Goal: Task Accomplishment & Management: Complete application form

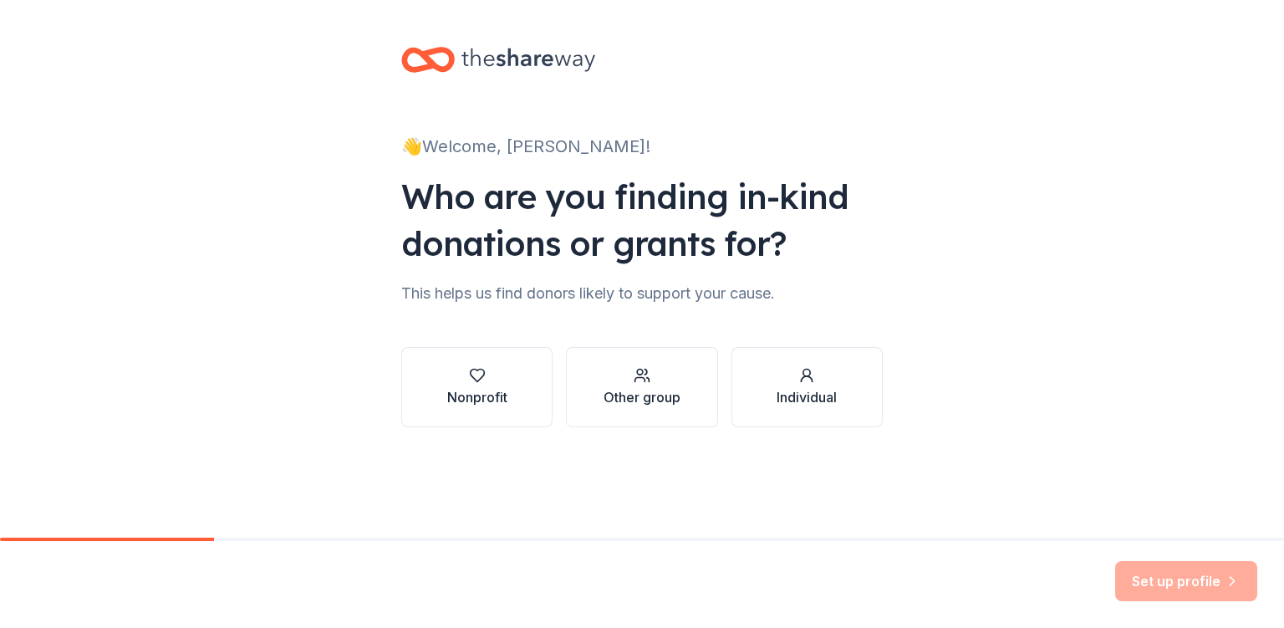
click at [519, 377] on button "Nonprofit" at bounding box center [476, 387] width 151 height 80
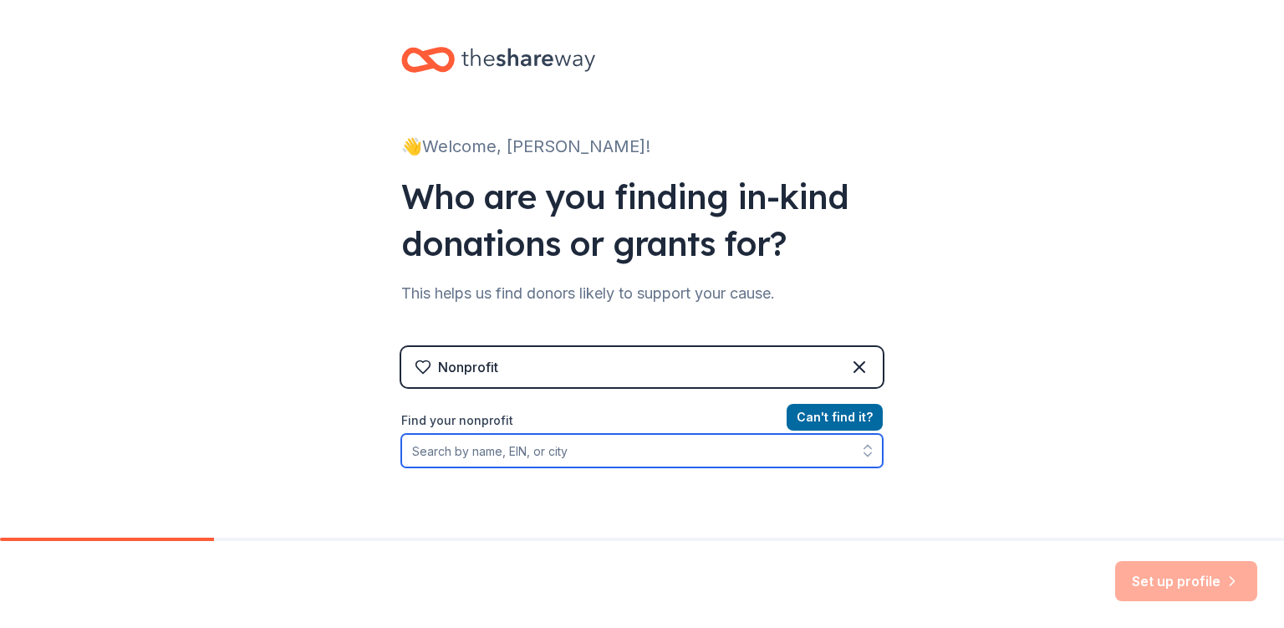
click at [462, 447] on input "Find your nonprofit" at bounding box center [642, 450] width 482 height 33
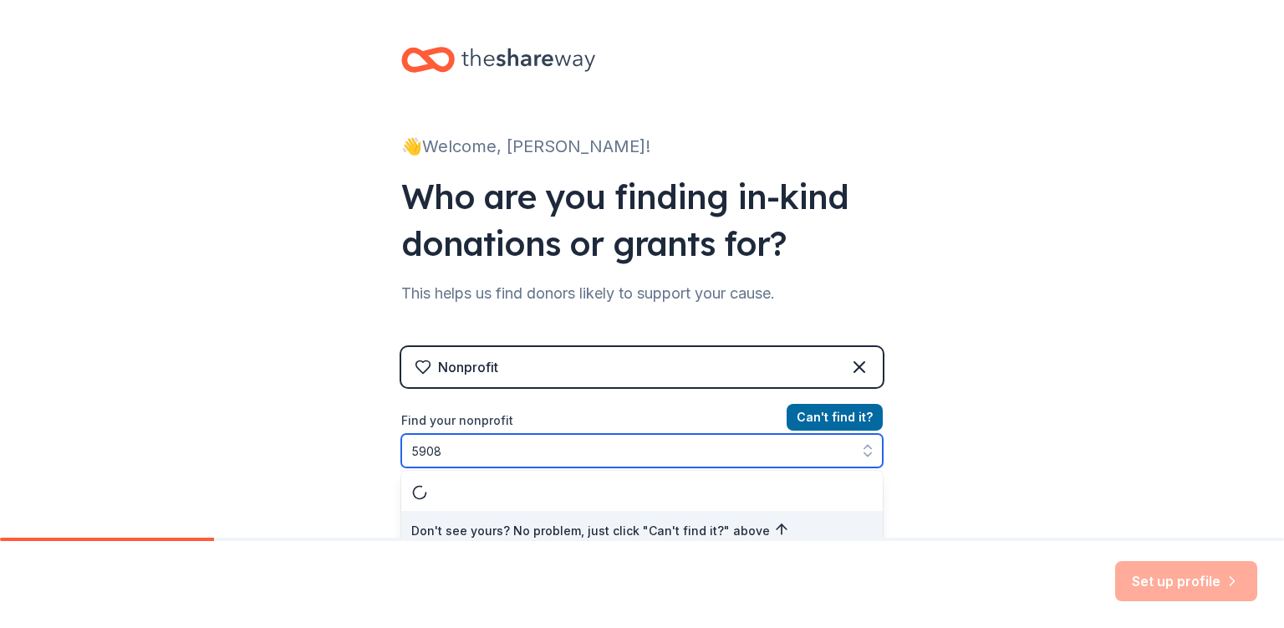
scroll to position [13, 0]
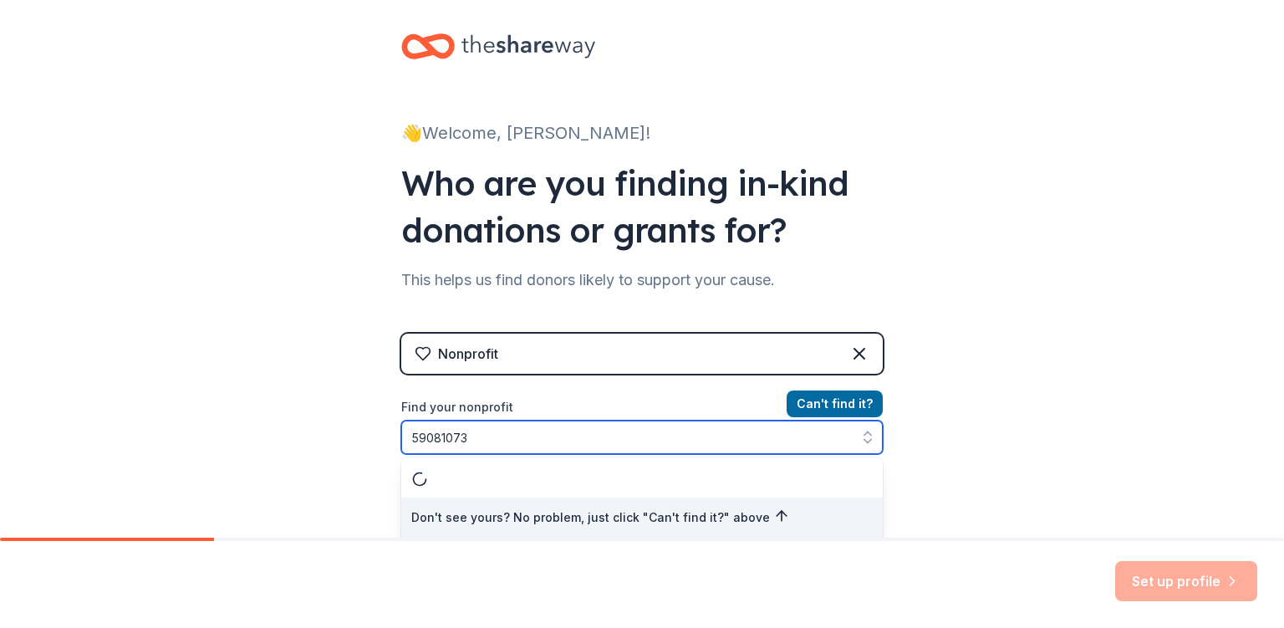
type input "590810731"
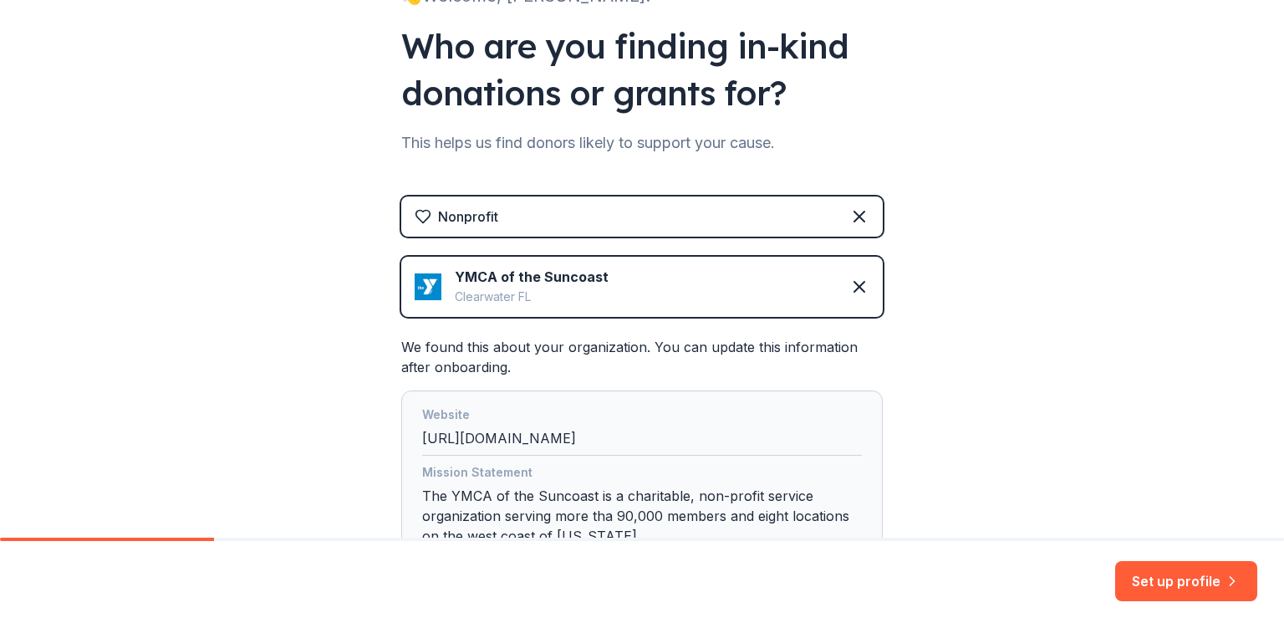
scroll to position [293, 0]
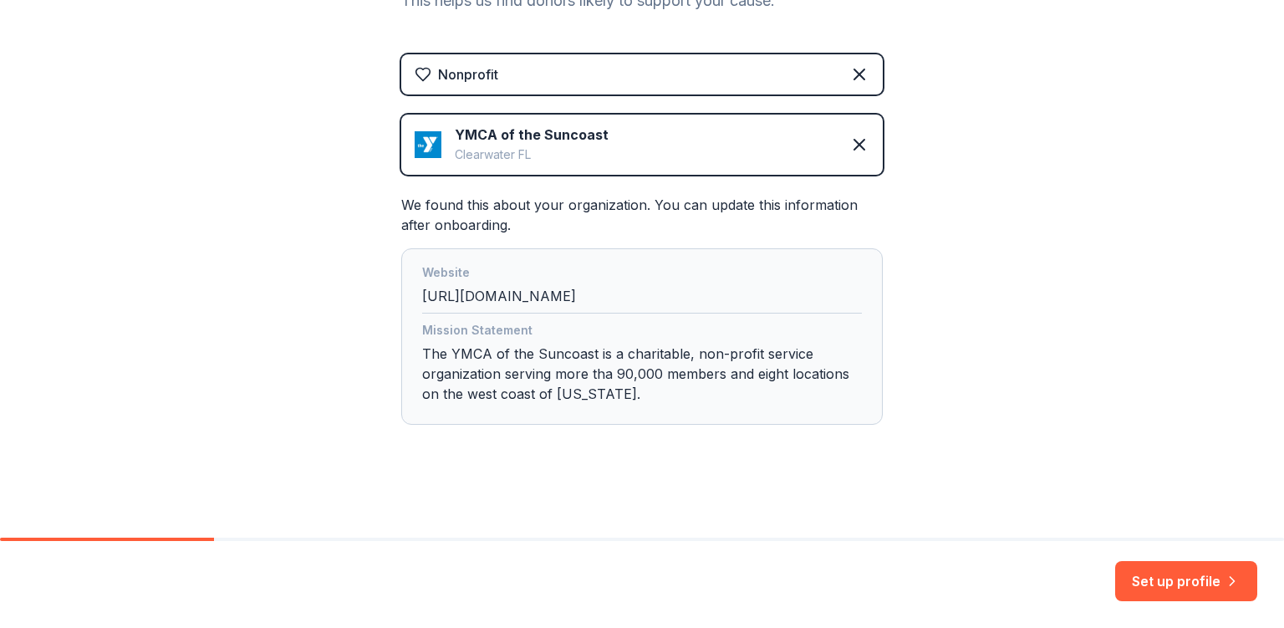
click at [1194, 574] on button "Set up profile" at bounding box center [1186, 581] width 142 height 40
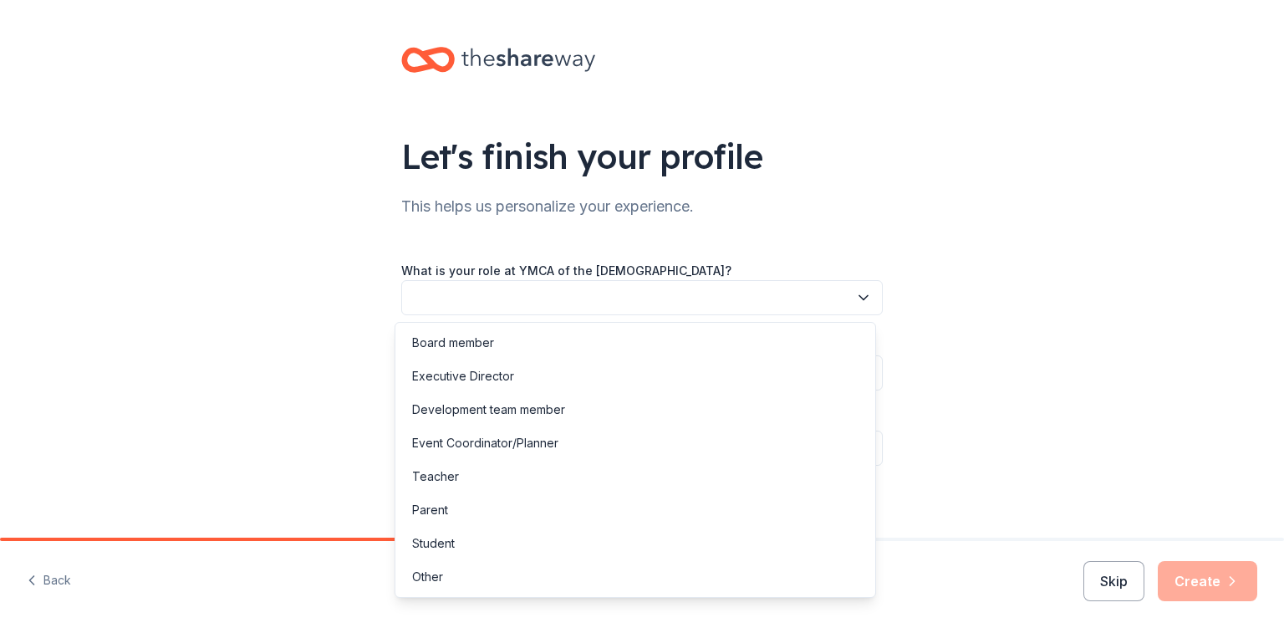
click at [860, 296] on icon "button" at bounding box center [864, 298] width 8 height 4
click at [442, 577] on div "Other" at bounding box center [427, 577] width 31 height 20
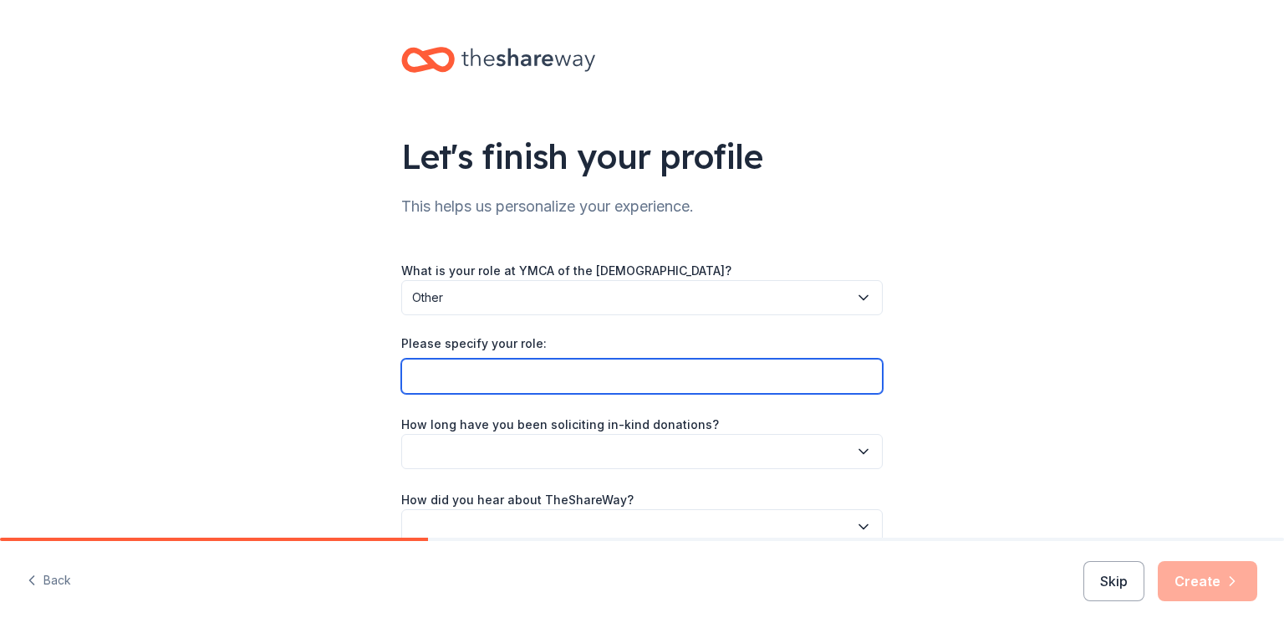
click at [401, 367] on input "Please specify your role:" at bounding box center [642, 376] width 482 height 35
type input "f"
type input "Event Fundraising Volunteer"
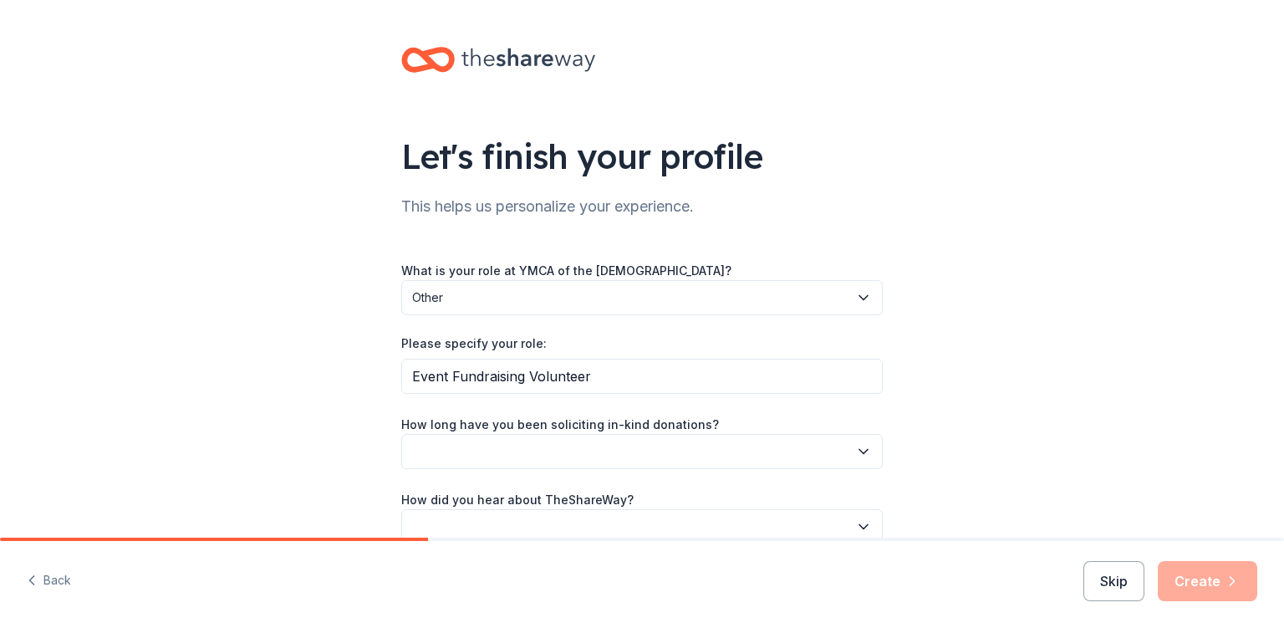
click at [855, 452] on icon "button" at bounding box center [863, 451] width 17 height 17
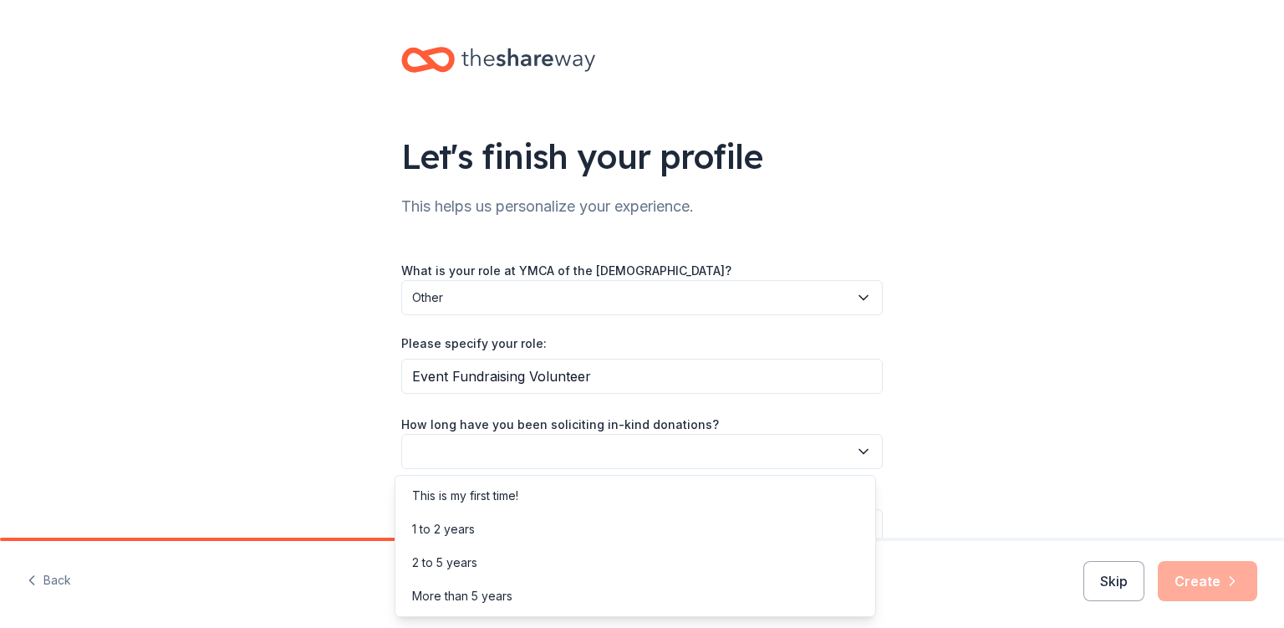
click at [492, 490] on div "This is my first time!" at bounding box center [465, 496] width 106 height 20
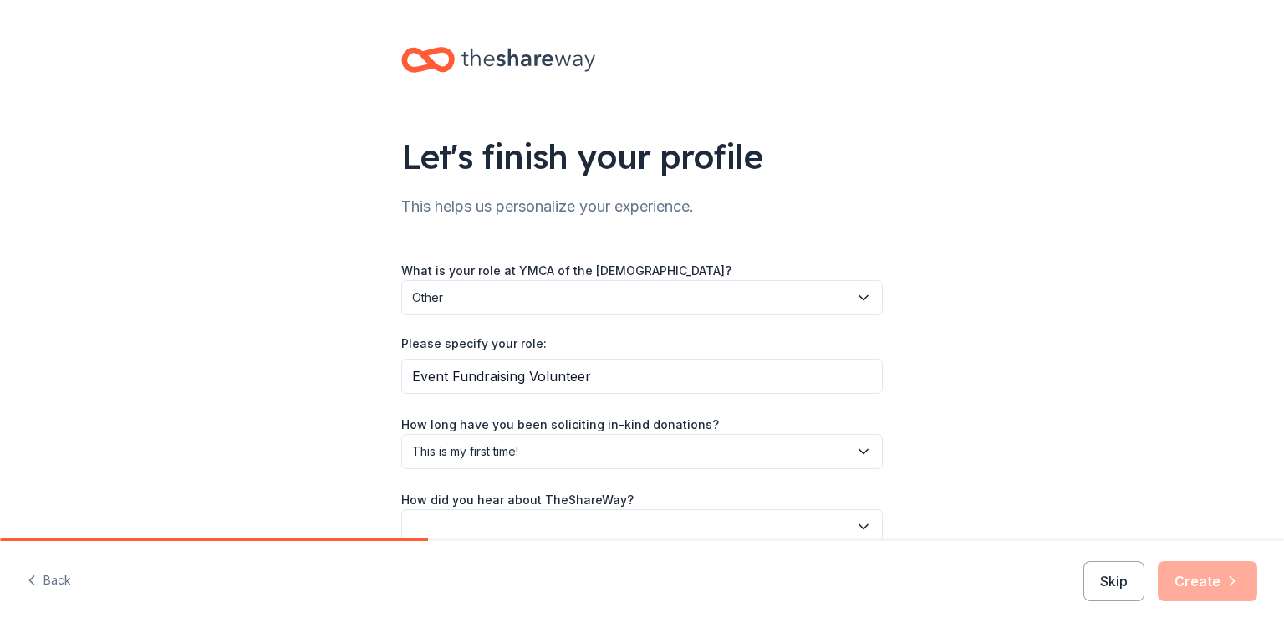
scroll to position [86, 0]
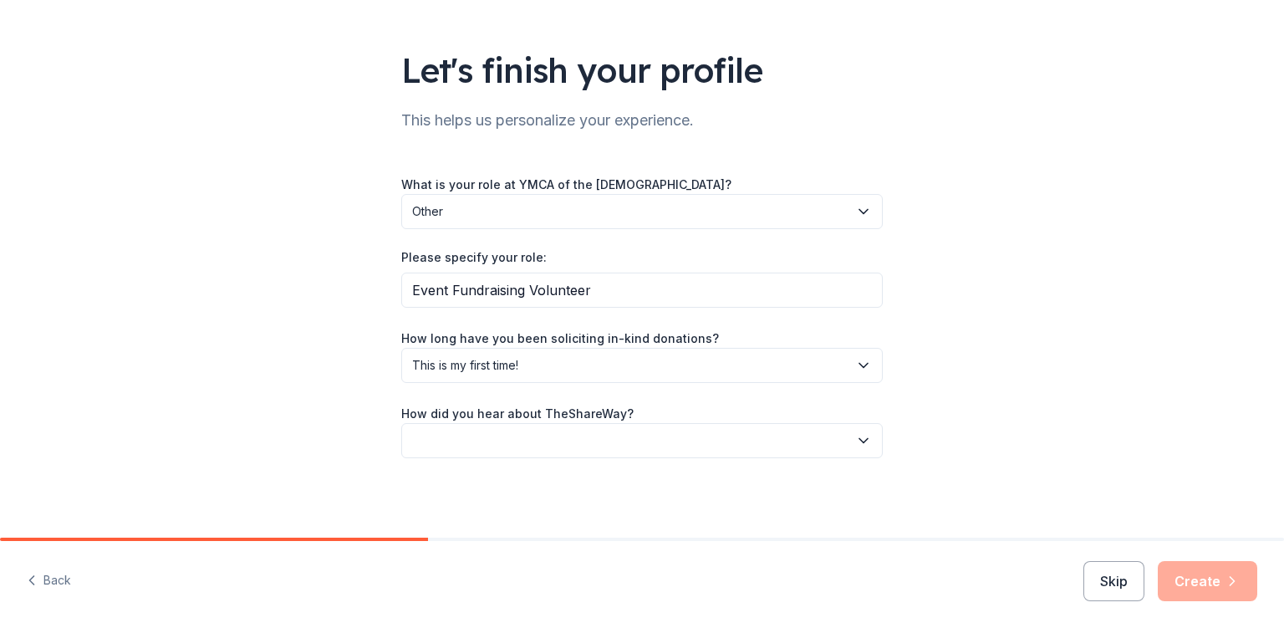
click at [429, 438] on button "button" at bounding box center [642, 440] width 482 height 35
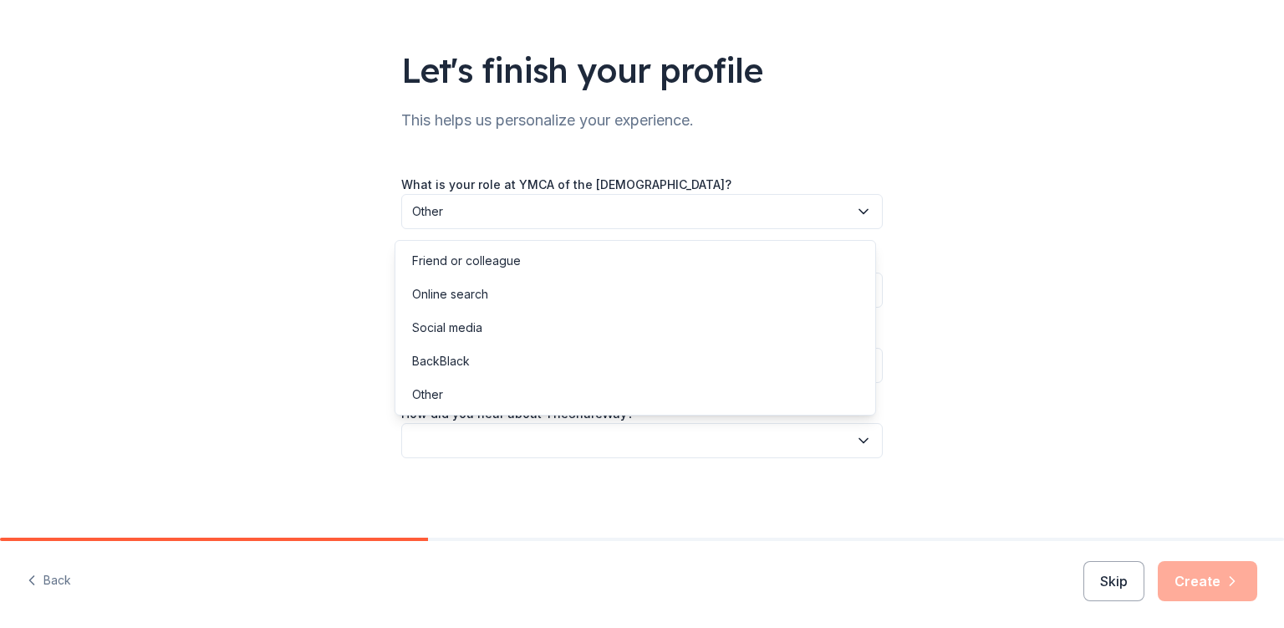
click at [455, 291] on div "Online search" at bounding box center [450, 294] width 76 height 20
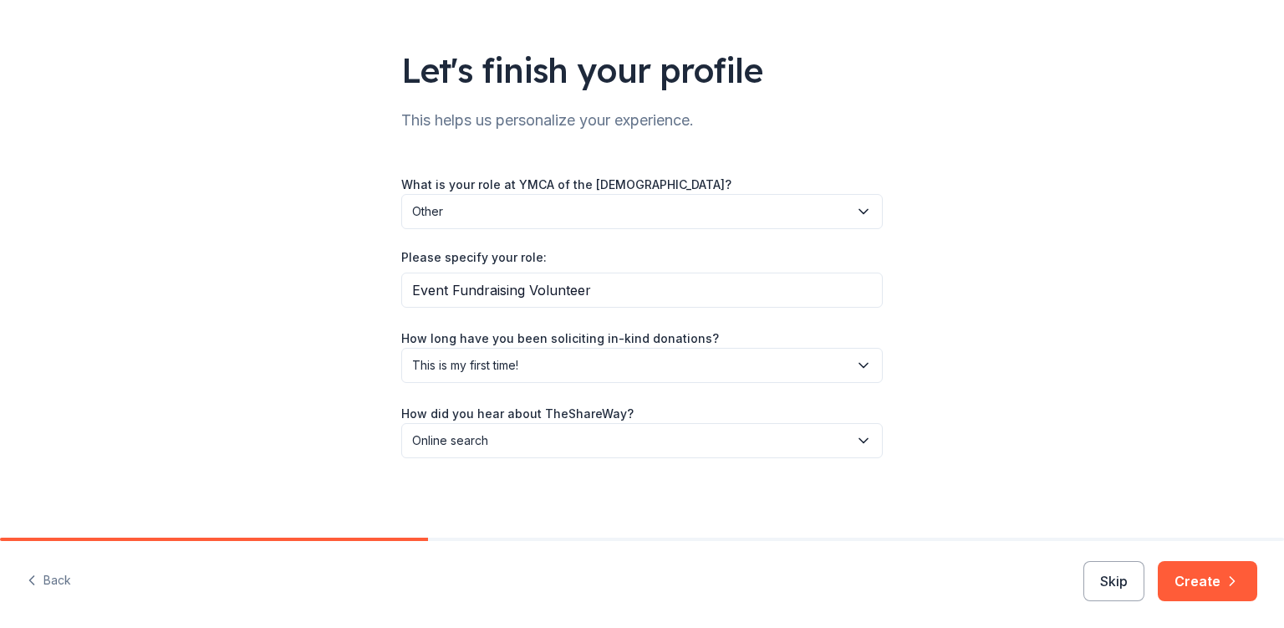
click at [1229, 575] on icon "button" at bounding box center [1232, 581] width 17 height 17
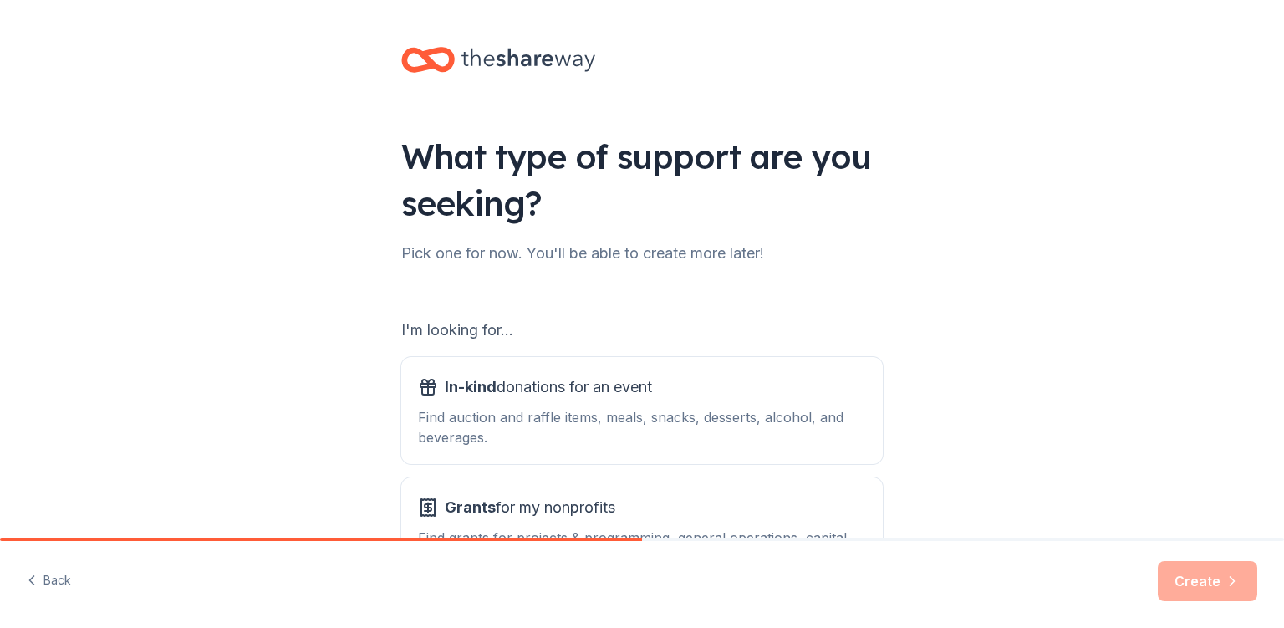
scroll to position [137, 0]
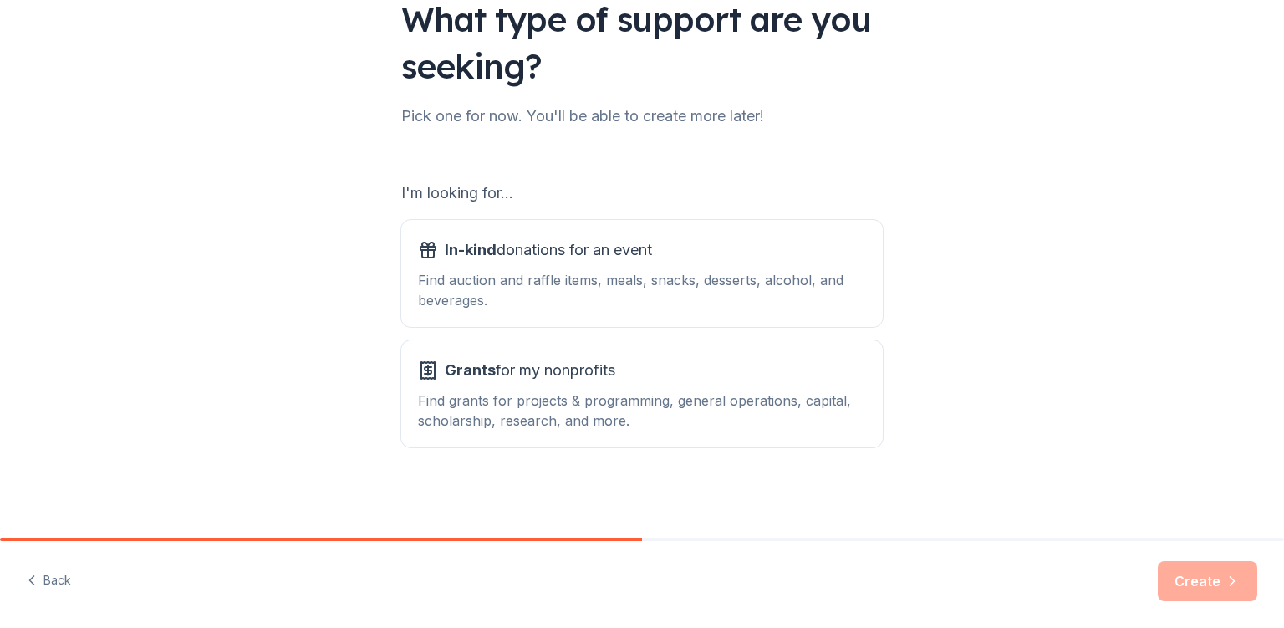
click at [577, 268] on div "In-kind donations for an event Find auction and raffle items, meals, snacks, de…" at bounding box center [642, 274] width 448 height 74
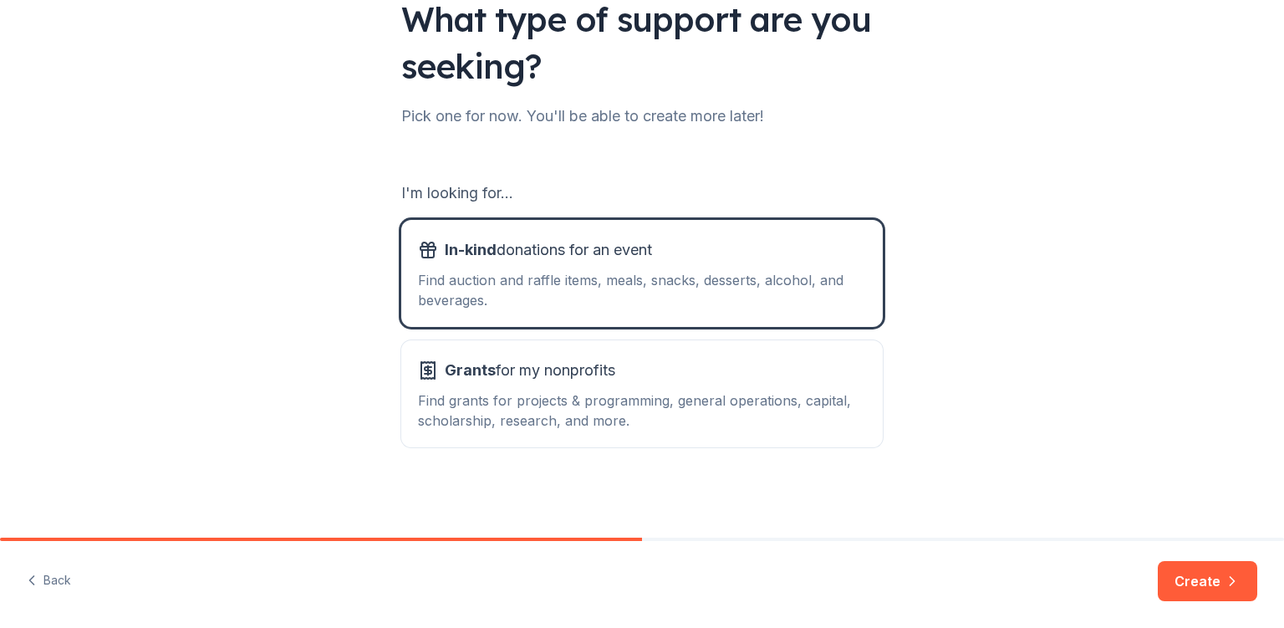
click at [1203, 584] on button "Create" at bounding box center [1207, 581] width 99 height 40
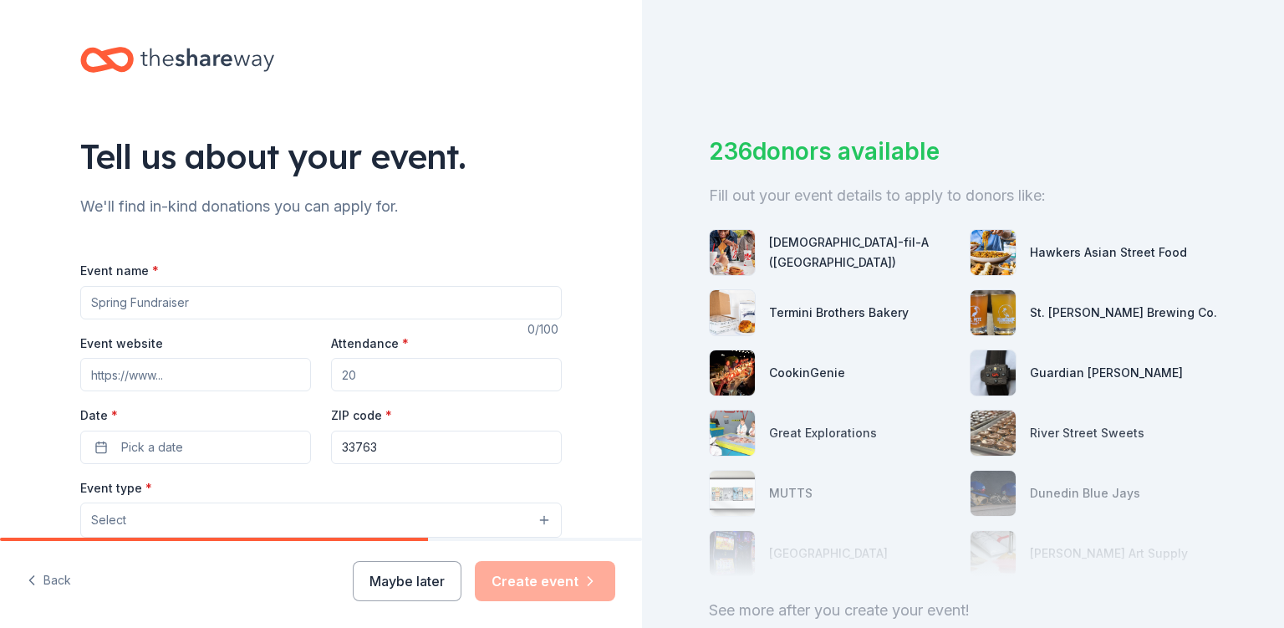
click at [138, 299] on input "Event name *" at bounding box center [321, 302] width 482 height 33
click at [157, 290] on input "Event name *" at bounding box center [321, 302] width 482 height 33
paste input "2025 Community Support Campaign"
click at [217, 304] on input "VIP Event to kick off our 2025 Community Support Campaign" at bounding box center [321, 302] width 482 height 33
type input "VIP Event to kick off our 2025 Community Support Campaign"
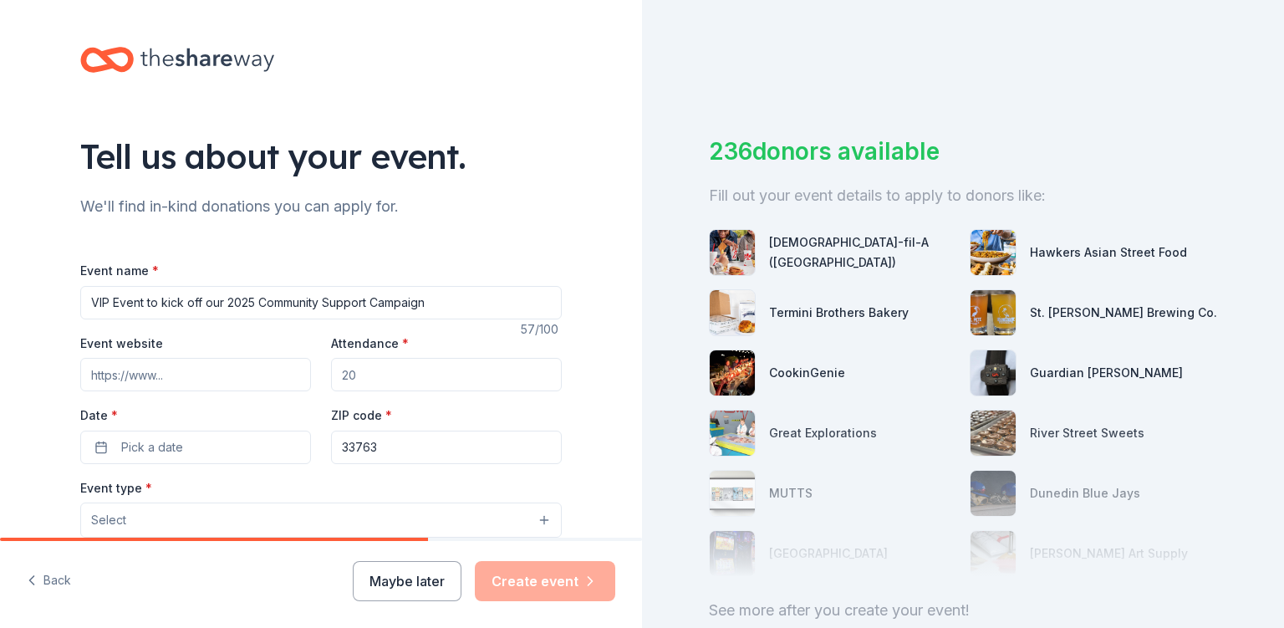
click at [157, 371] on input "Event website" at bounding box center [195, 374] width 231 height 33
click at [80, 372] on input "Event website" at bounding box center [195, 374] width 231 height 33
paste input "https://www.ymcasuncoast.org/locations/north-pinellas-branch"
type input "https://www.ymcasuncoast.org/locations/north-pinellas-branch"
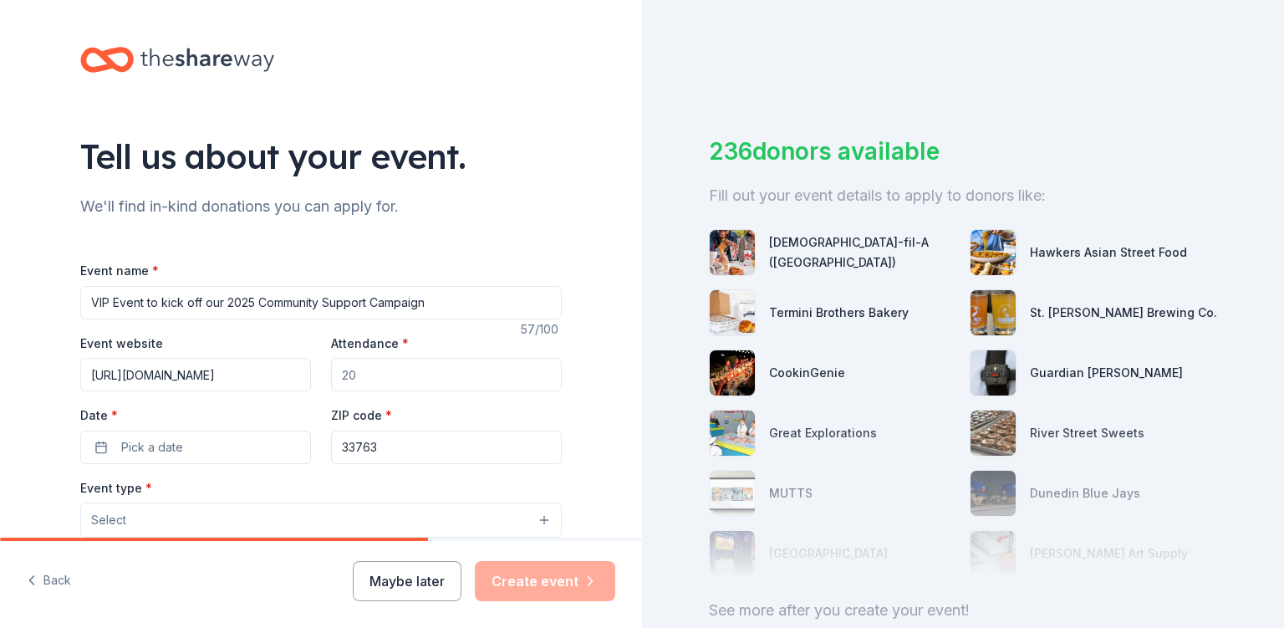
scroll to position [0, 0]
click at [365, 378] on input "Attendance *" at bounding box center [446, 374] width 231 height 33
click at [360, 380] on input "150" at bounding box center [446, 374] width 231 height 33
click at [351, 374] on input "150200" at bounding box center [446, 374] width 231 height 33
click at [353, 372] on input "150200" at bounding box center [446, 374] width 231 height 33
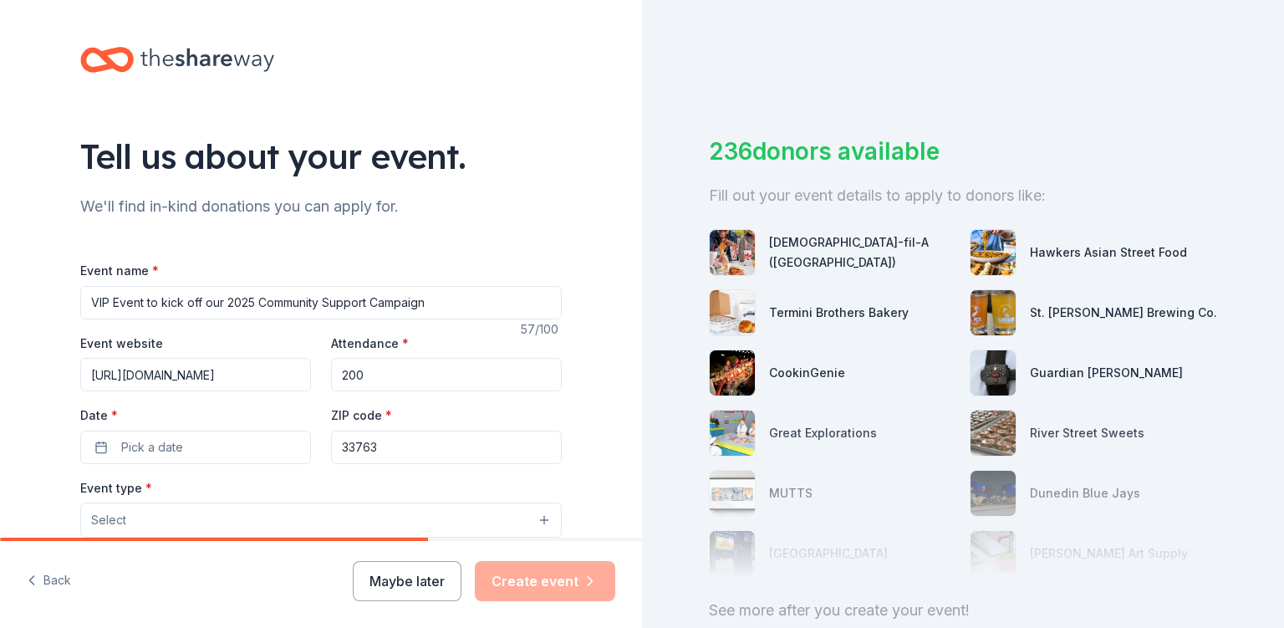
type input "200"
click at [204, 441] on button "Pick a date" at bounding box center [195, 447] width 231 height 33
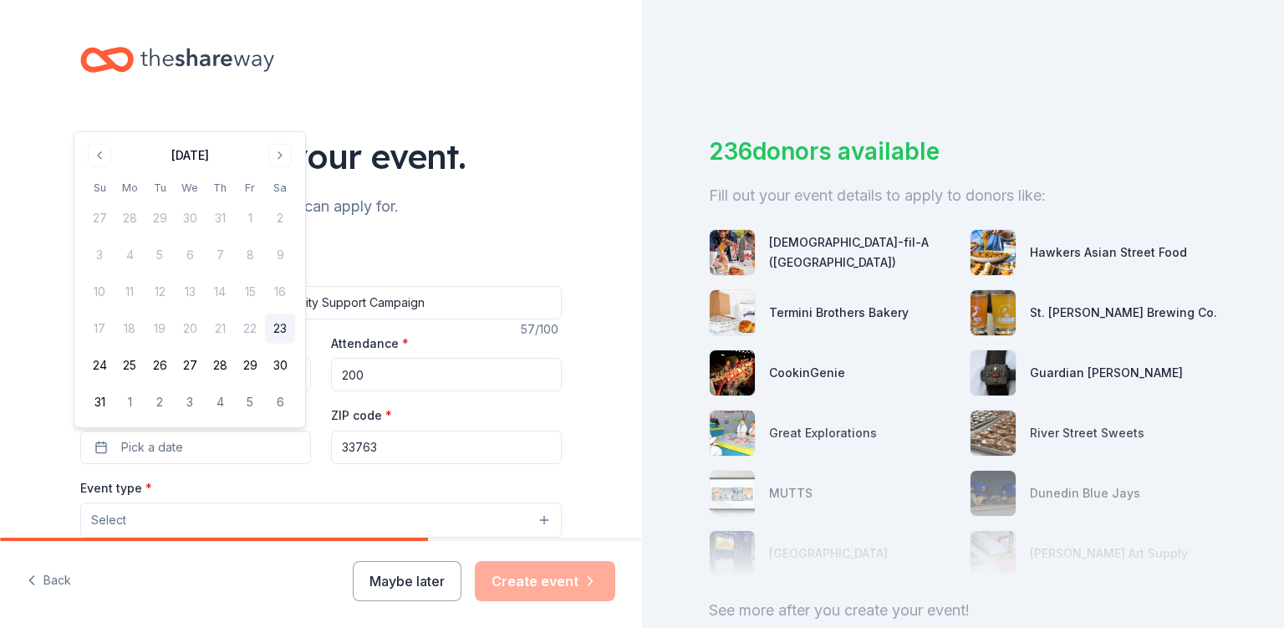
click at [283, 156] on button "Go to next month" at bounding box center [279, 155] width 23 height 23
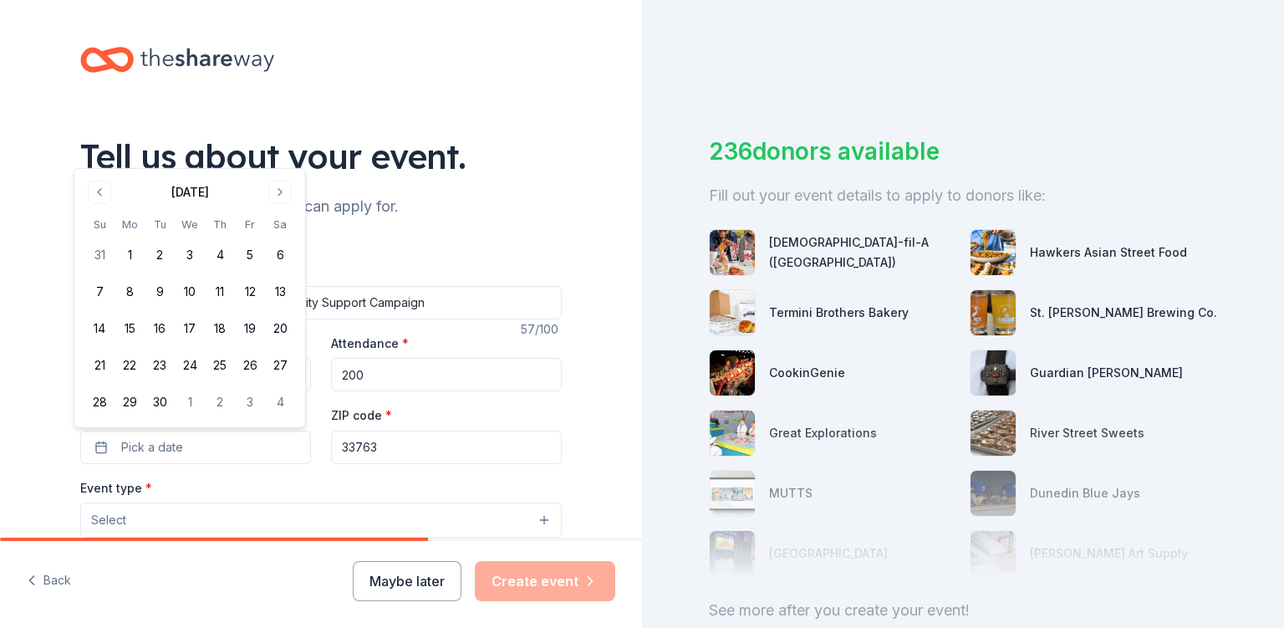
click at [278, 193] on button "Go to next month" at bounding box center [279, 192] width 23 height 23
click at [251, 365] on button "24" at bounding box center [250, 365] width 30 height 30
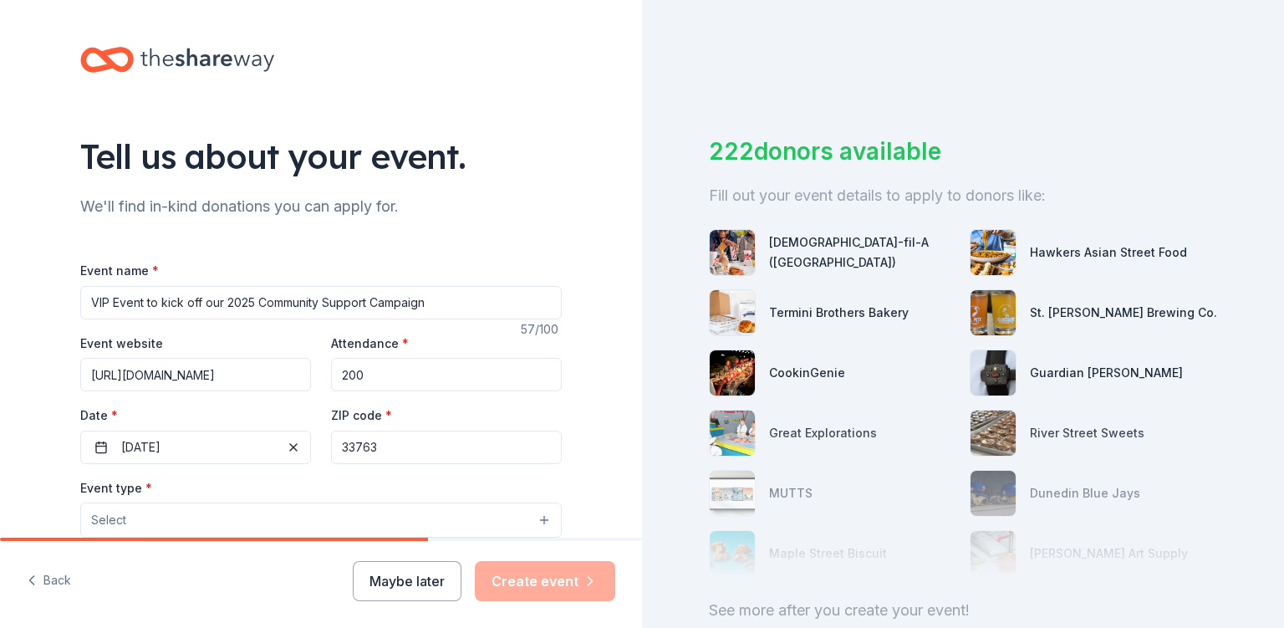
click at [391, 441] on input "33763" at bounding box center [446, 447] width 231 height 33
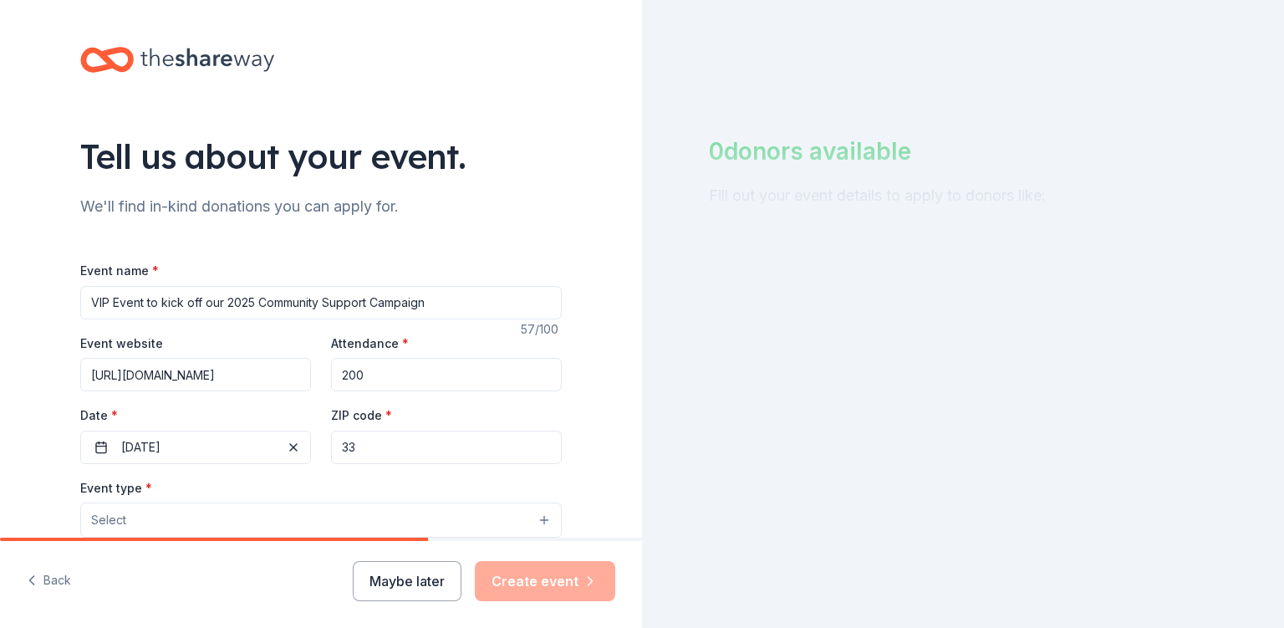
type input "3"
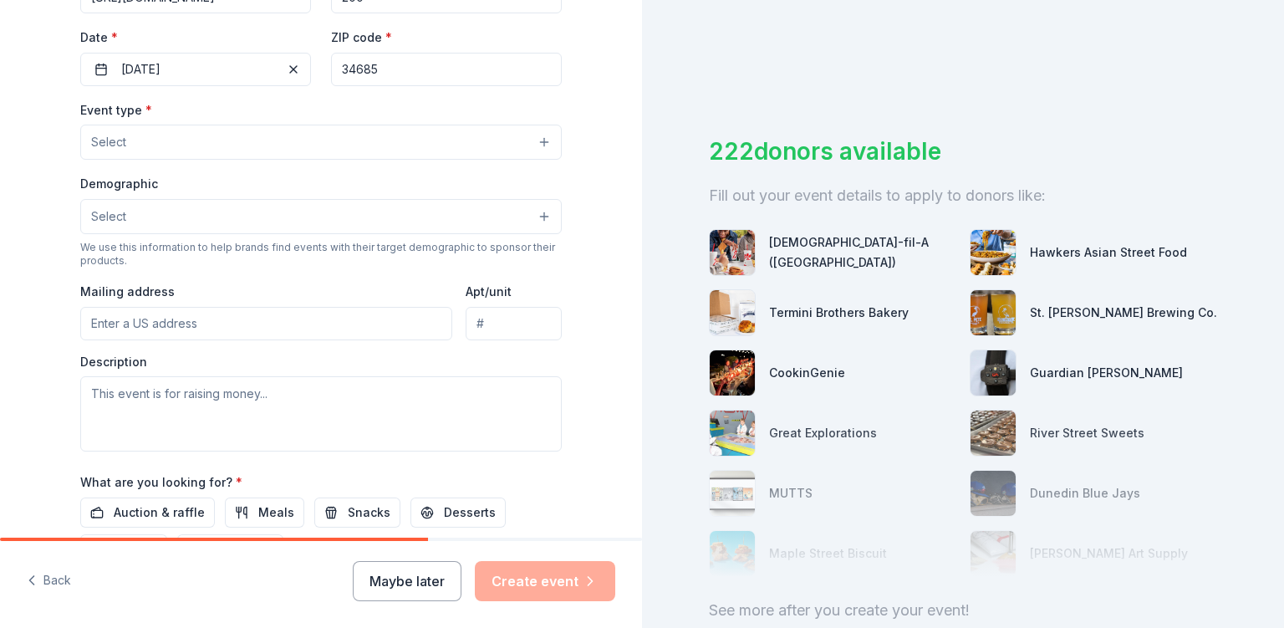
scroll to position [380, 0]
type input "34685"
click at [533, 138] on button "Select" at bounding box center [321, 140] width 482 height 35
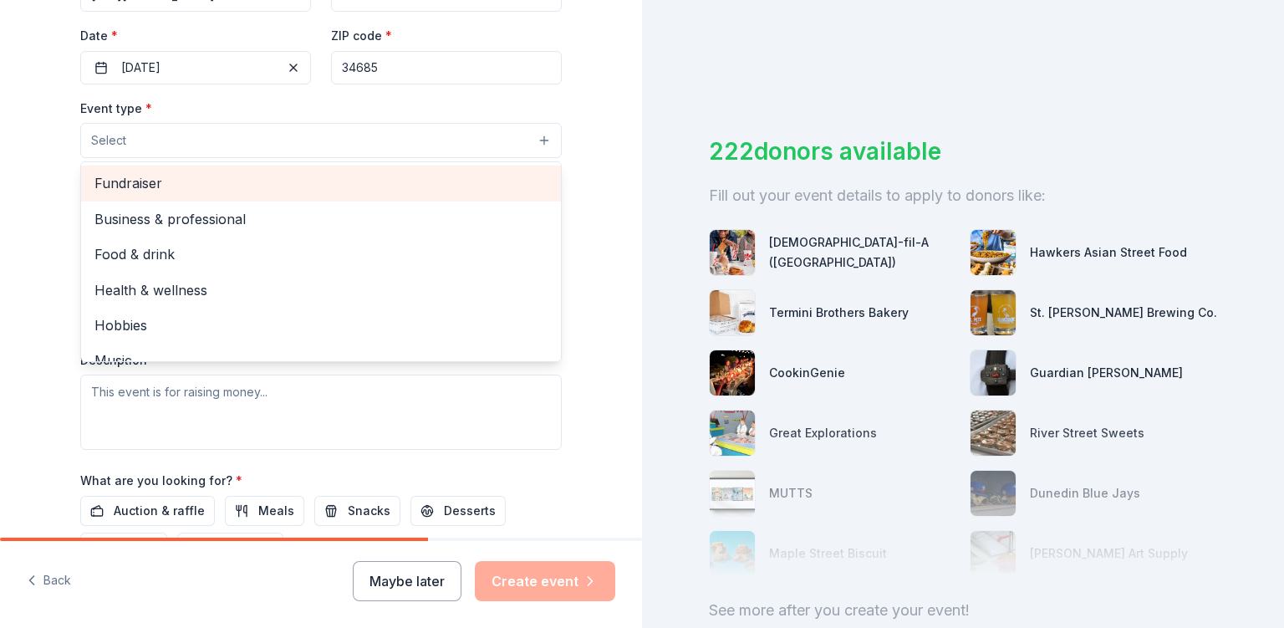
click at [135, 191] on span "Fundraiser" at bounding box center [320, 183] width 453 height 22
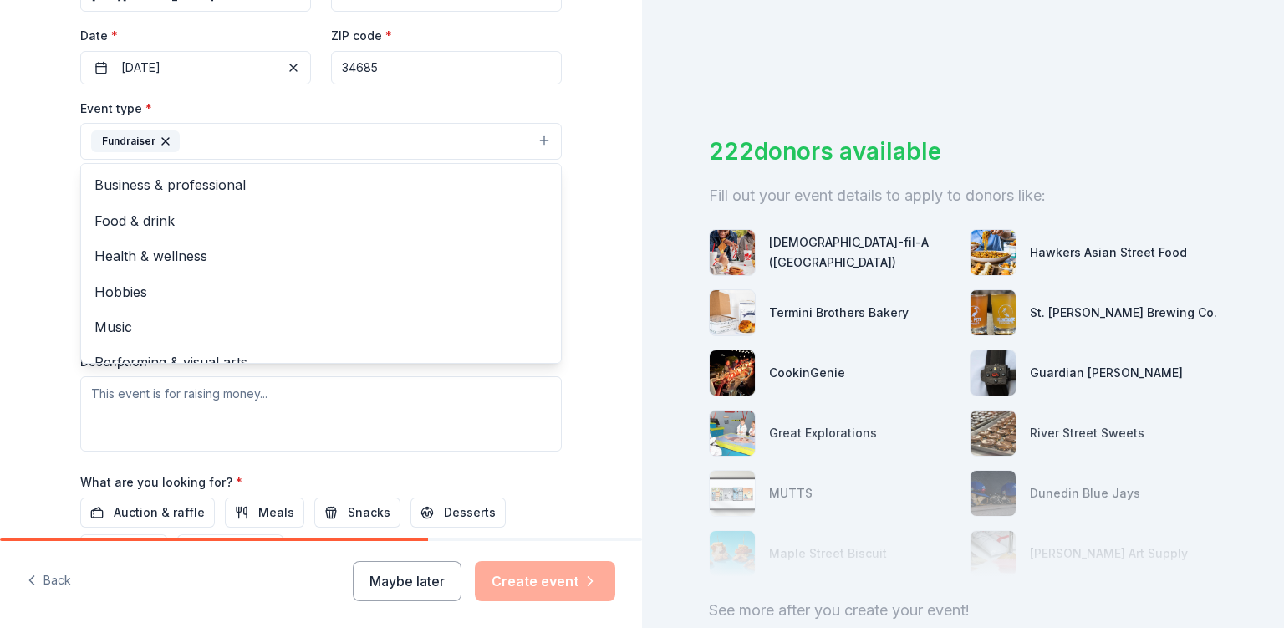
click at [46, 188] on div "Tell us about your event. We'll find in-kind donations you can apply for. Event…" at bounding box center [321, 177] width 642 height 1115
click at [381, 143] on button "Fundraiser" at bounding box center [321, 141] width 482 height 37
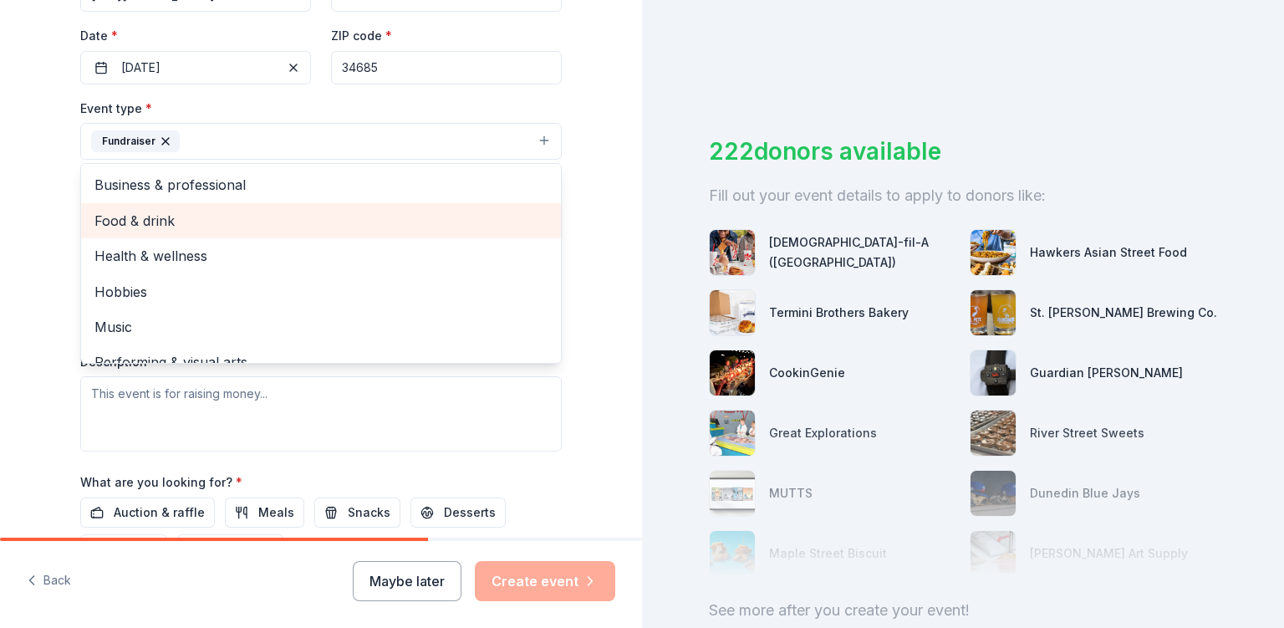
scroll to position [20, 0]
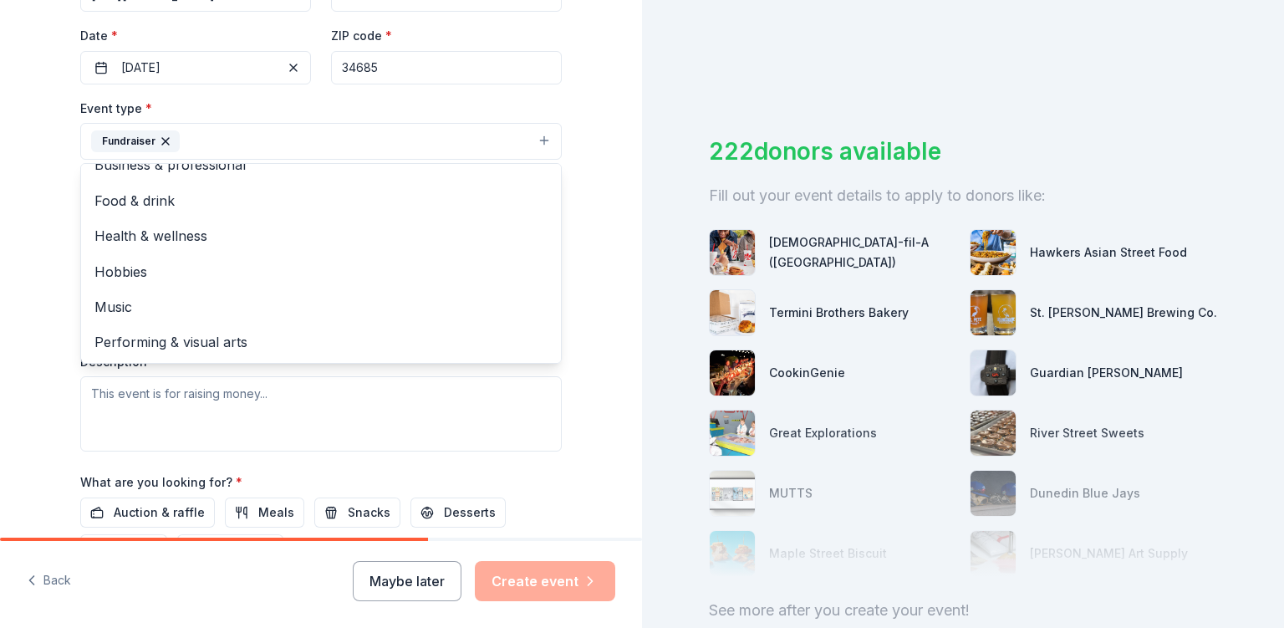
click at [17, 202] on div "Tell us about your event. We'll find in-kind donations you can apply for. Event…" at bounding box center [321, 177] width 642 height 1115
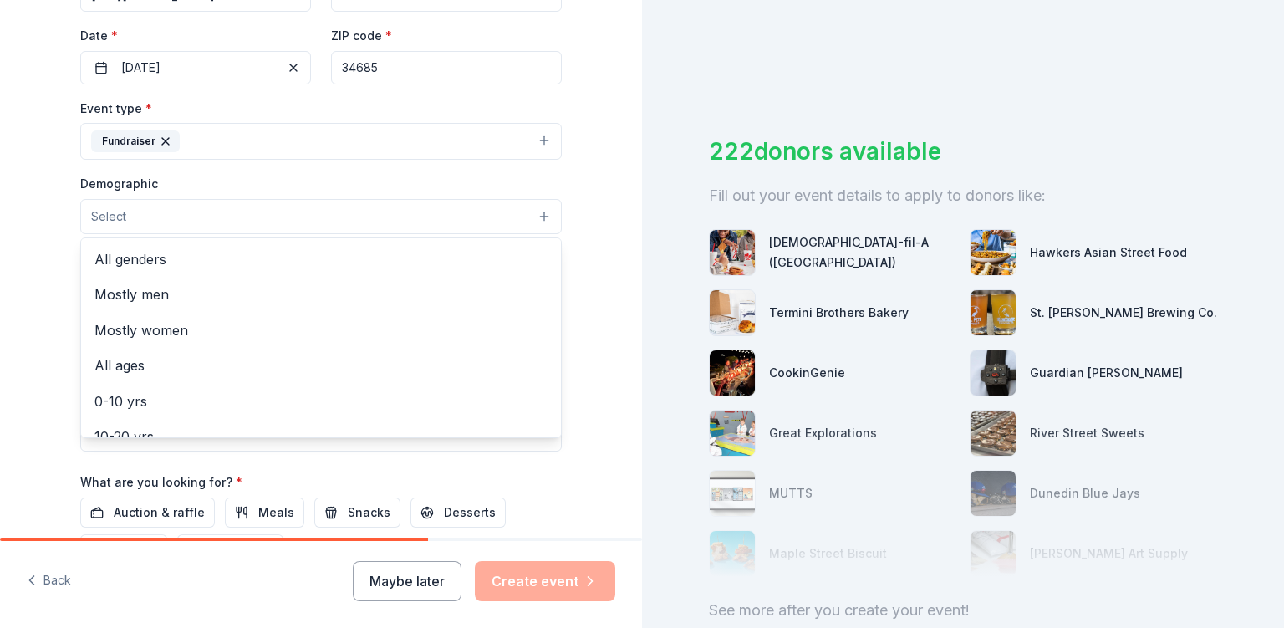
click at [134, 213] on button "Select" at bounding box center [321, 216] width 482 height 35
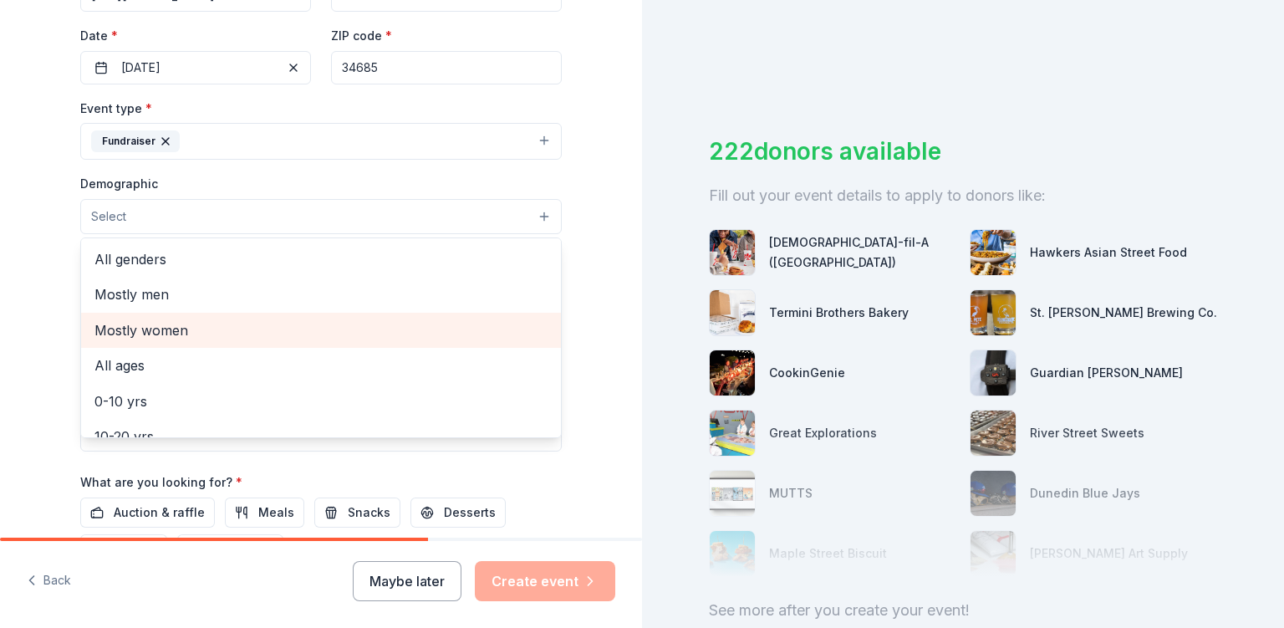
scroll to position [0, 0]
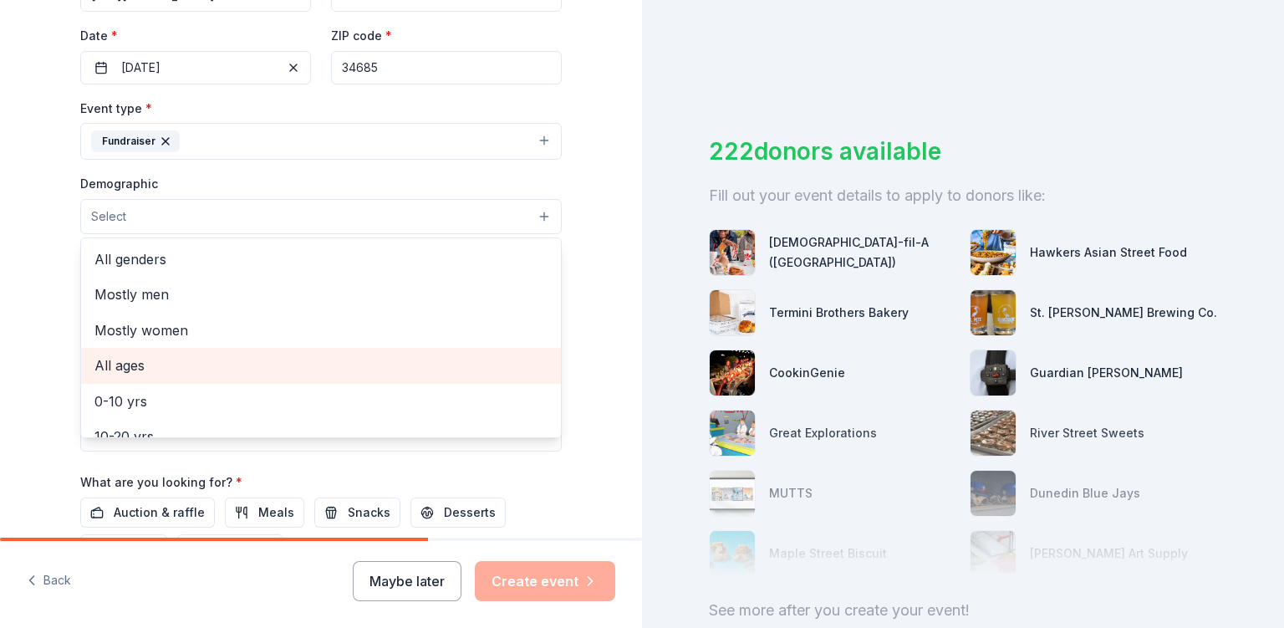
click at [127, 374] on span "All ages" at bounding box center [320, 366] width 453 height 22
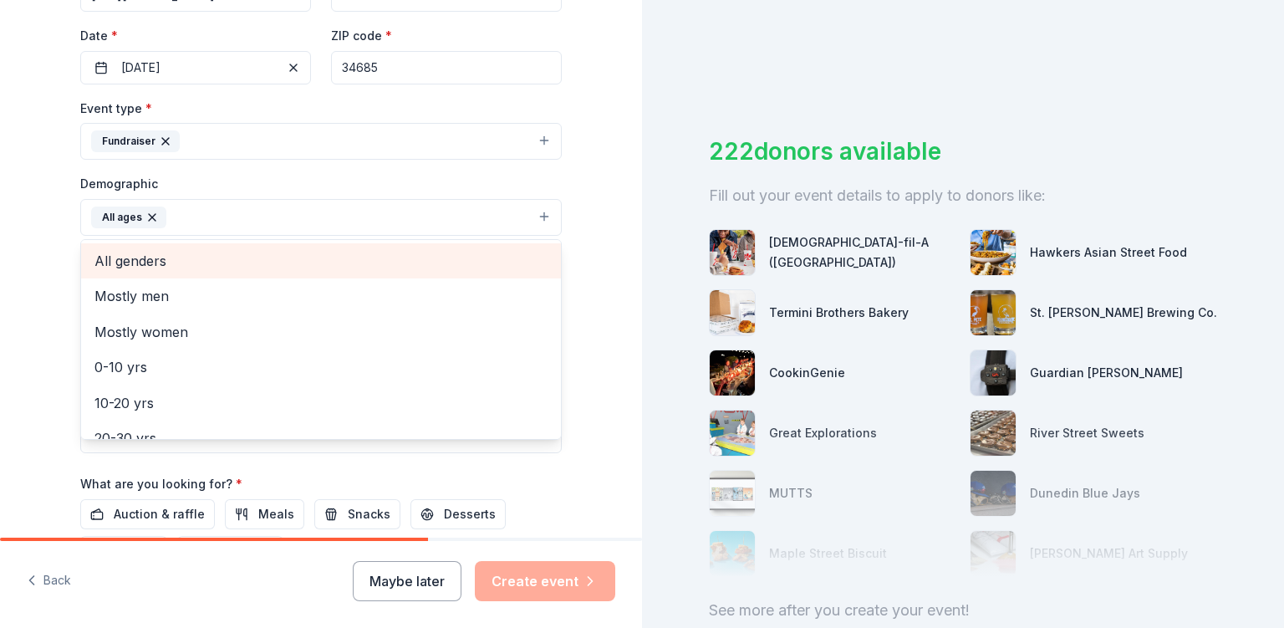
click at [144, 262] on span "All genders" at bounding box center [320, 261] width 453 height 22
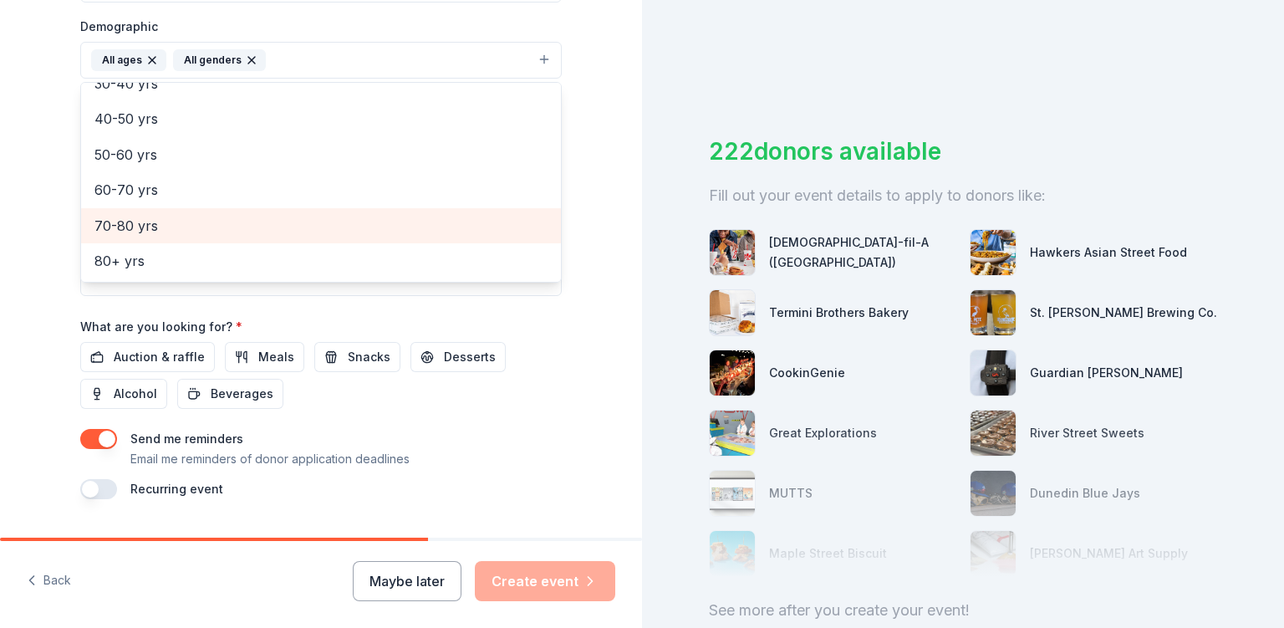
scroll to position [578, 0]
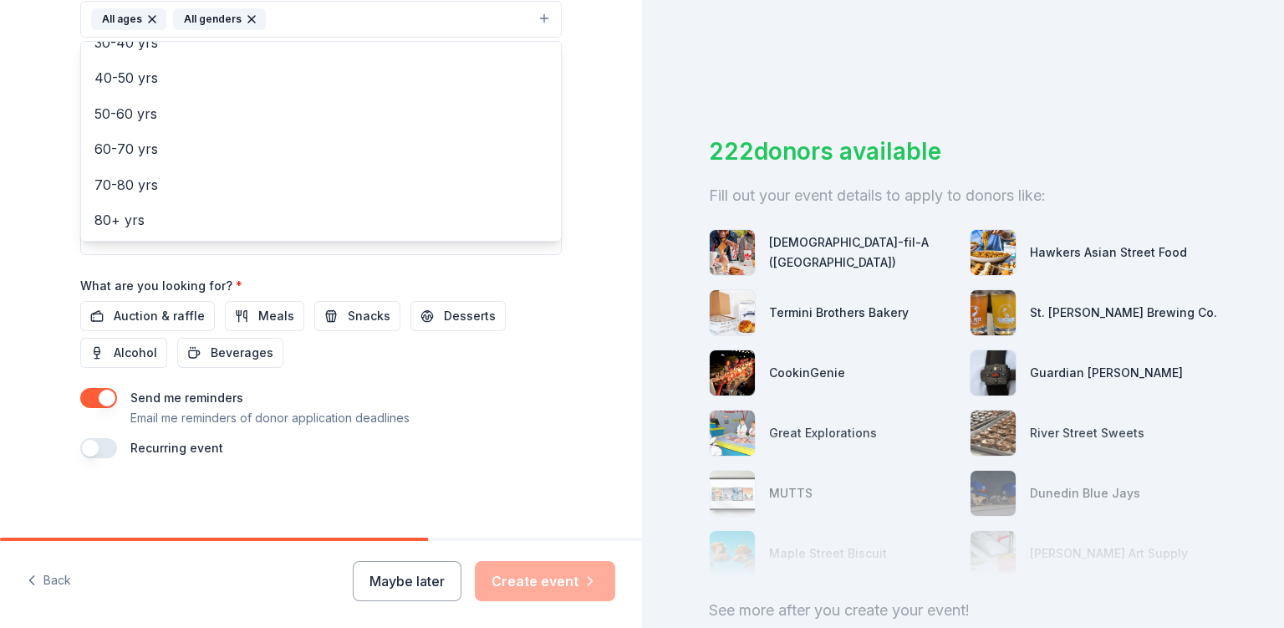
click at [545, 375] on div "Event name * VIP Event to kick off our 2025 Community Support Campaign 57 /100 …" at bounding box center [321, 70] width 482 height 776
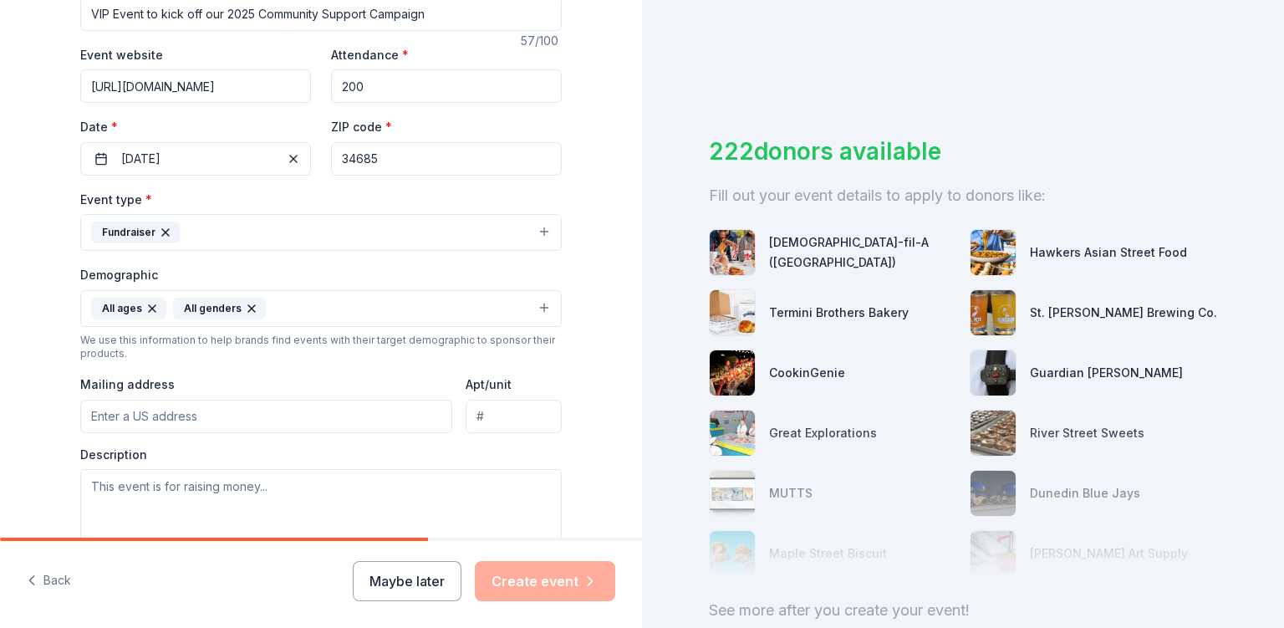
scroll to position [287, 0]
click at [99, 425] on input "Mailing address" at bounding box center [266, 417] width 372 height 33
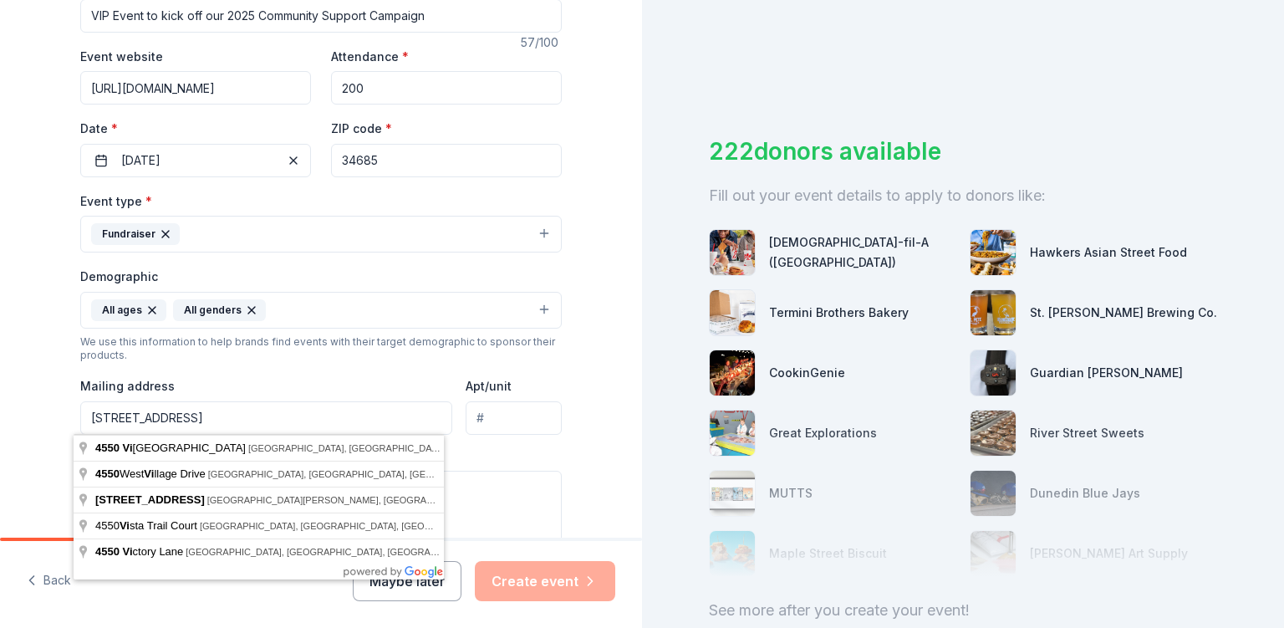
type input "4550 Village Center Drive, Palm Harbor, FL, 34685"
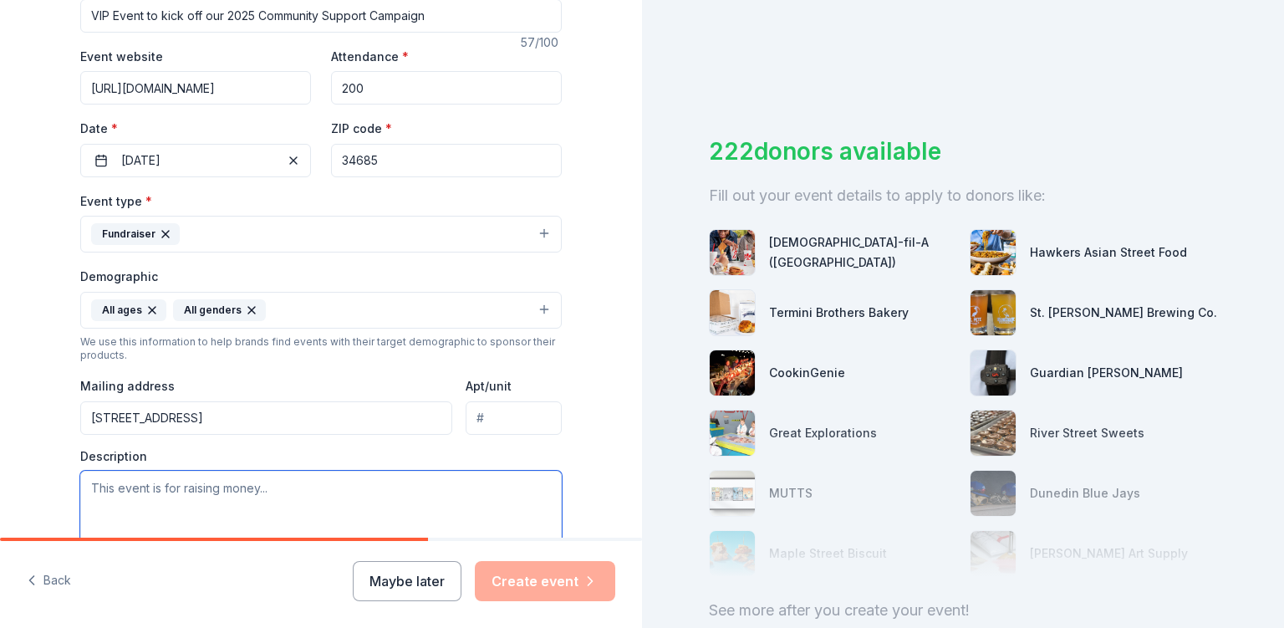
click at [118, 491] on textarea at bounding box center [321, 508] width 482 height 75
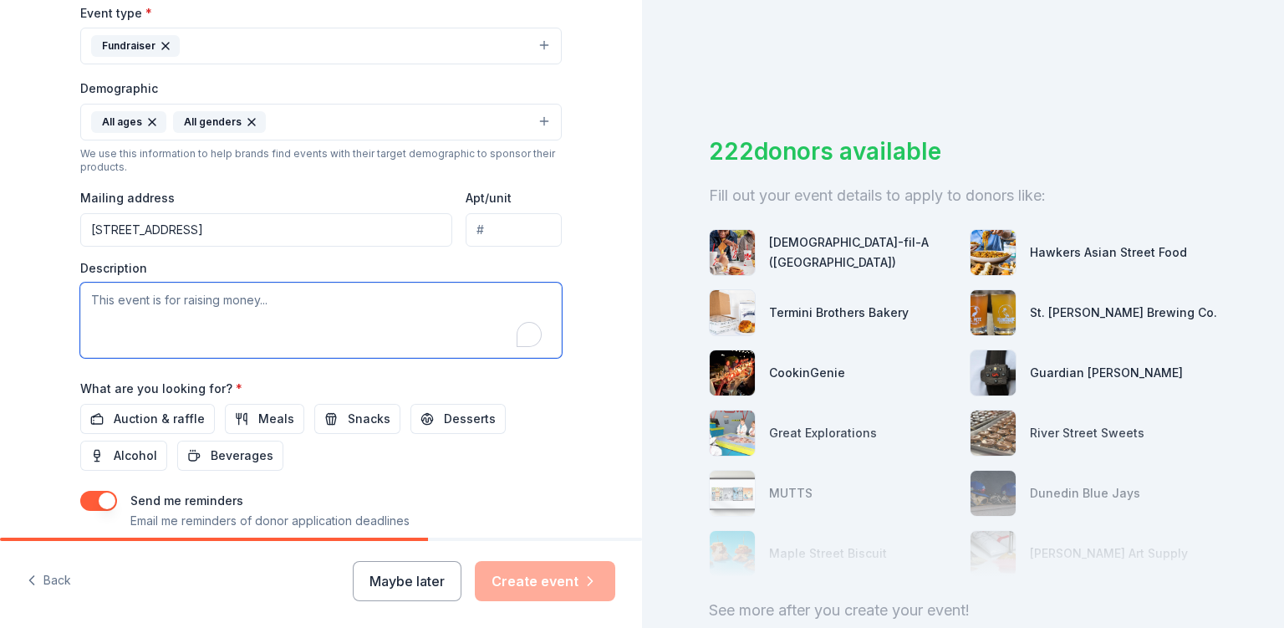
scroll to position [491, 0]
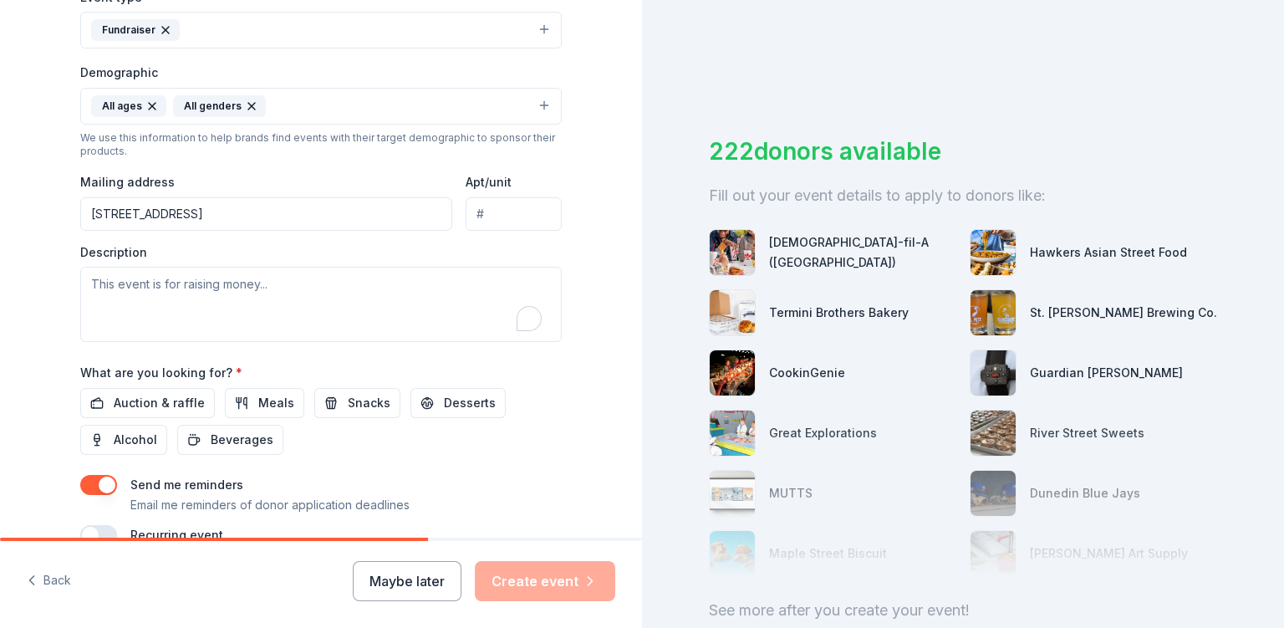
click at [161, 400] on span "Auction & raffle" at bounding box center [159, 403] width 91 height 20
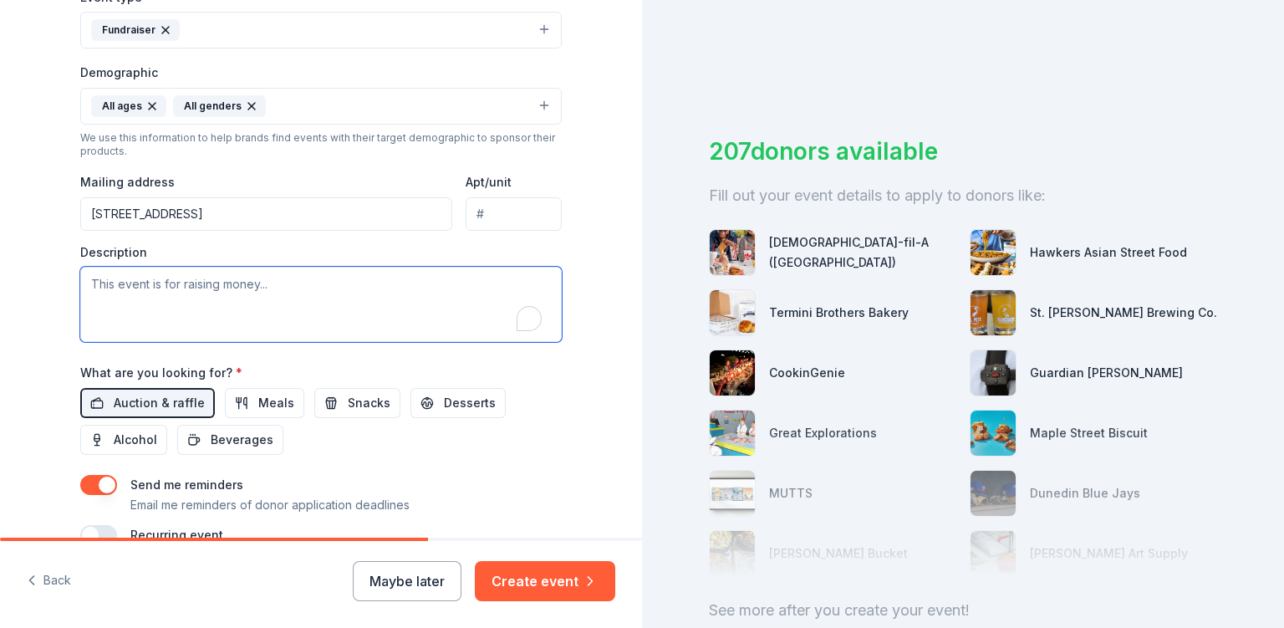
click at [167, 316] on textarea "To enrich screen reader interactions, please activate Accessibility in Grammarl…" at bounding box center [321, 304] width 482 height 75
click at [83, 283] on textarea "To enrich screen reader interactions, please activate Accessibility in Grammarl…" at bounding box center [321, 304] width 482 height 75
paste textarea "The purpose of this event is to raise community awareness and seek support for …"
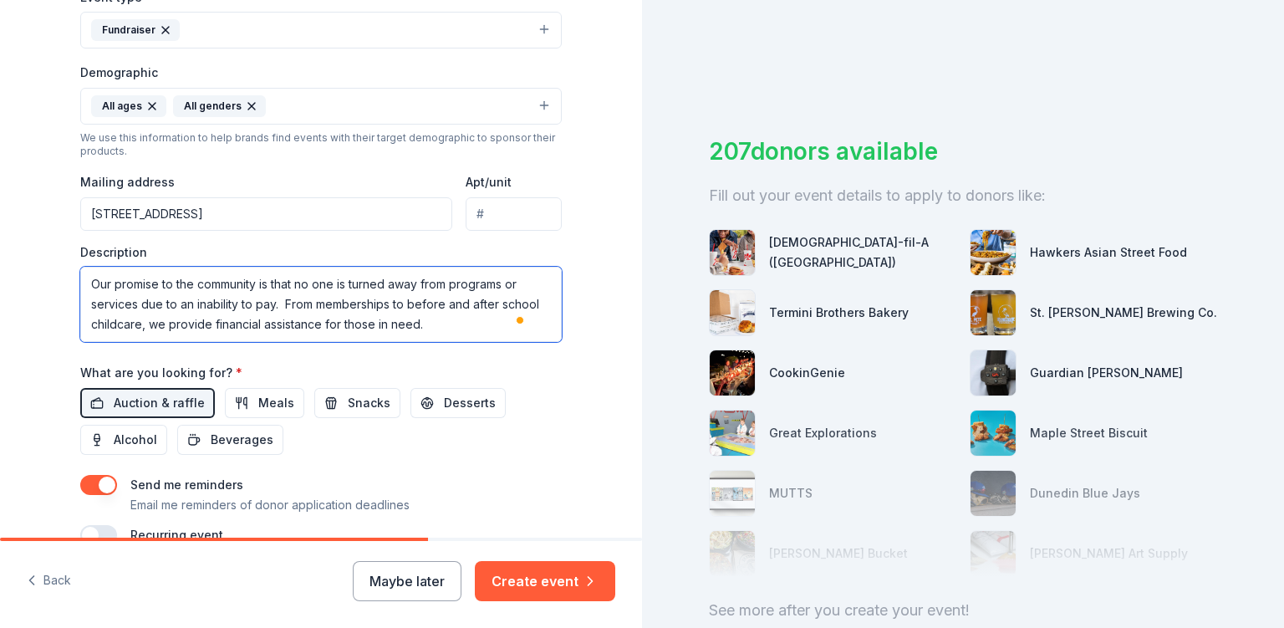
scroll to position [578, 0]
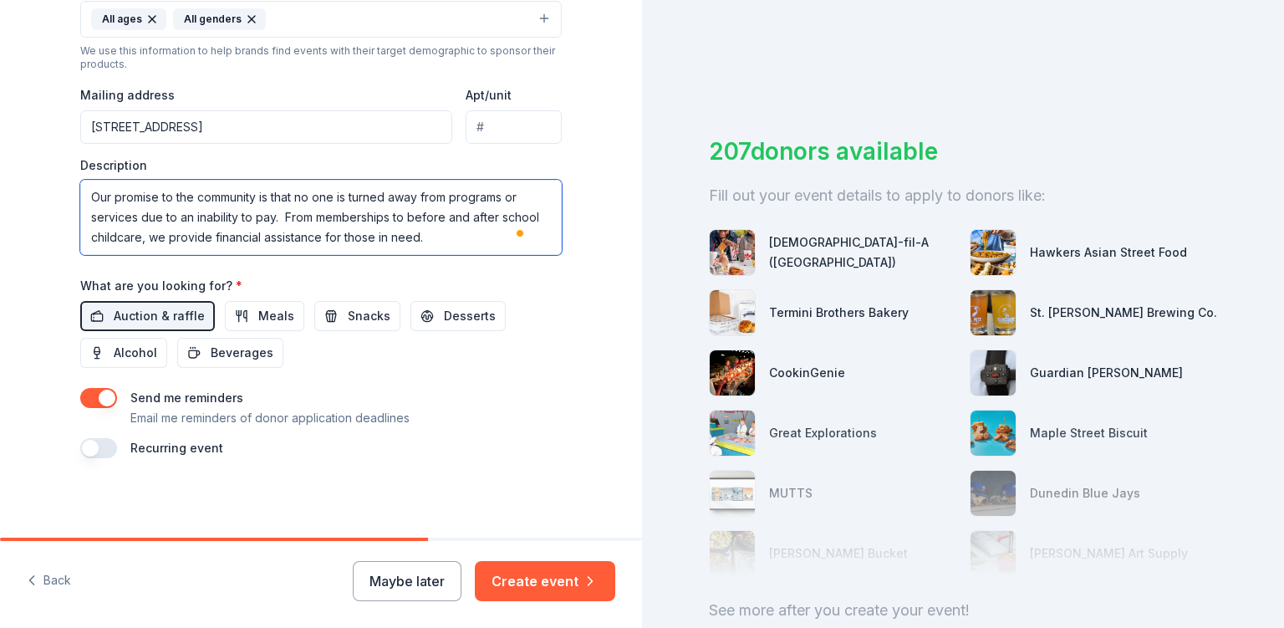
type textarea "The purpose of this event is to raise community awareness and seek support for …"
click at [582, 575] on icon "button" at bounding box center [590, 581] width 17 height 17
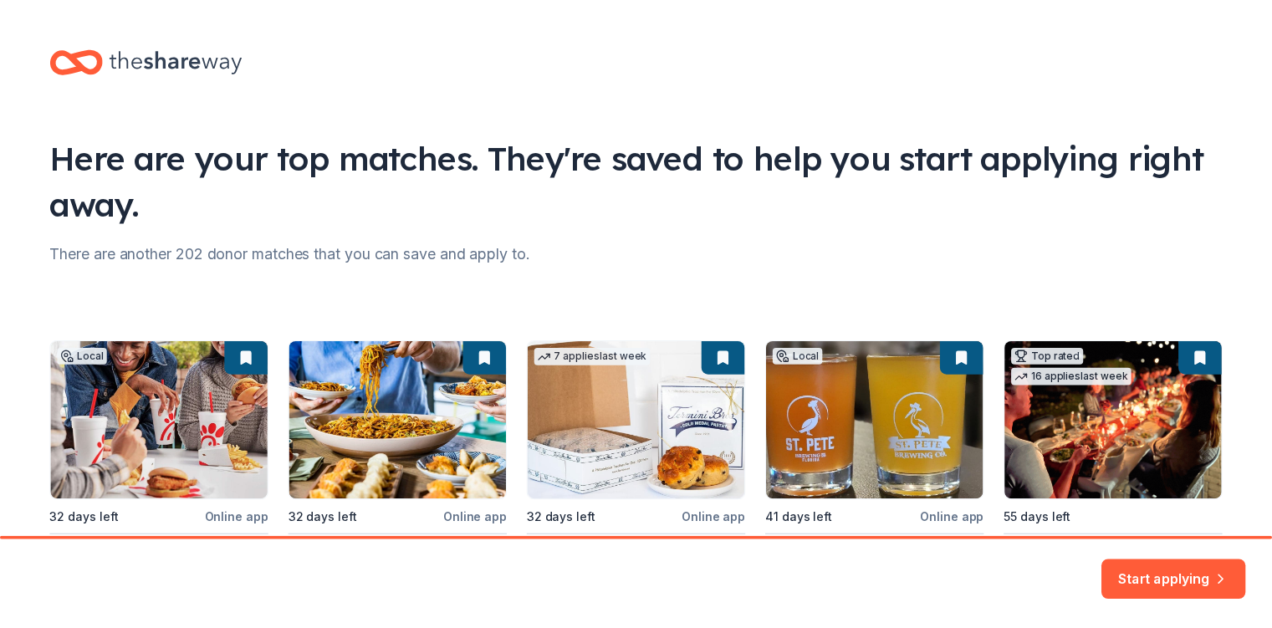
scroll to position [165, 0]
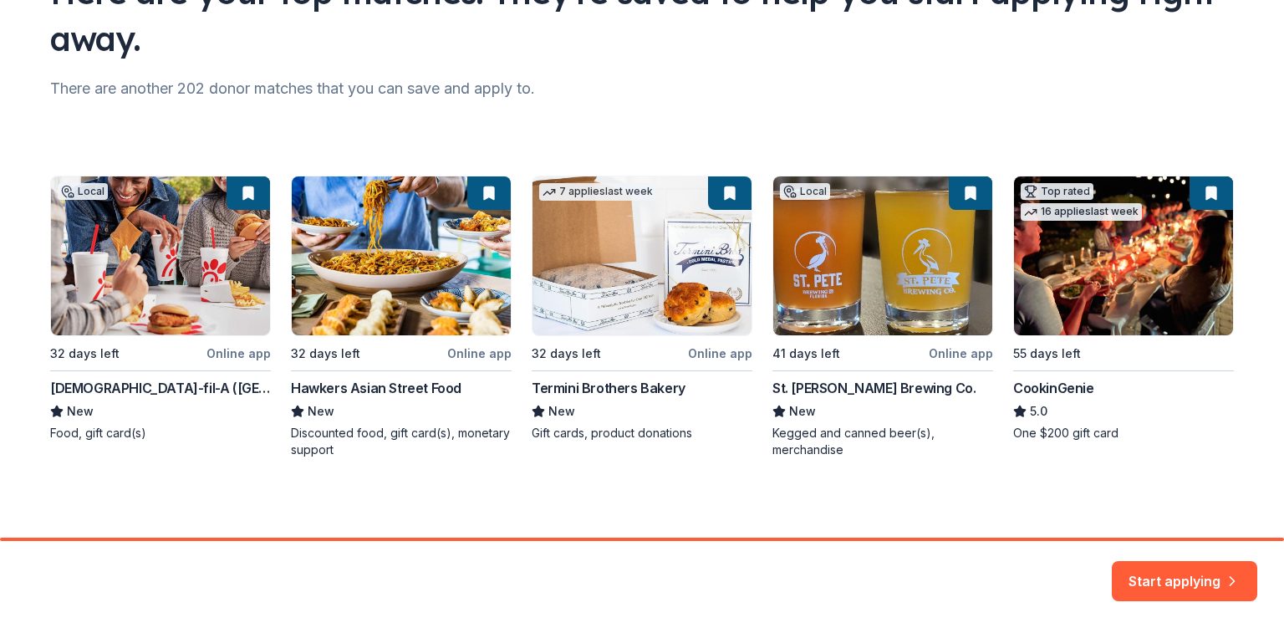
click at [1181, 574] on button "Start applying" at bounding box center [1184, 571] width 145 height 40
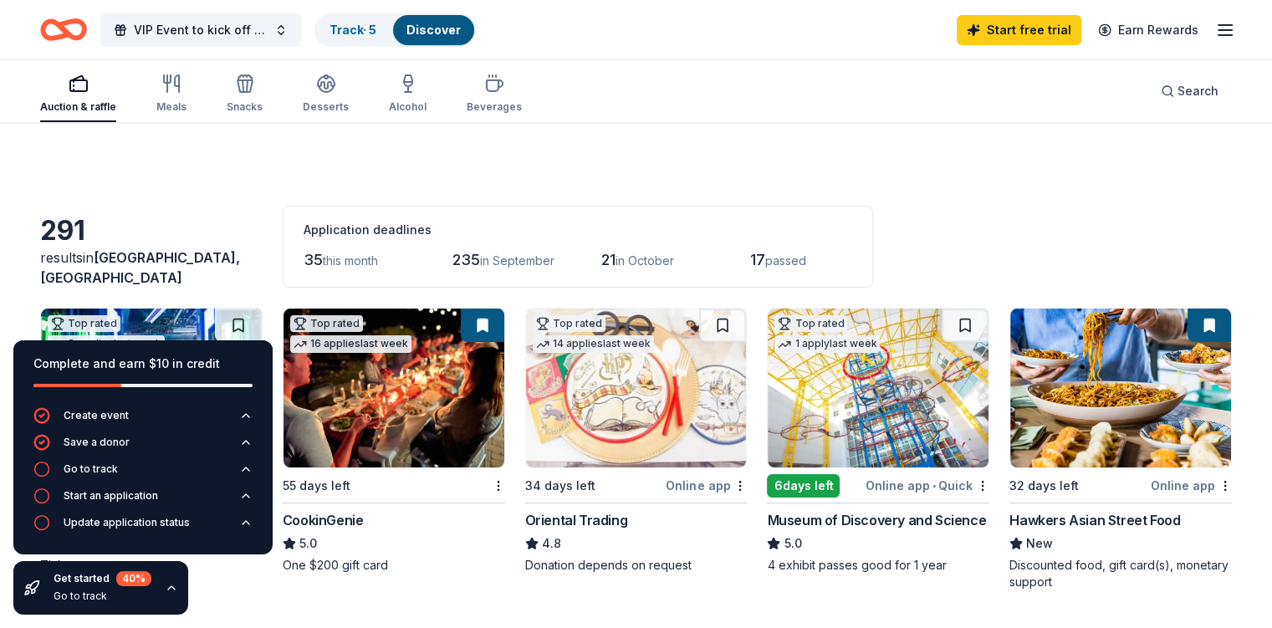
scroll to position [77, 0]
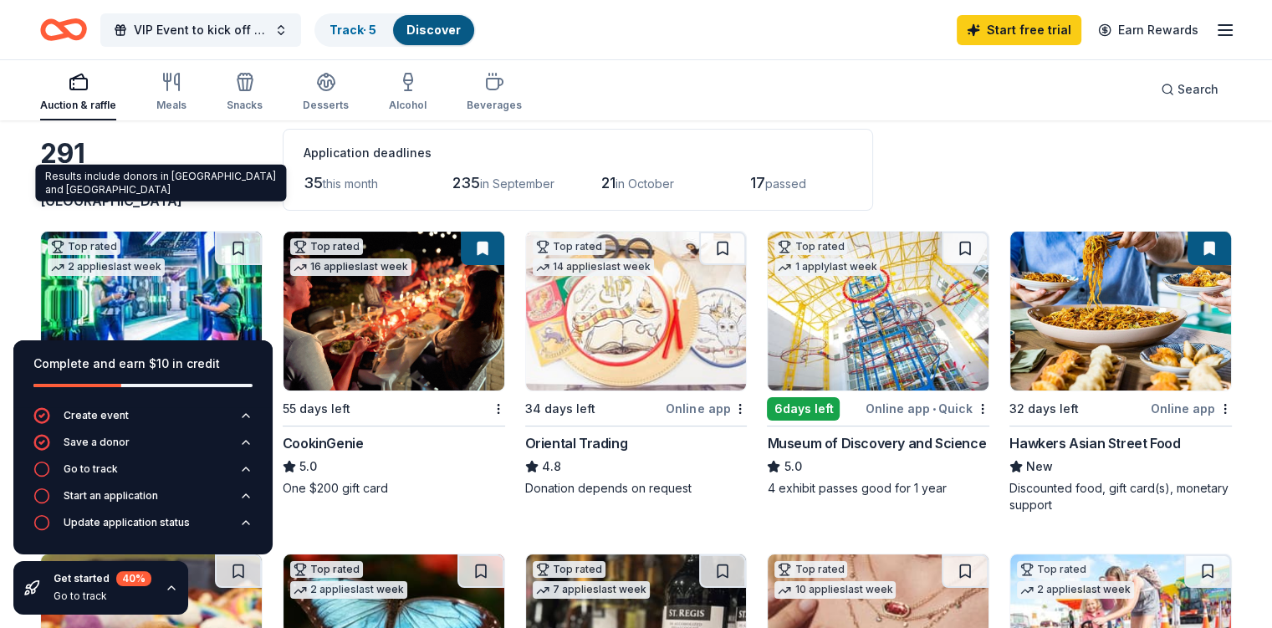
click at [100, 473] on div "Go to track" at bounding box center [91, 468] width 54 height 13
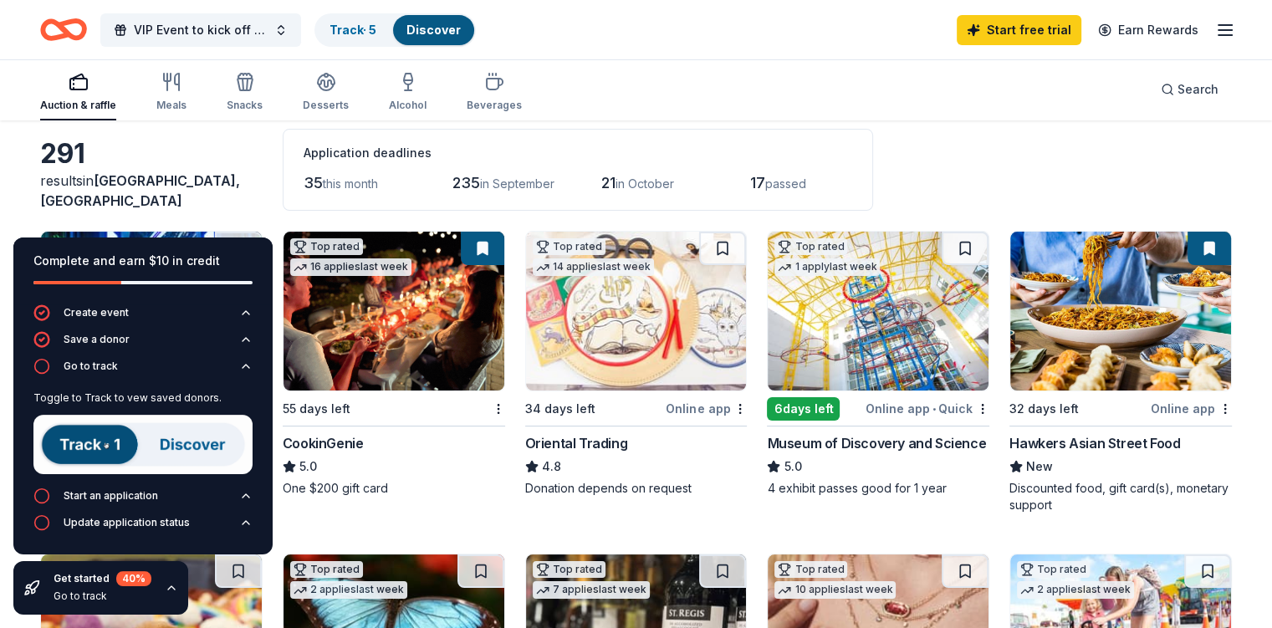
click at [105, 444] on img at bounding box center [142, 444] width 219 height 59
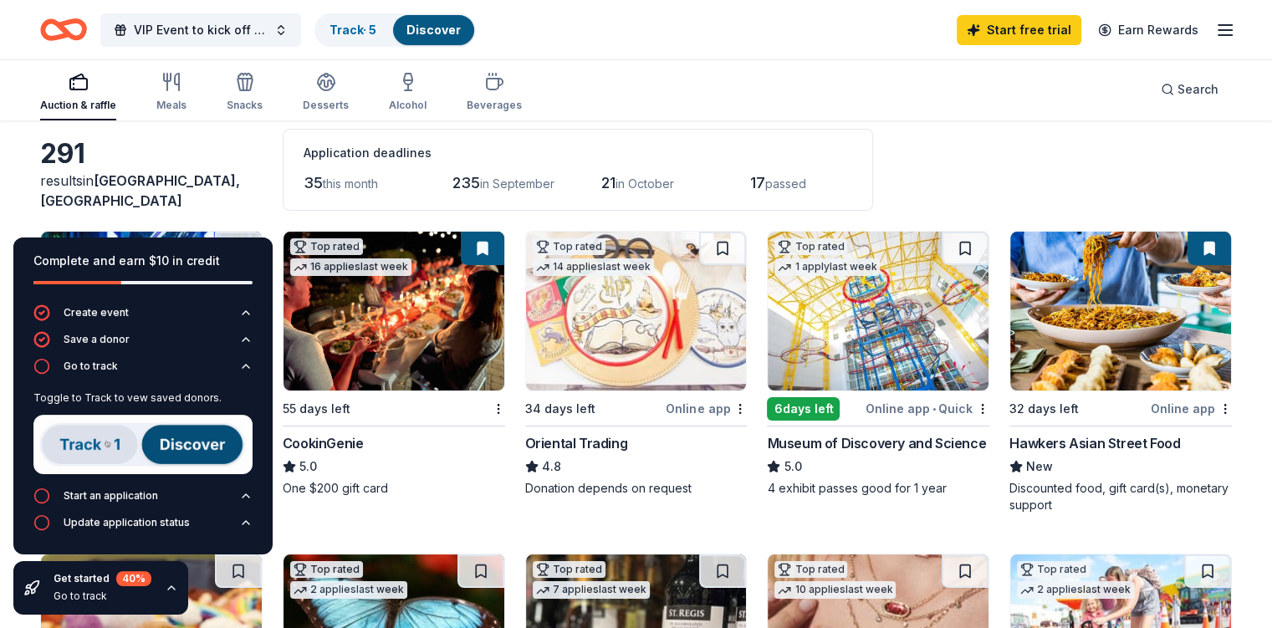
click at [103, 438] on img at bounding box center [142, 444] width 219 height 59
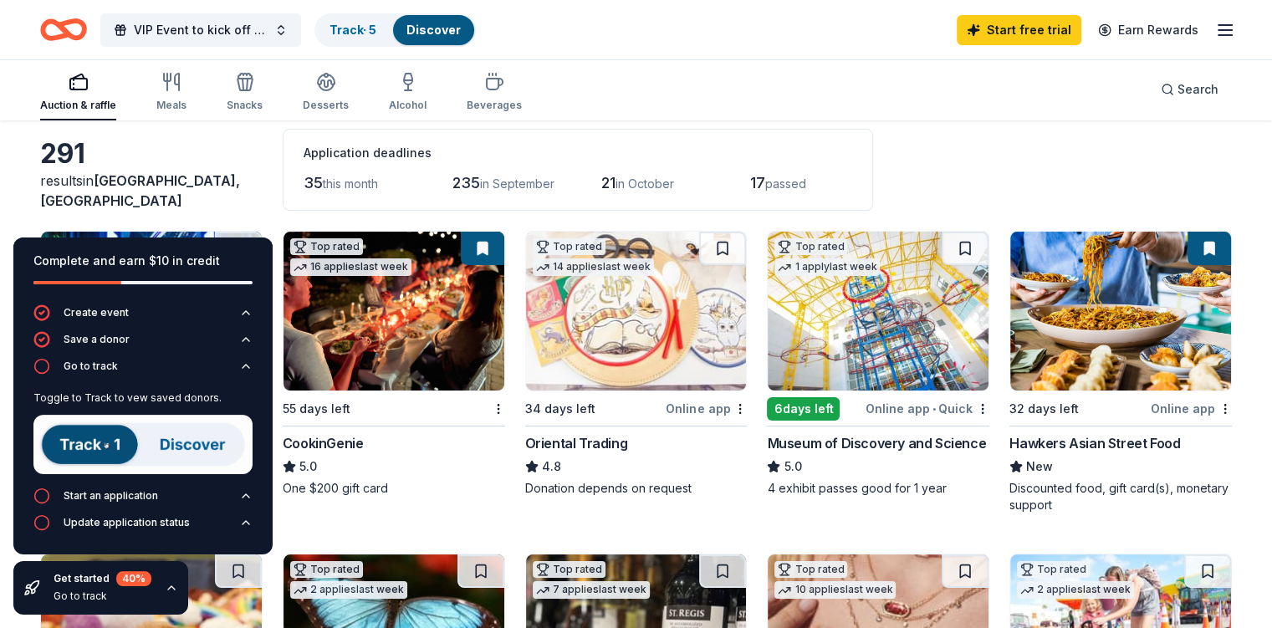
click at [103, 438] on img at bounding box center [142, 444] width 219 height 59
click at [40, 365] on icon "button" at bounding box center [41, 366] width 17 height 17
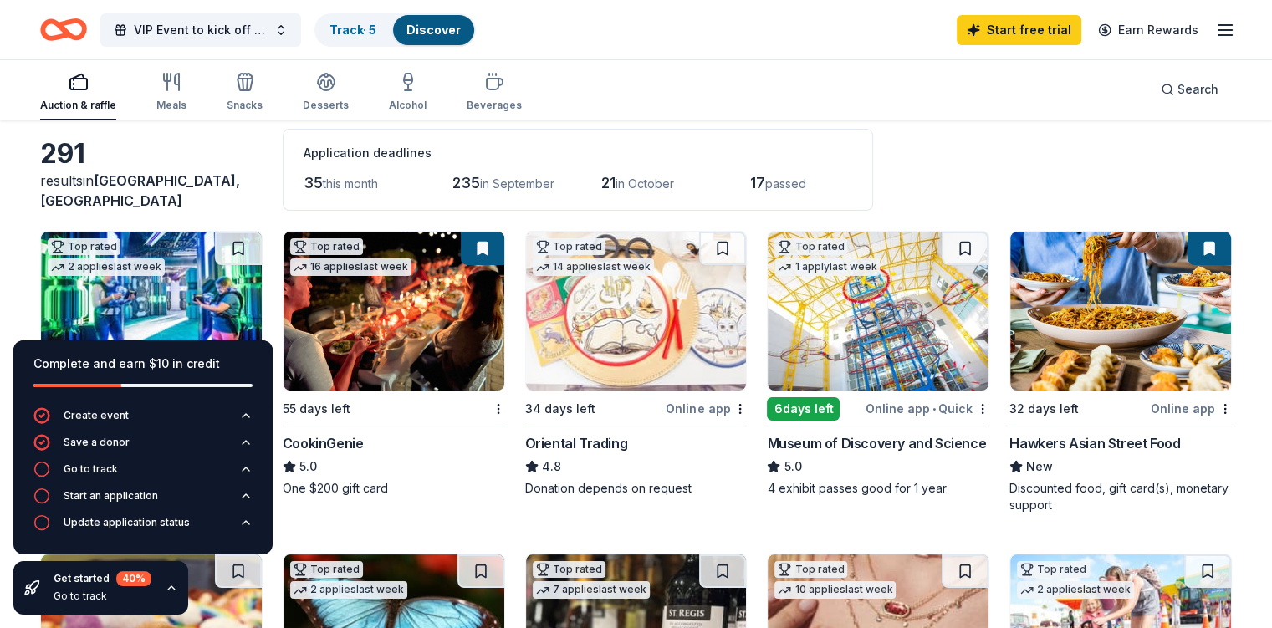
click at [42, 497] on icon "button" at bounding box center [41, 495] width 17 height 17
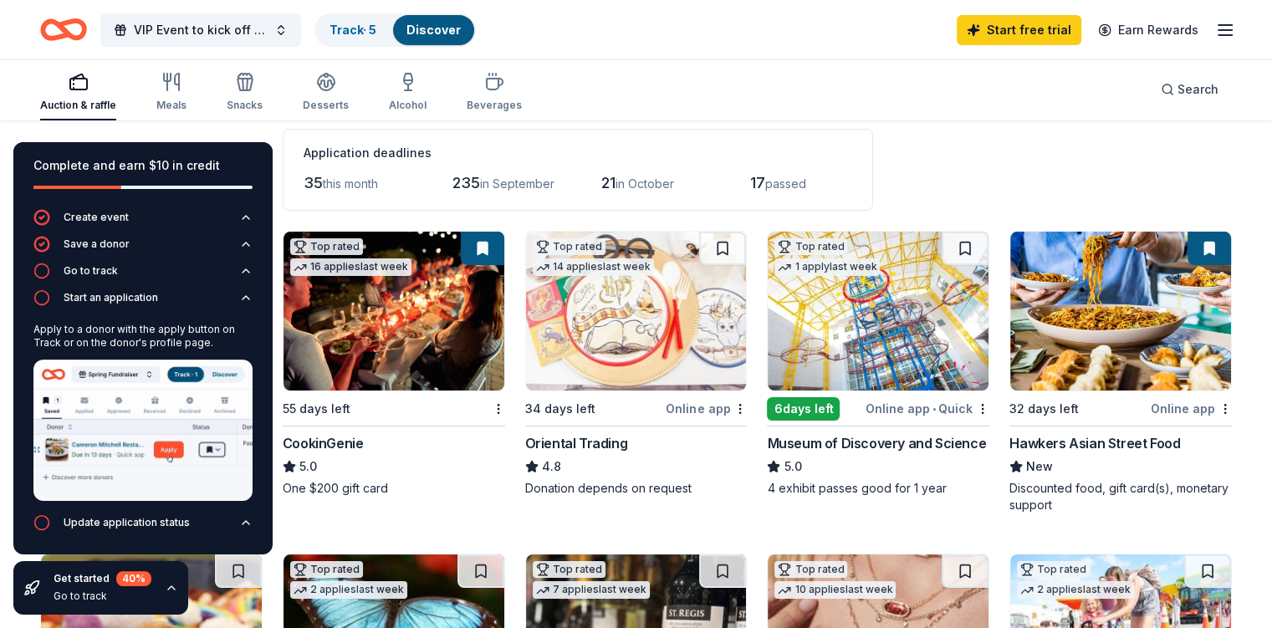
click at [40, 301] on icon "button" at bounding box center [41, 297] width 17 height 17
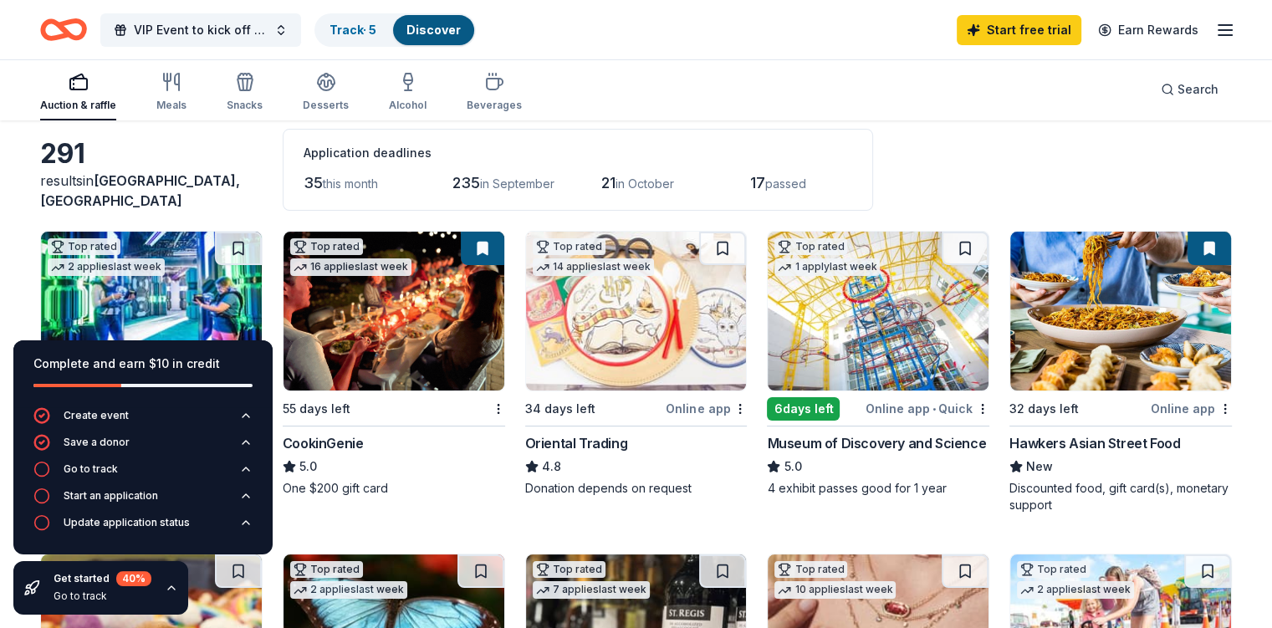
click at [622, 129] on div "Application deadlines 35 this month 235 in September 21 in October 17 passed" at bounding box center [578, 170] width 590 height 82
click at [169, 591] on icon "button" at bounding box center [171, 587] width 13 height 13
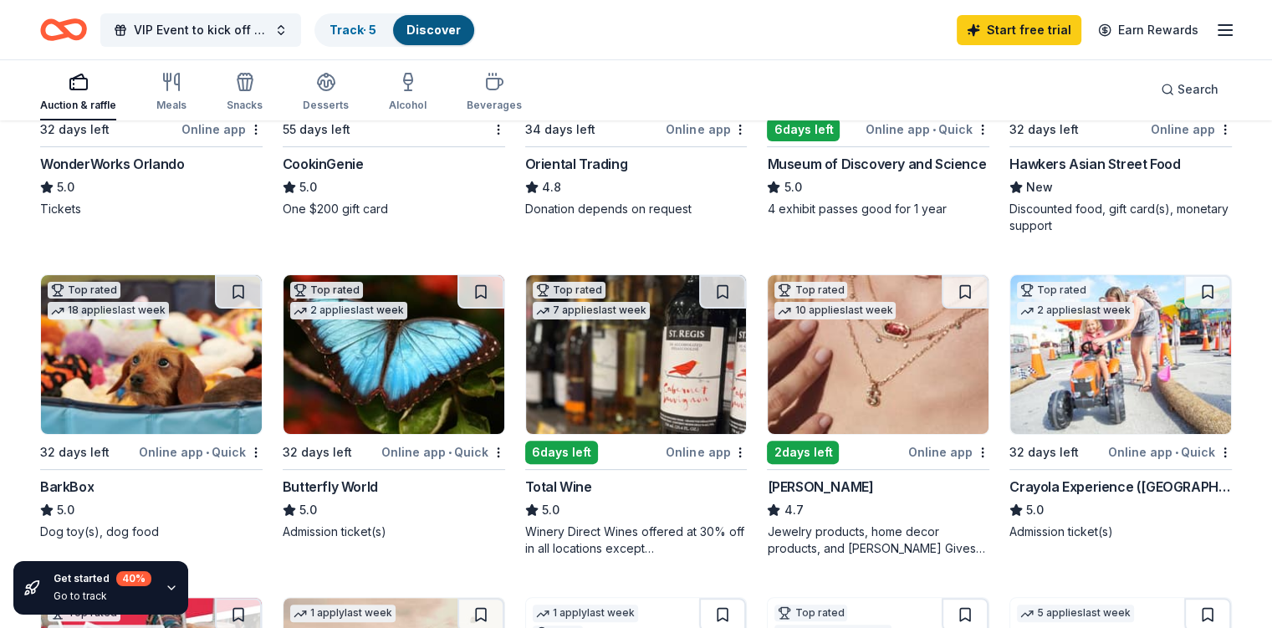
scroll to position [361, 0]
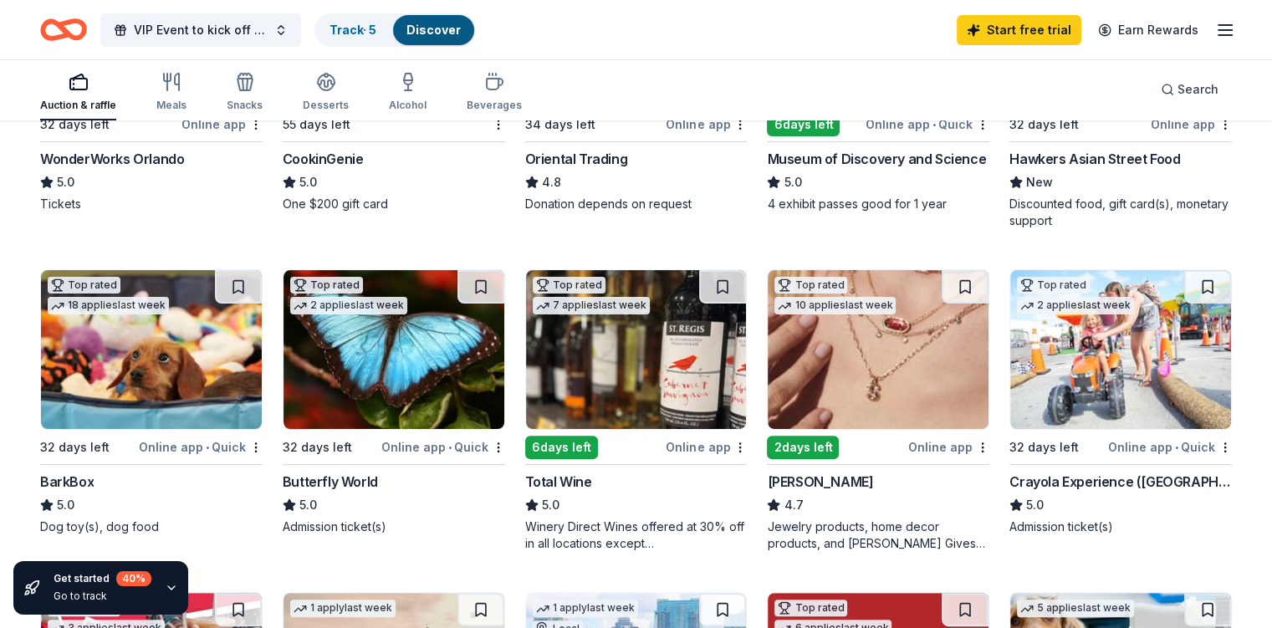
click at [574, 446] on div "6 days left" at bounding box center [561, 447] width 73 height 23
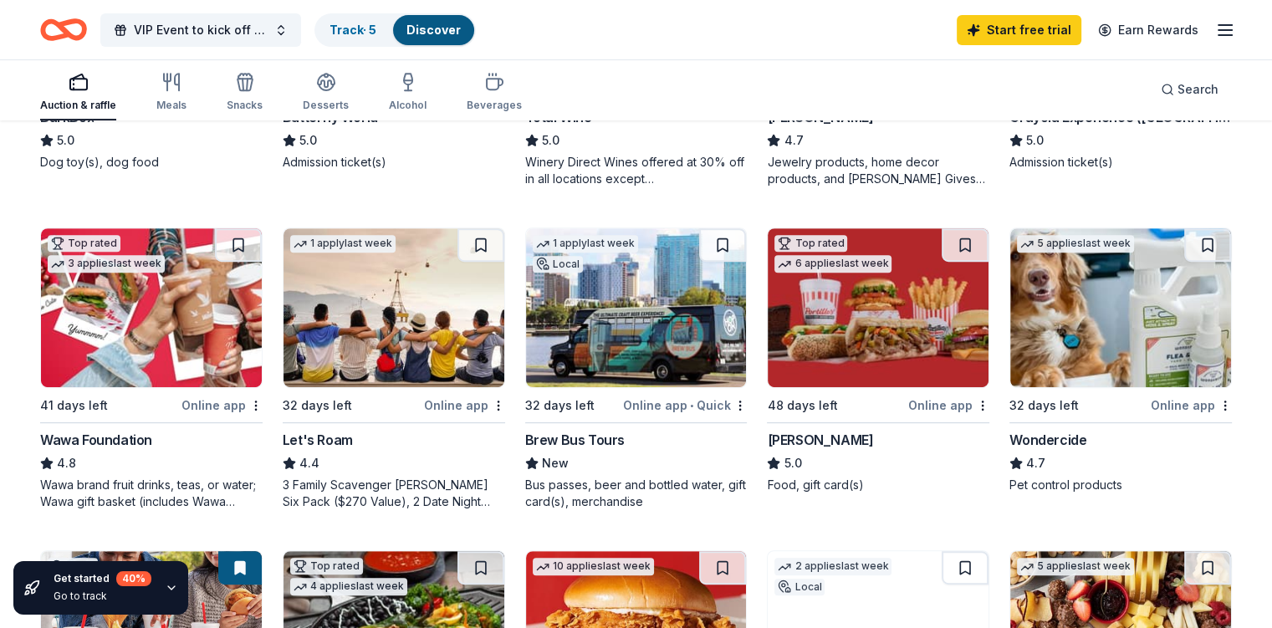
scroll to position [732, 0]
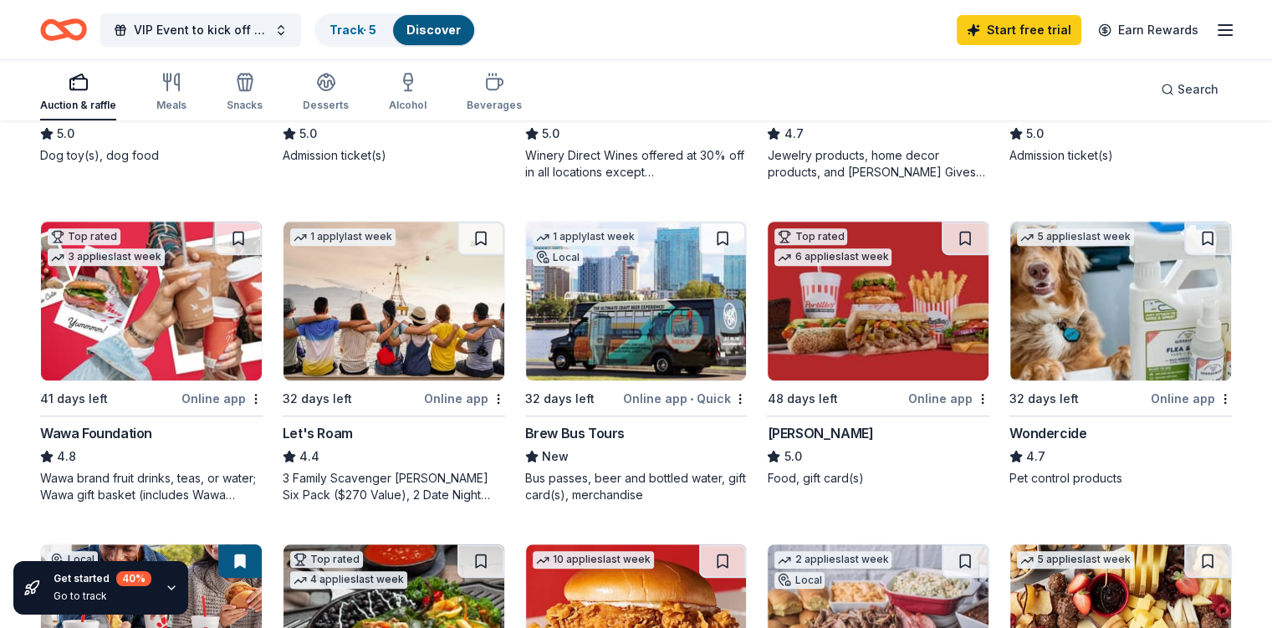
click at [600, 433] on div "Brew Bus Tours" at bounding box center [574, 433] width 99 height 20
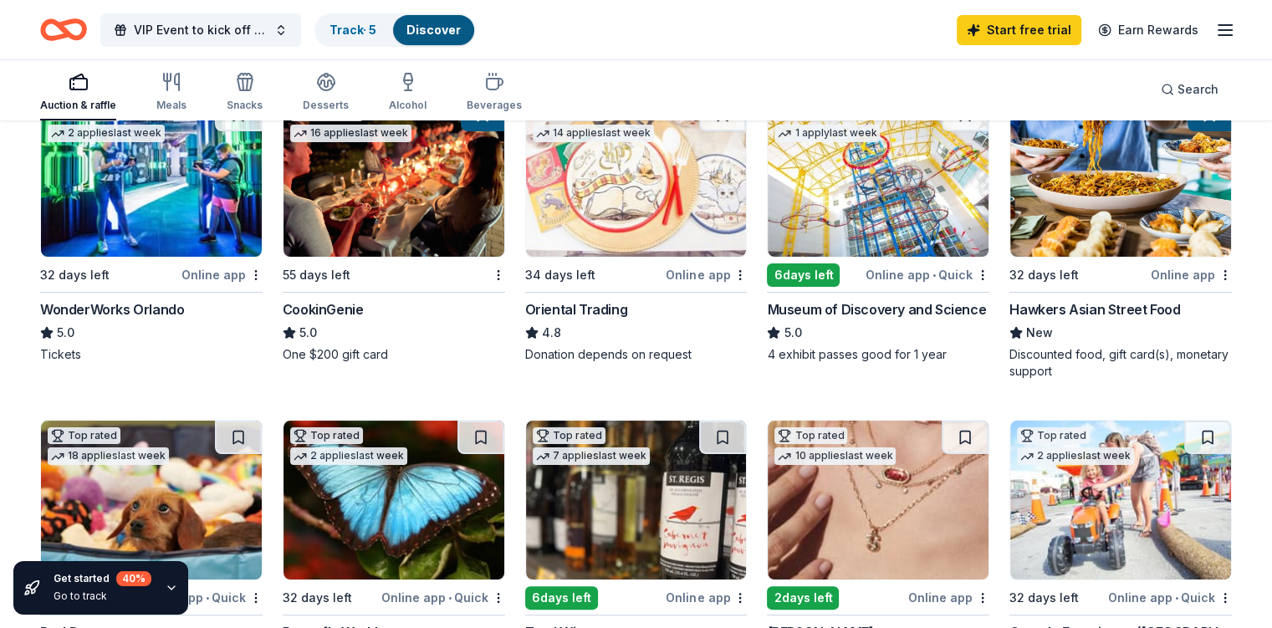
scroll to position [200, 0]
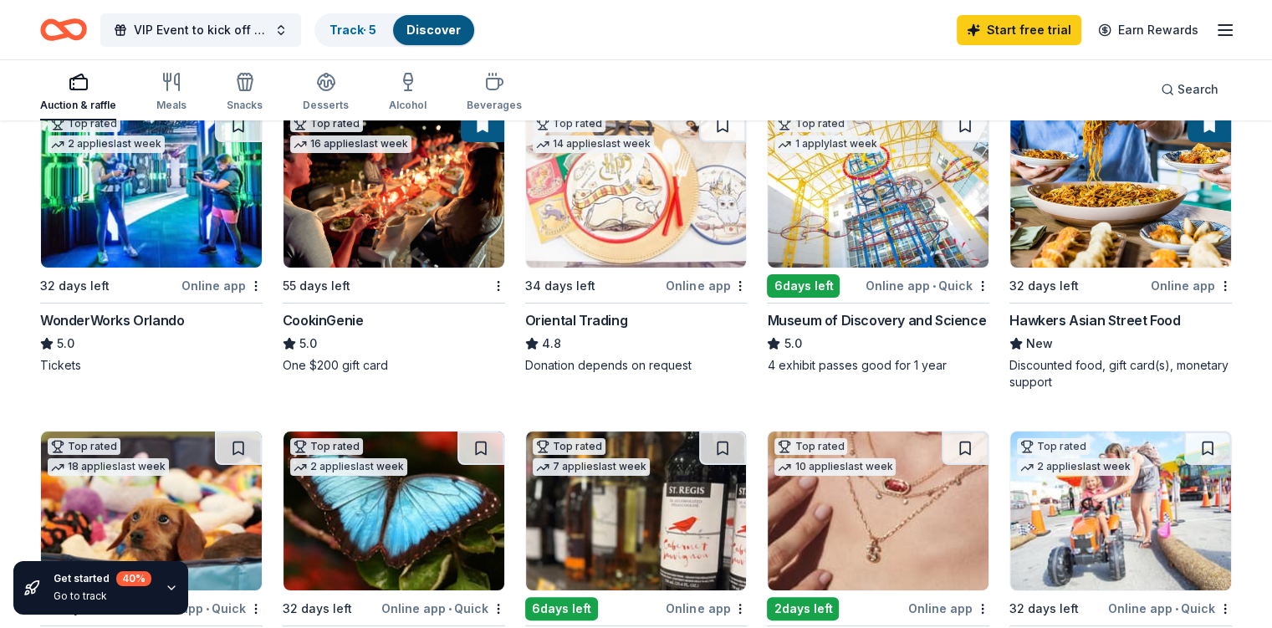
click at [212, 285] on div "Online app" at bounding box center [221, 285] width 81 height 21
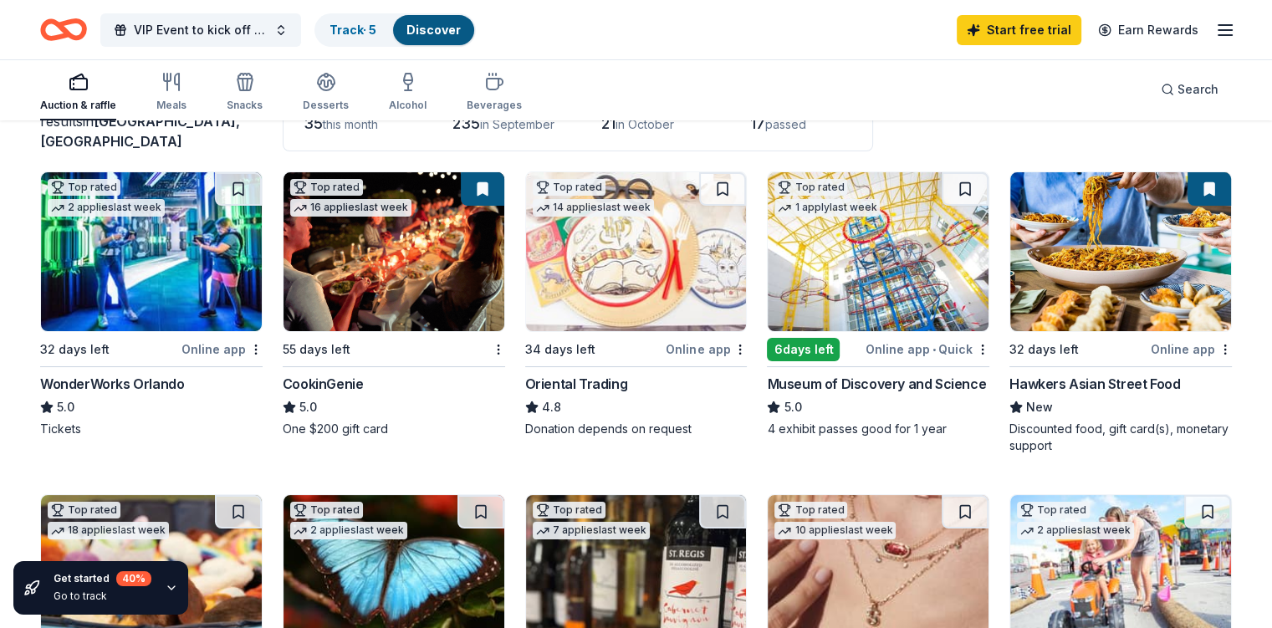
scroll to position [137, 0]
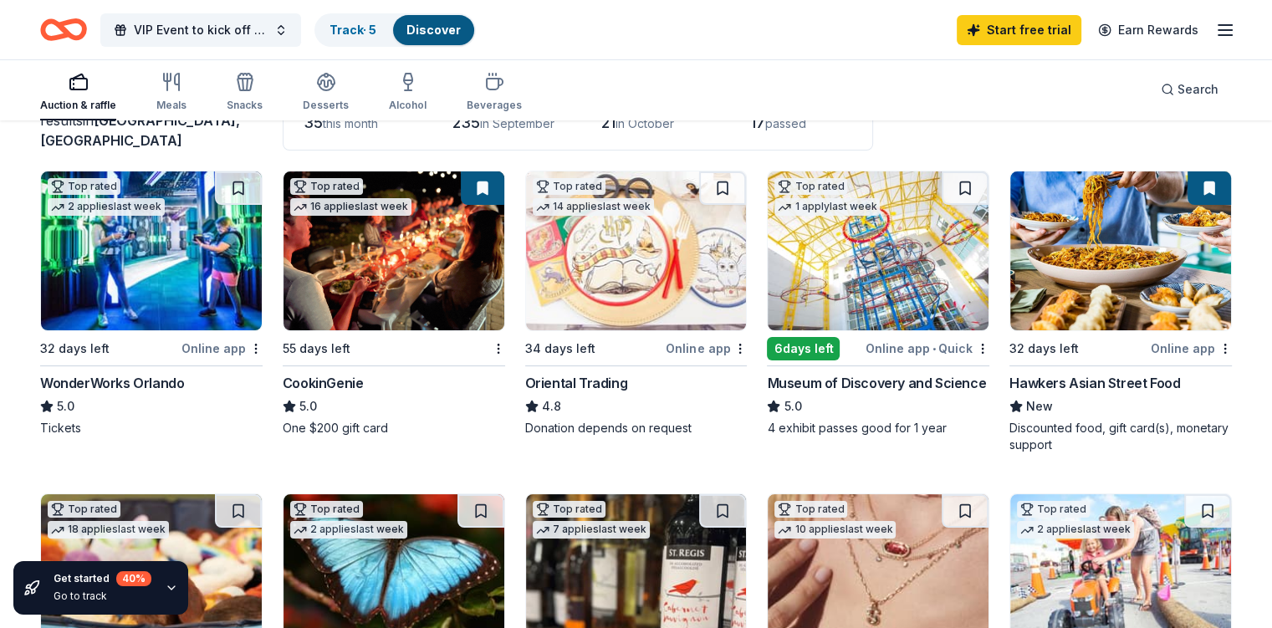
click at [359, 380] on div "CookinGenie" at bounding box center [323, 383] width 81 height 20
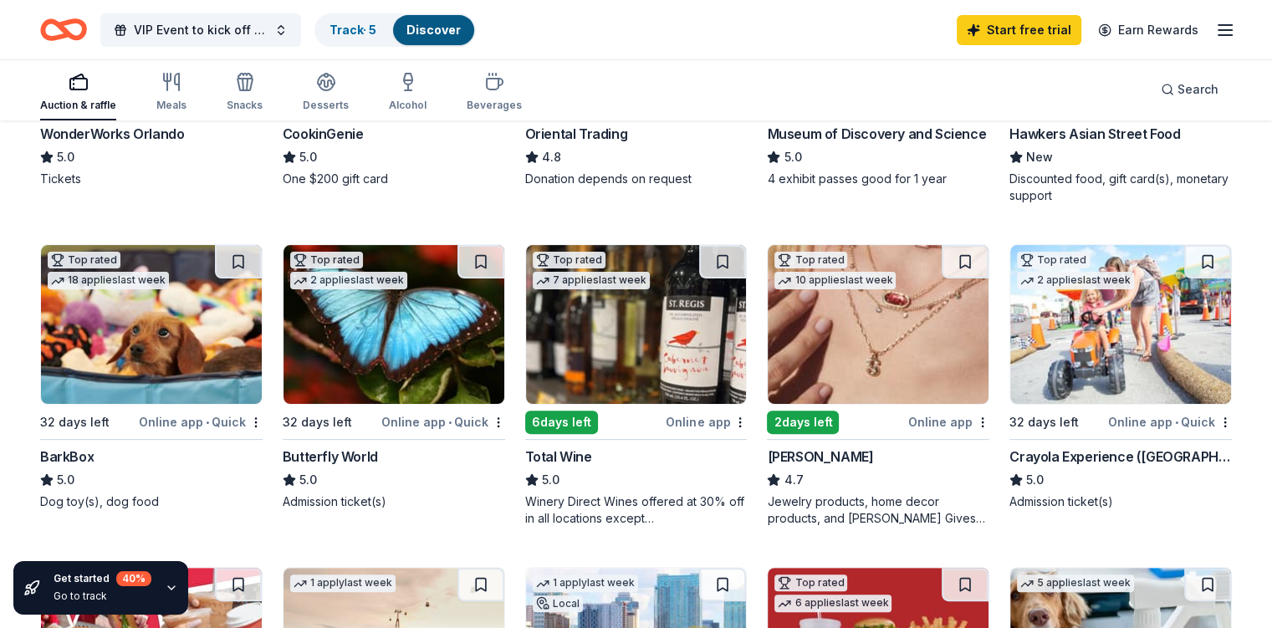
scroll to position [387, 0]
click at [815, 452] on div "Kendra Scott" at bounding box center [820, 456] width 106 height 20
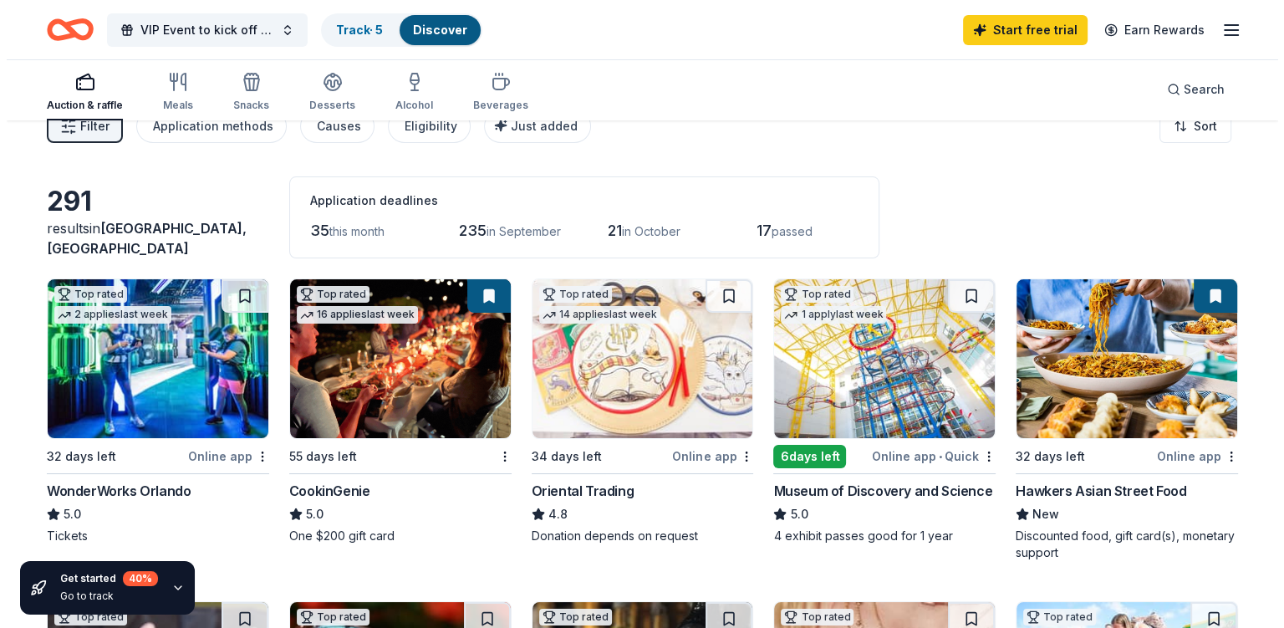
scroll to position [0, 0]
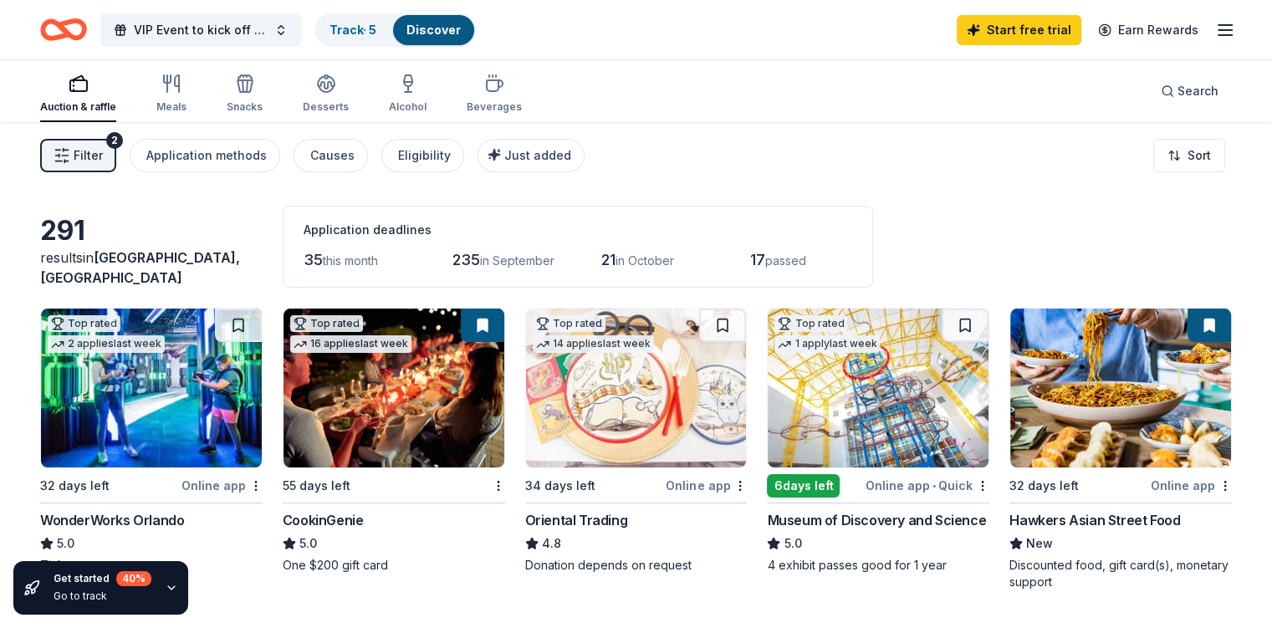
click at [265, 159] on div "Application methods" at bounding box center [206, 155] width 120 height 20
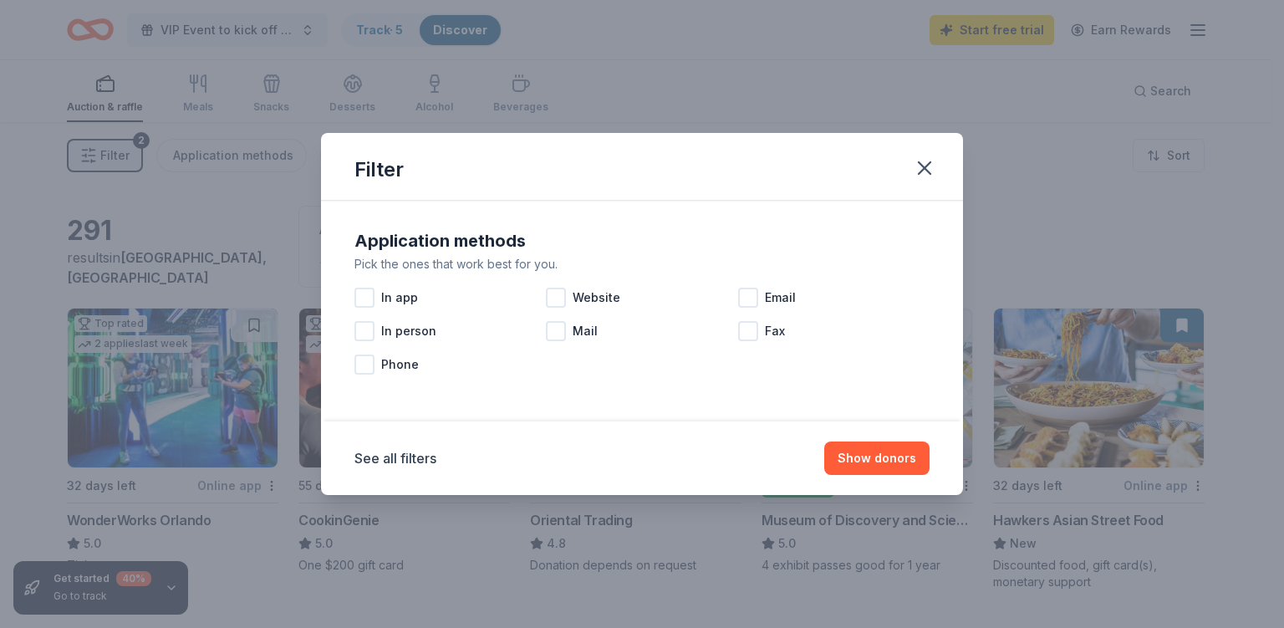
click at [926, 157] on icon "button" at bounding box center [924, 167] width 23 height 23
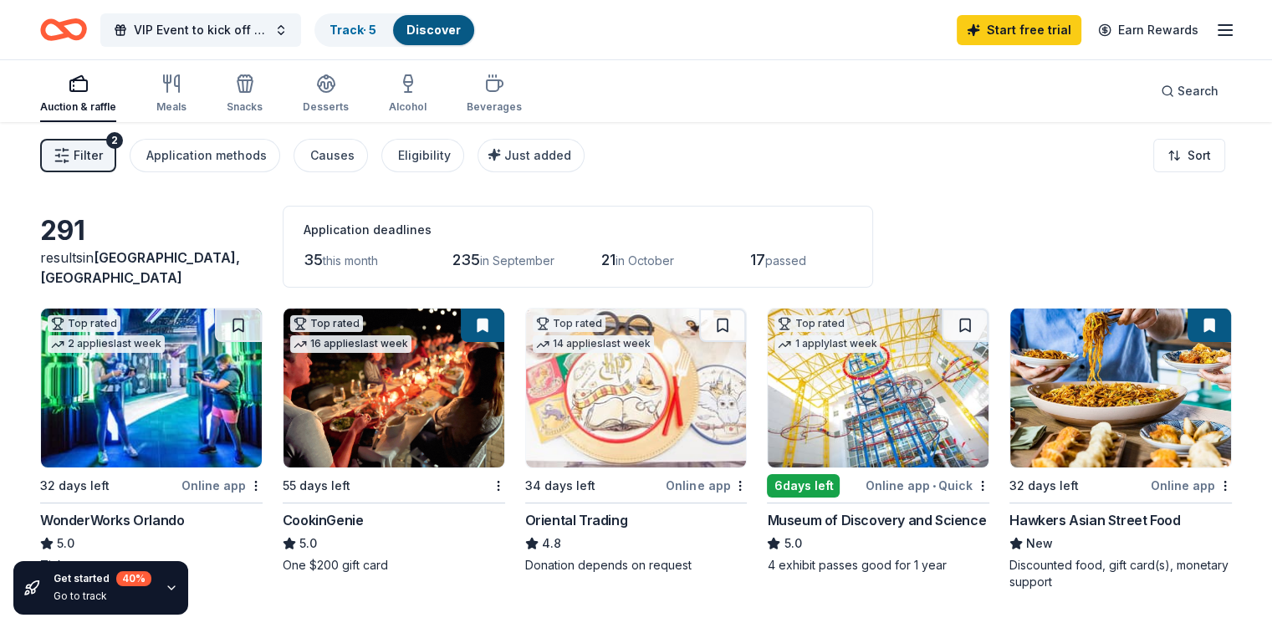
click at [103, 158] on span "Filter" at bounding box center [88, 155] width 29 height 20
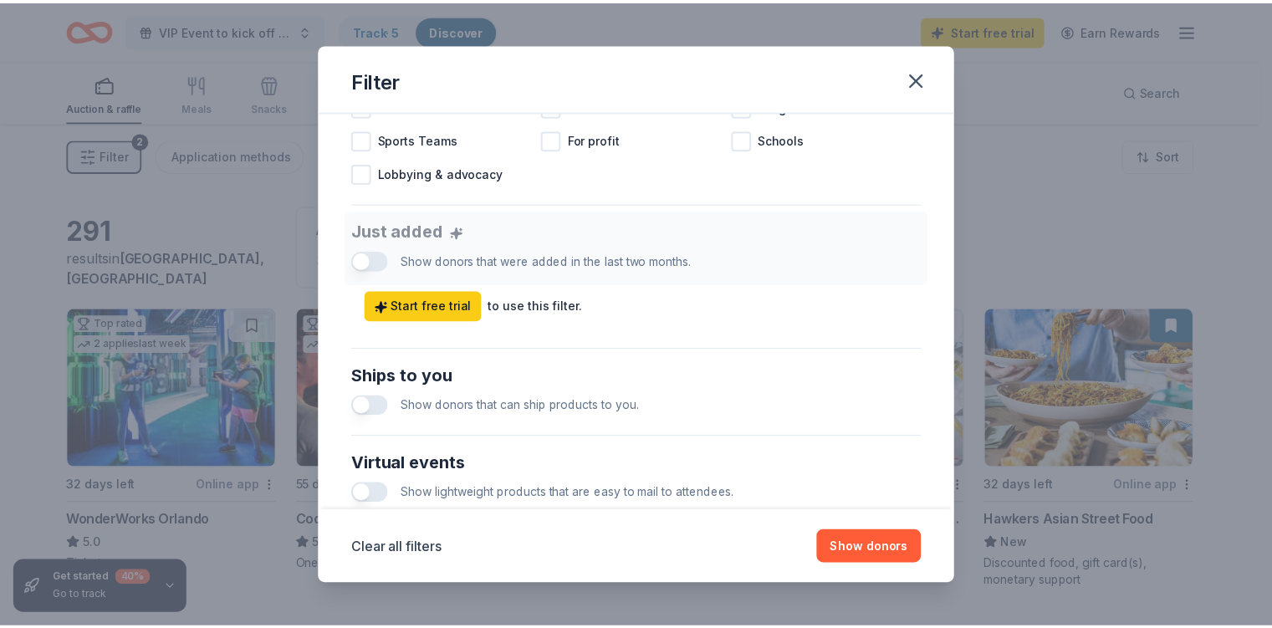
scroll to position [814, 0]
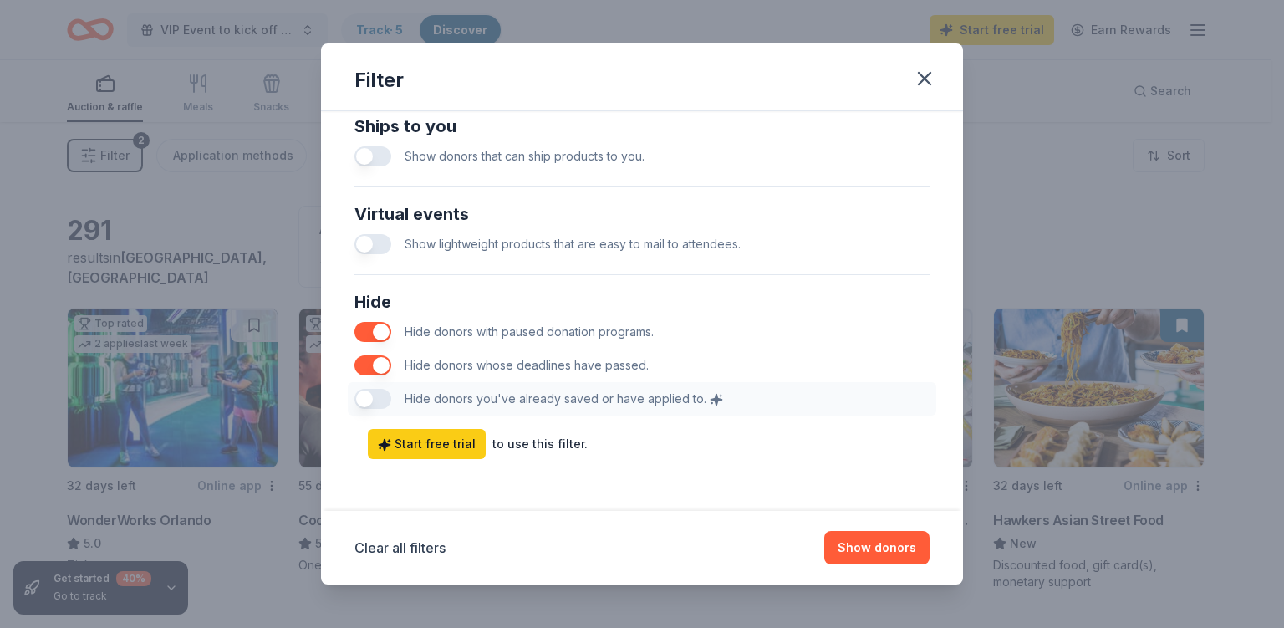
click at [925, 74] on icon "button" at bounding box center [924, 78] width 23 height 23
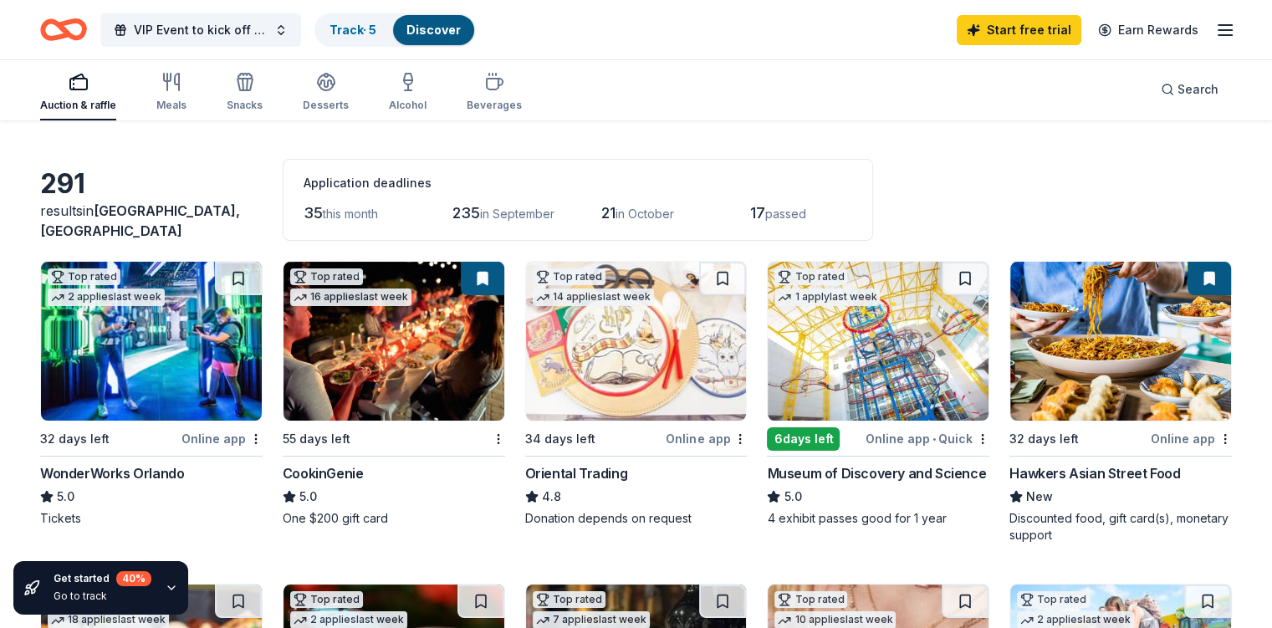
scroll to position [48, 0]
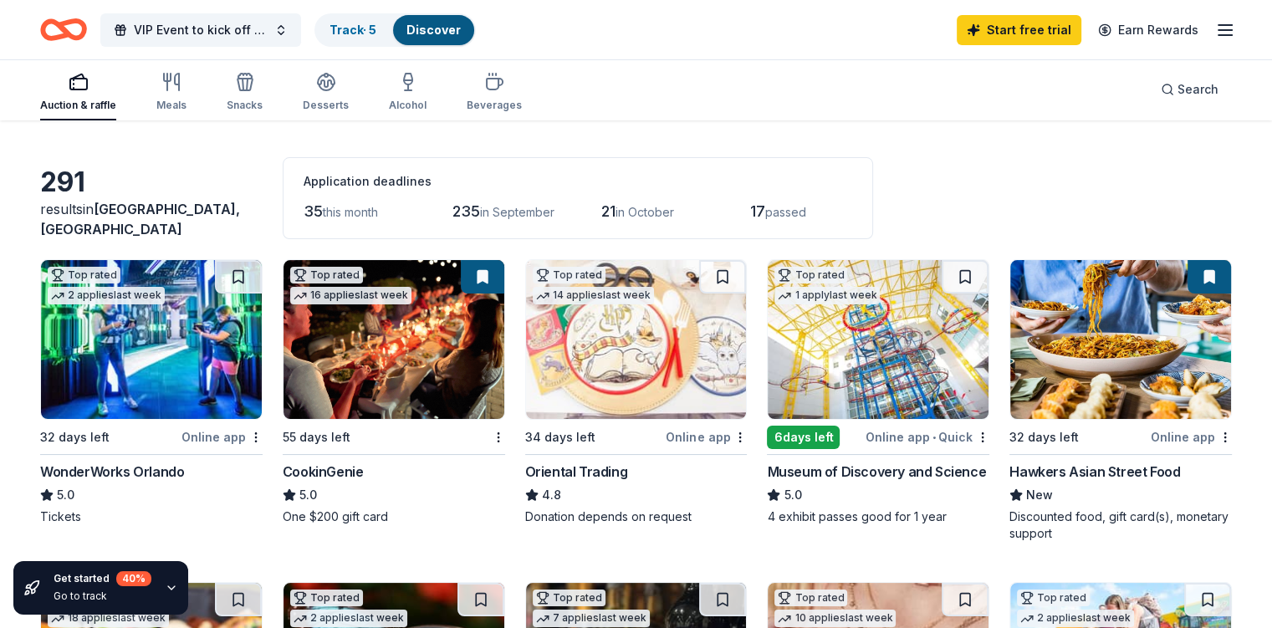
click at [666, 213] on span "in October" at bounding box center [644, 212] width 59 height 14
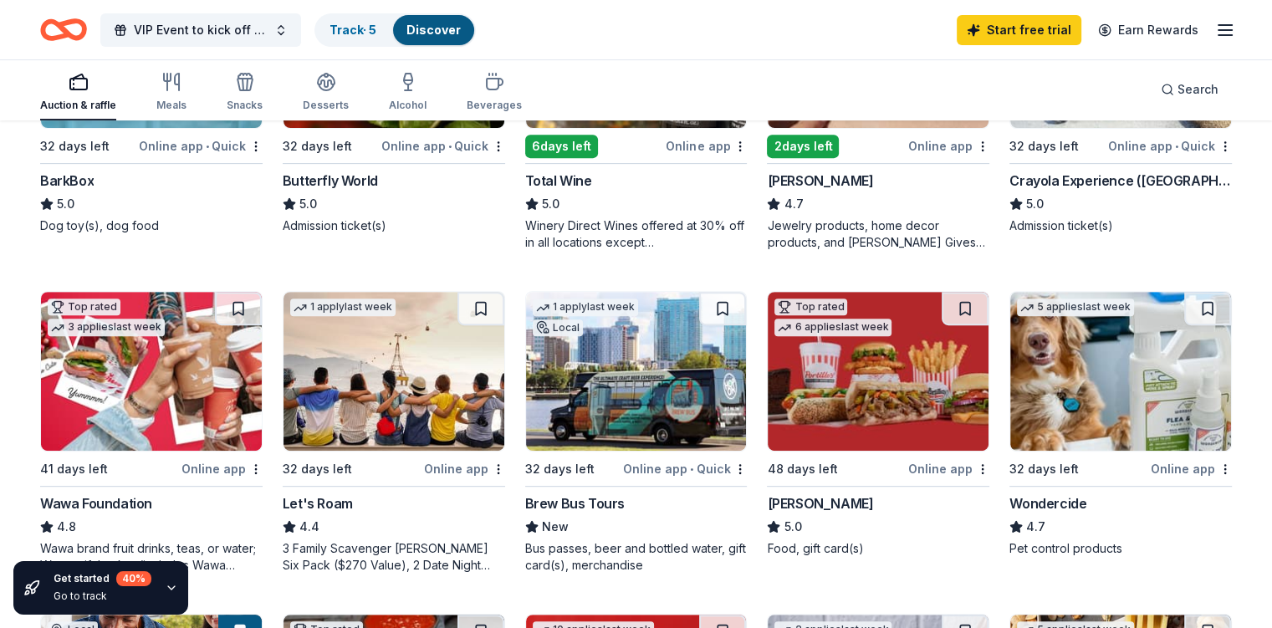
scroll to position [664, 0]
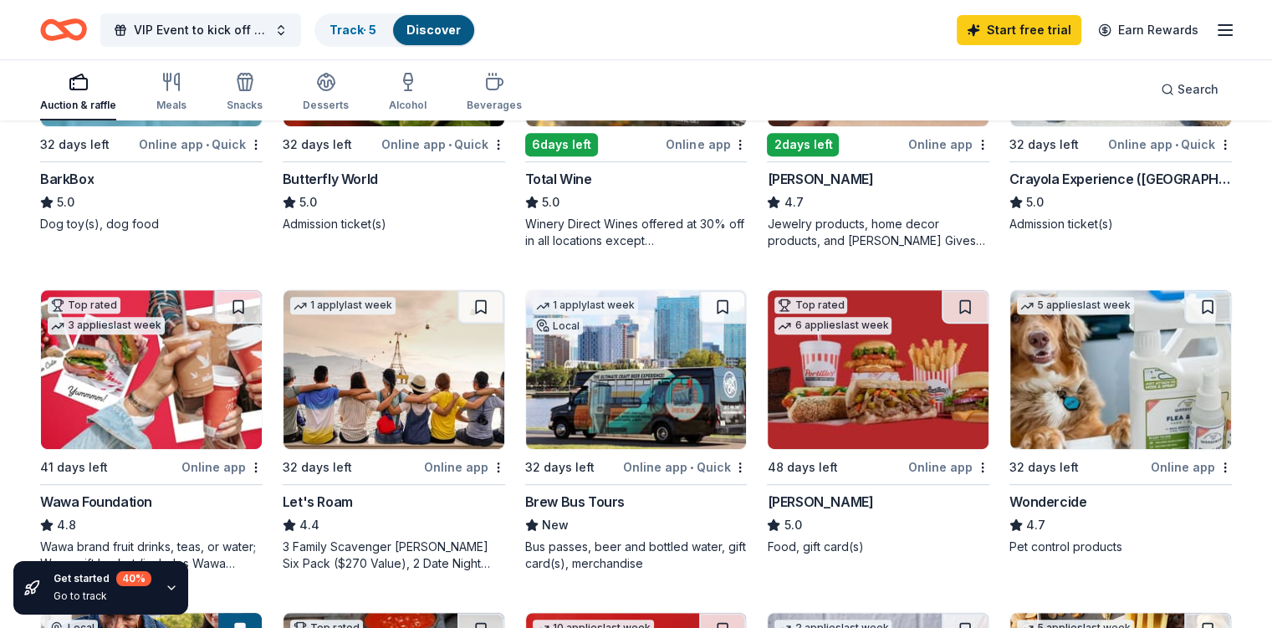
click at [406, 553] on div "3 Family Scavenger Hunt Six Pack ($270 Value), 2 Date Night Scavenger Hunt Two …" at bounding box center [394, 554] width 222 height 33
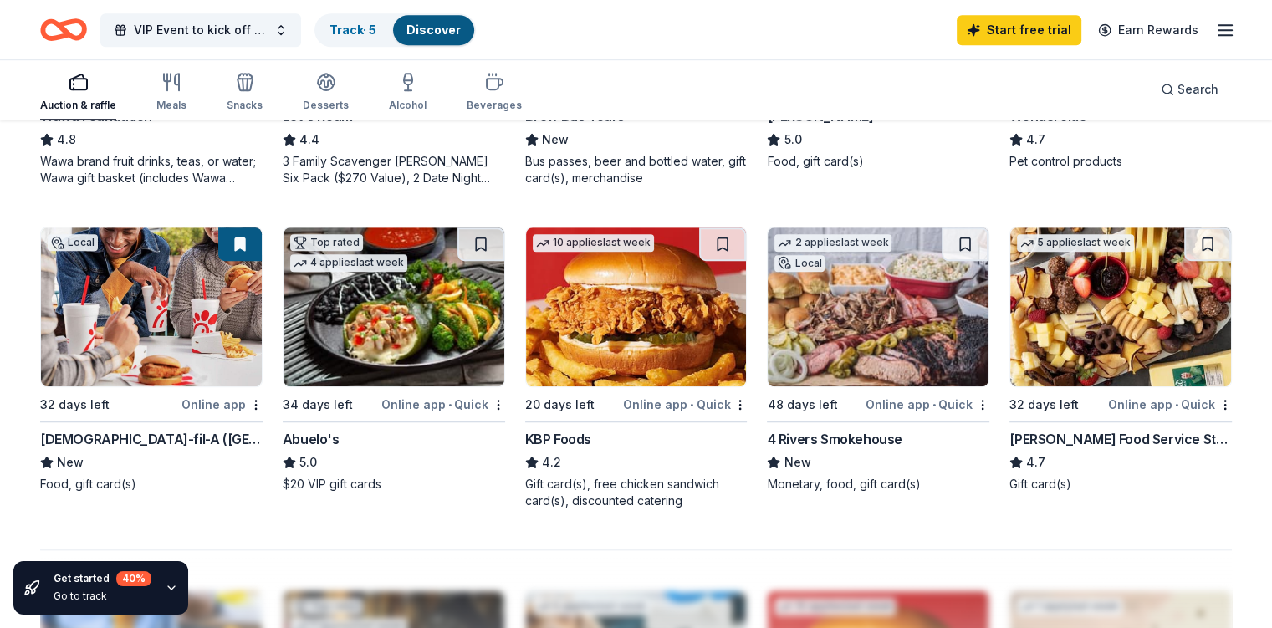
scroll to position [1048, 0]
click at [834, 436] on div "4 Rivers Smokehouse" at bounding box center [834, 440] width 135 height 20
click at [1090, 440] on div "[PERSON_NAME] Food Service Store" at bounding box center [1120, 440] width 222 height 20
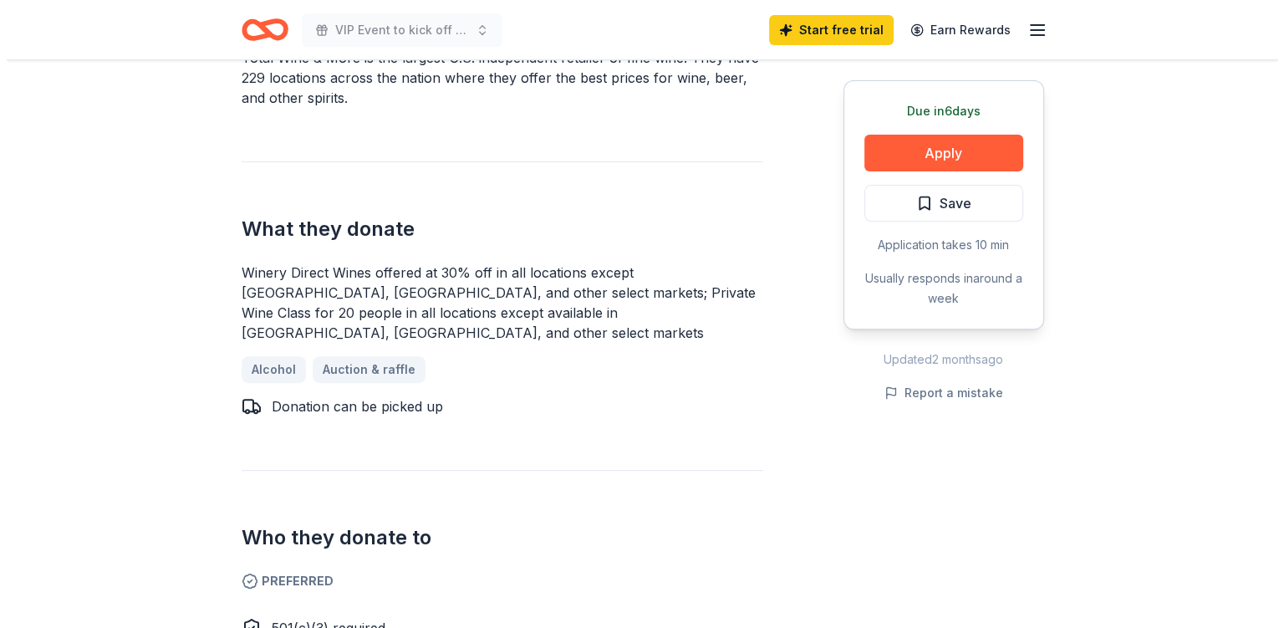
scroll to position [594, 0]
click at [931, 147] on button "Apply" at bounding box center [937, 153] width 159 height 37
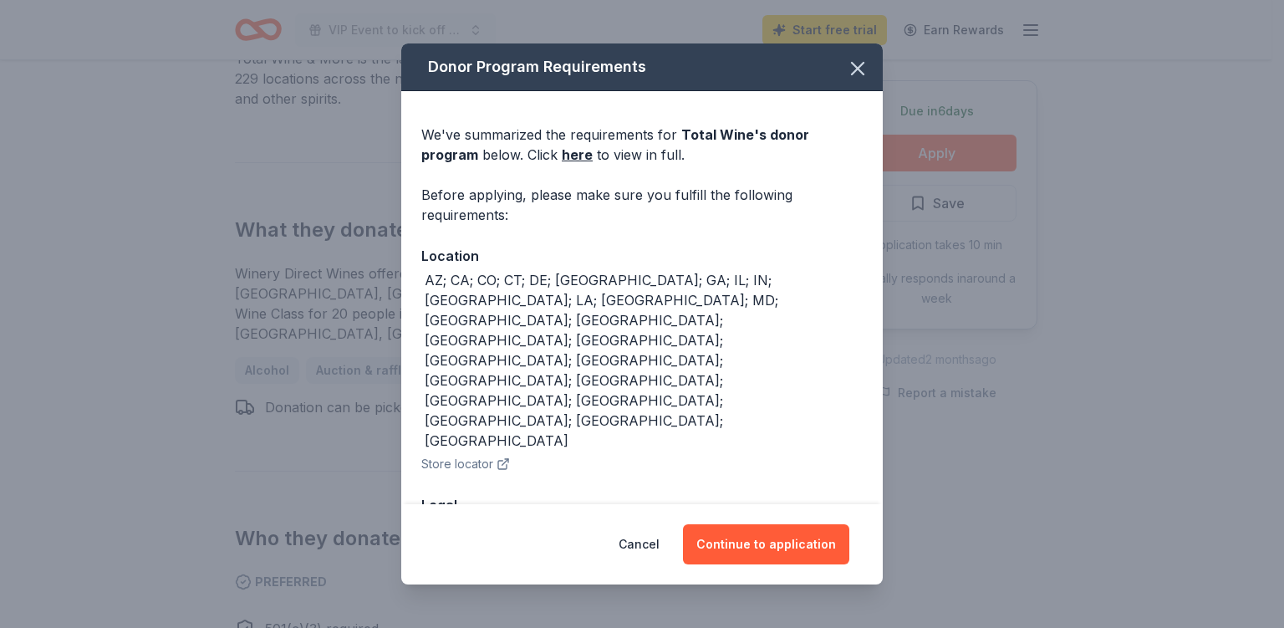
click at [798, 534] on button "Continue to application" at bounding box center [766, 544] width 166 height 40
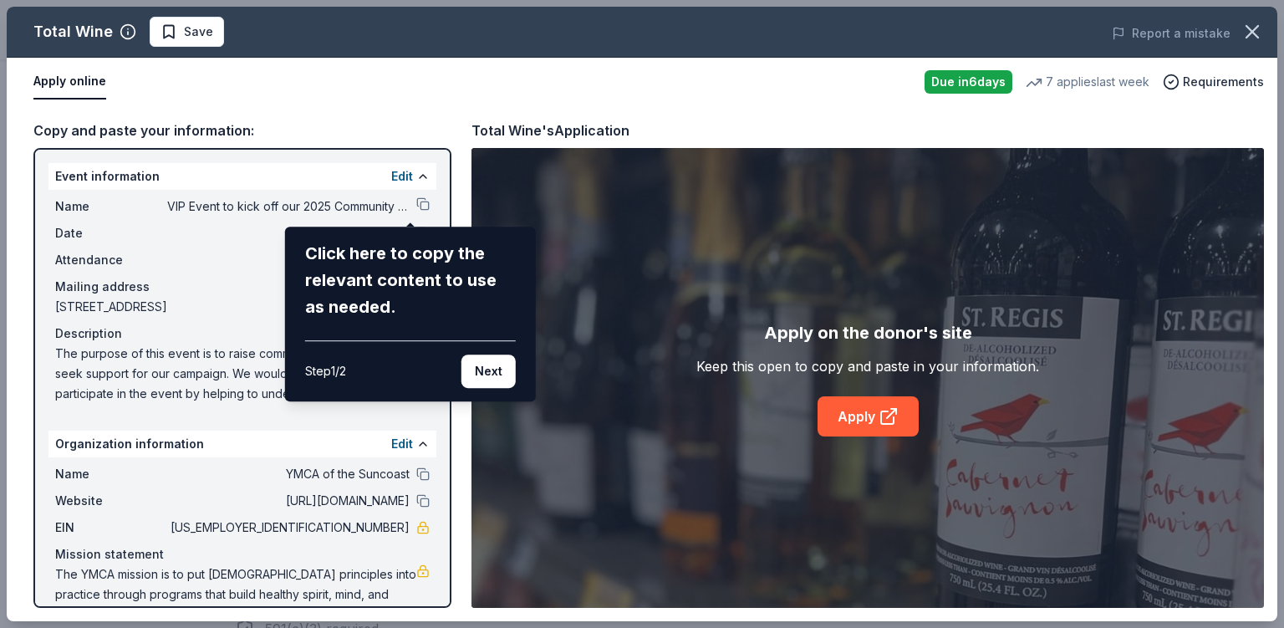
click at [494, 374] on button "Next" at bounding box center [489, 371] width 54 height 33
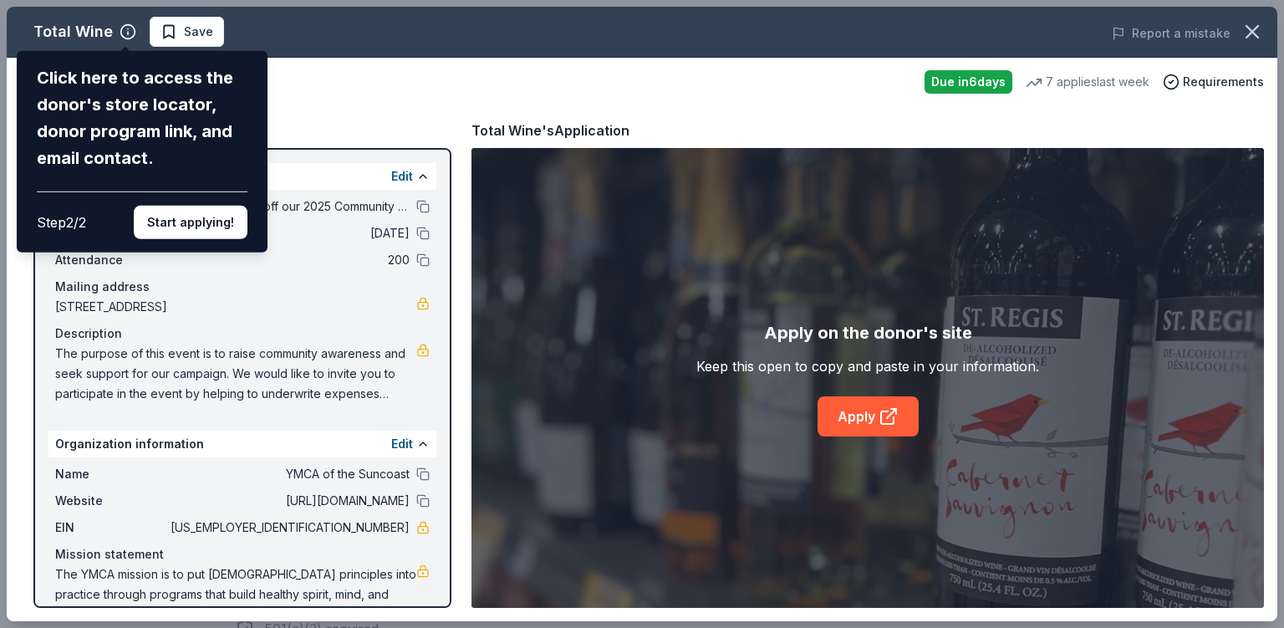
click at [211, 226] on button "Start applying!" at bounding box center [191, 222] width 114 height 33
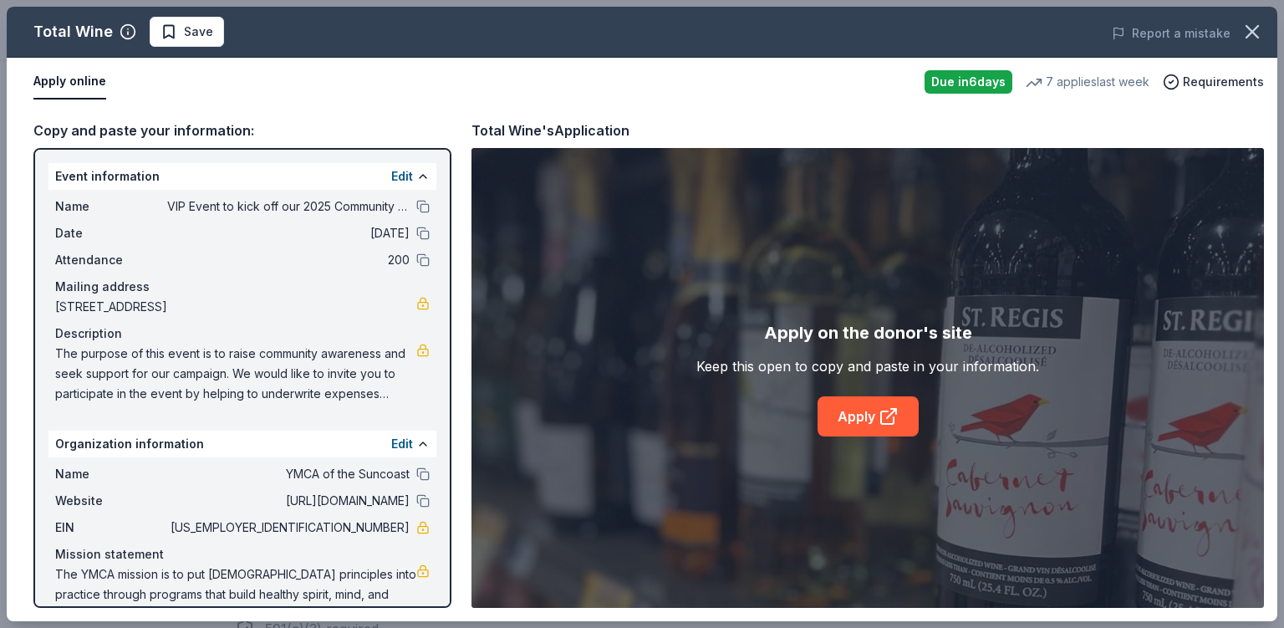
scroll to position [37, 0]
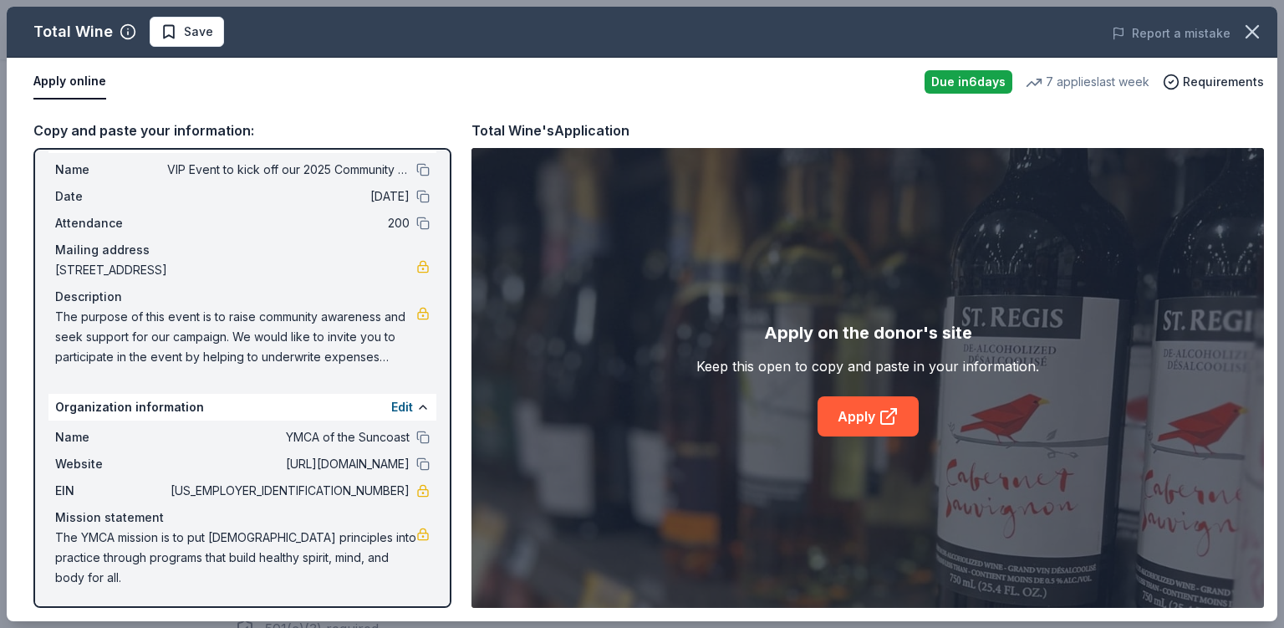
click at [865, 420] on link "Apply" at bounding box center [868, 416] width 101 height 40
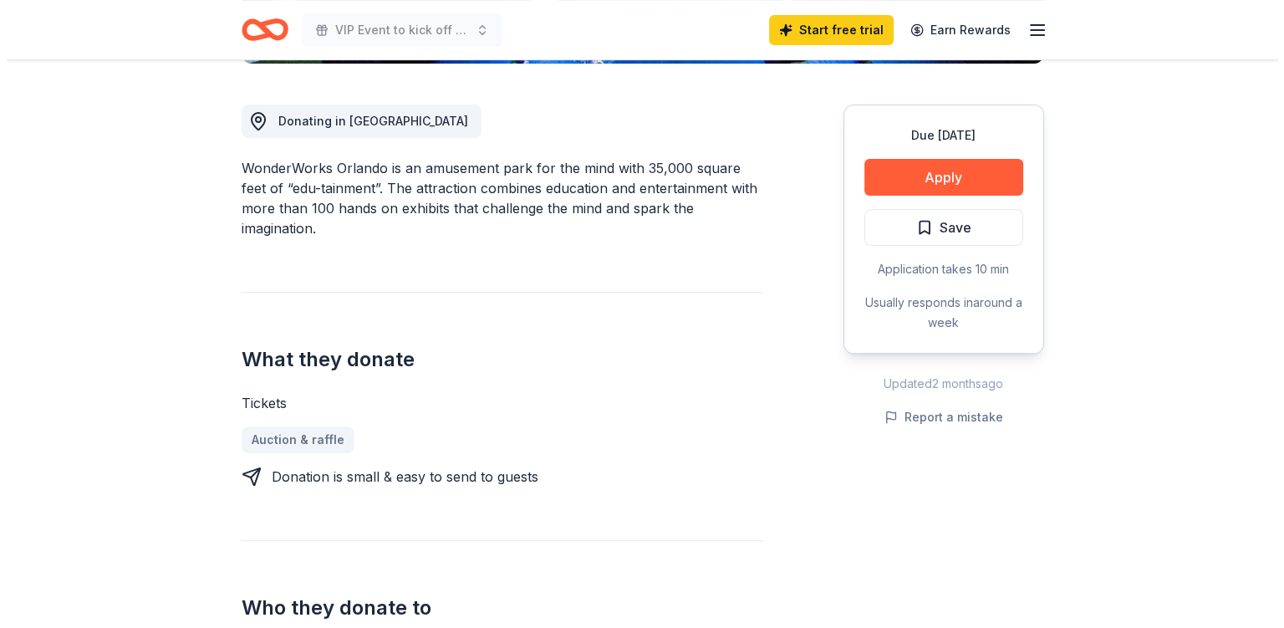
scroll to position [445, 0]
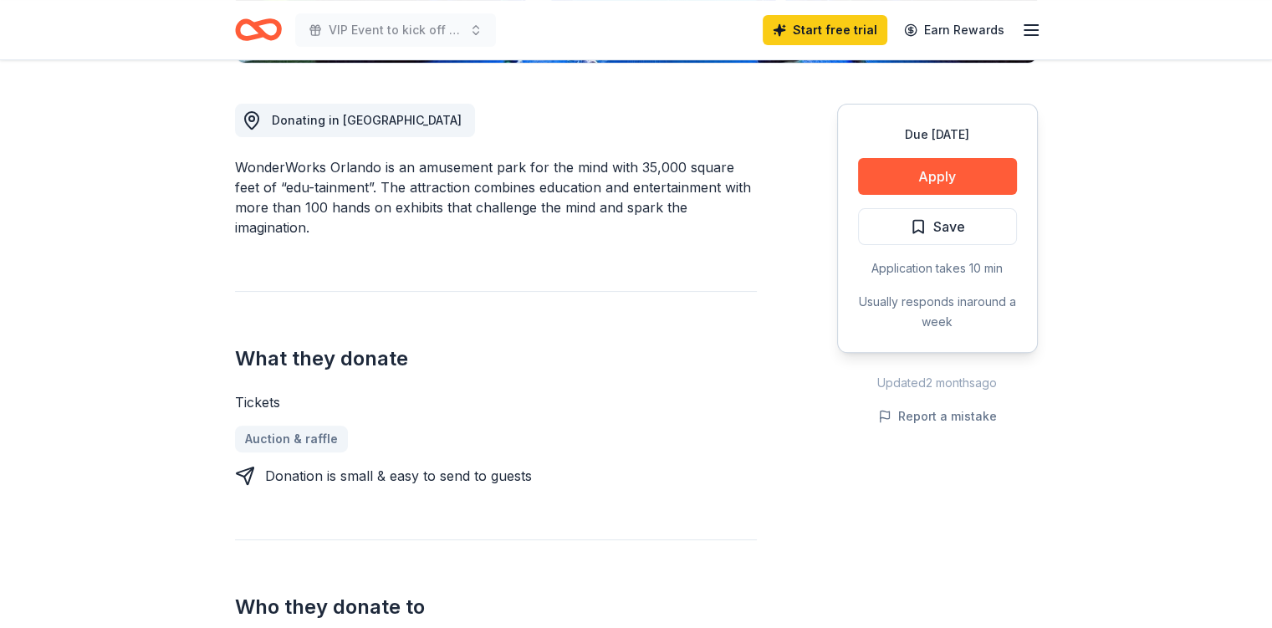
click at [949, 173] on button "Apply" at bounding box center [937, 176] width 159 height 37
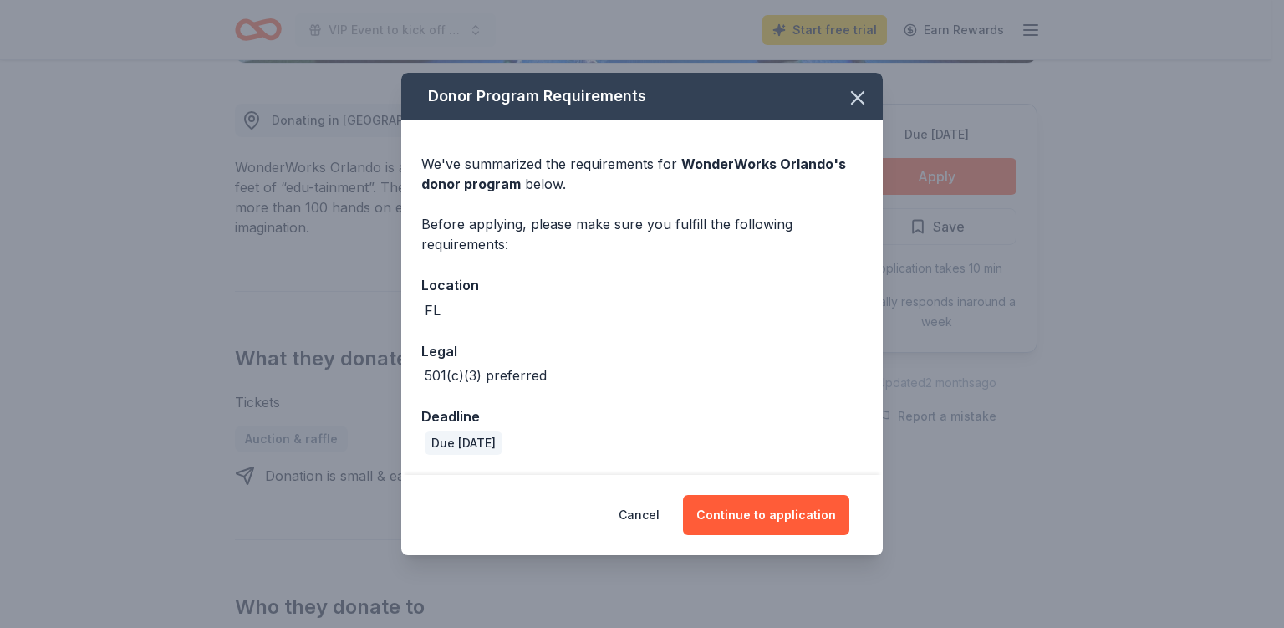
click at [756, 515] on button "Continue to application" at bounding box center [766, 515] width 166 height 40
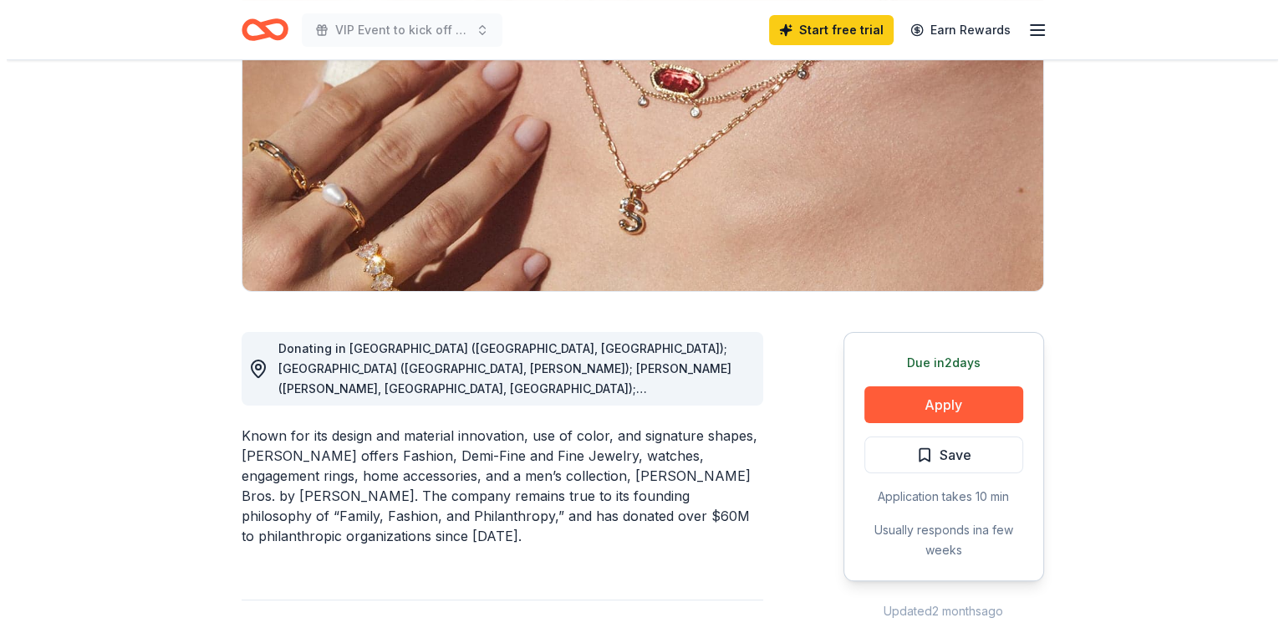
scroll to position [223, 0]
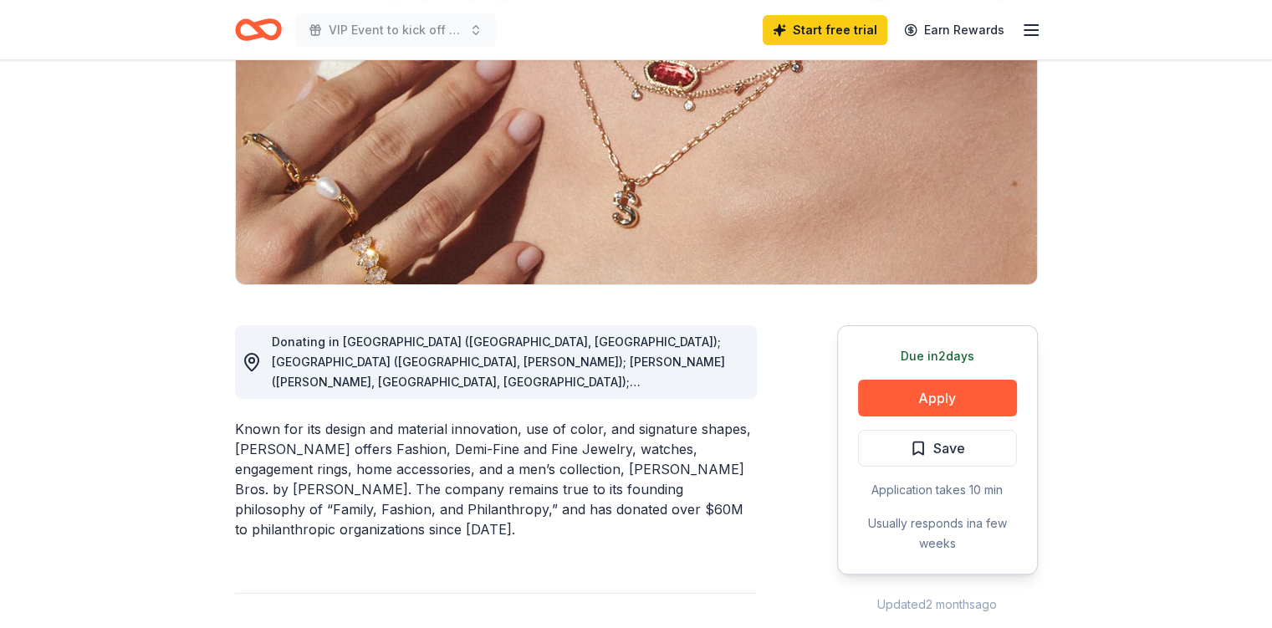
click at [922, 396] on button "Apply" at bounding box center [937, 398] width 159 height 37
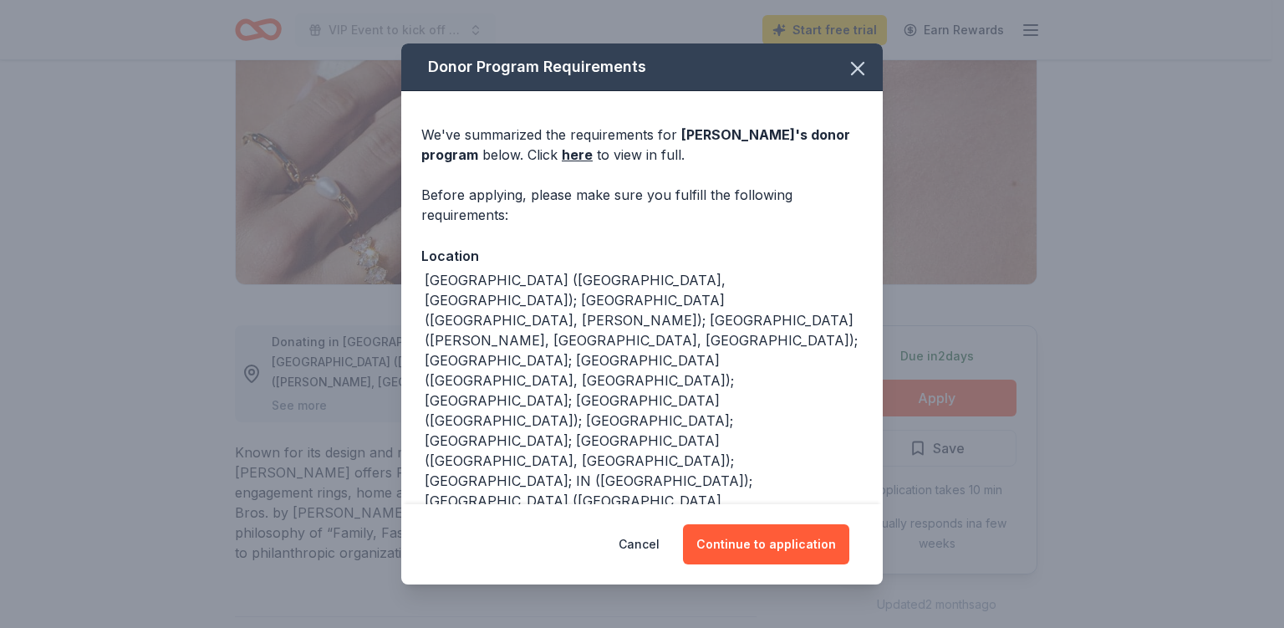
click at [770, 554] on button "Continue to application" at bounding box center [766, 544] width 166 height 40
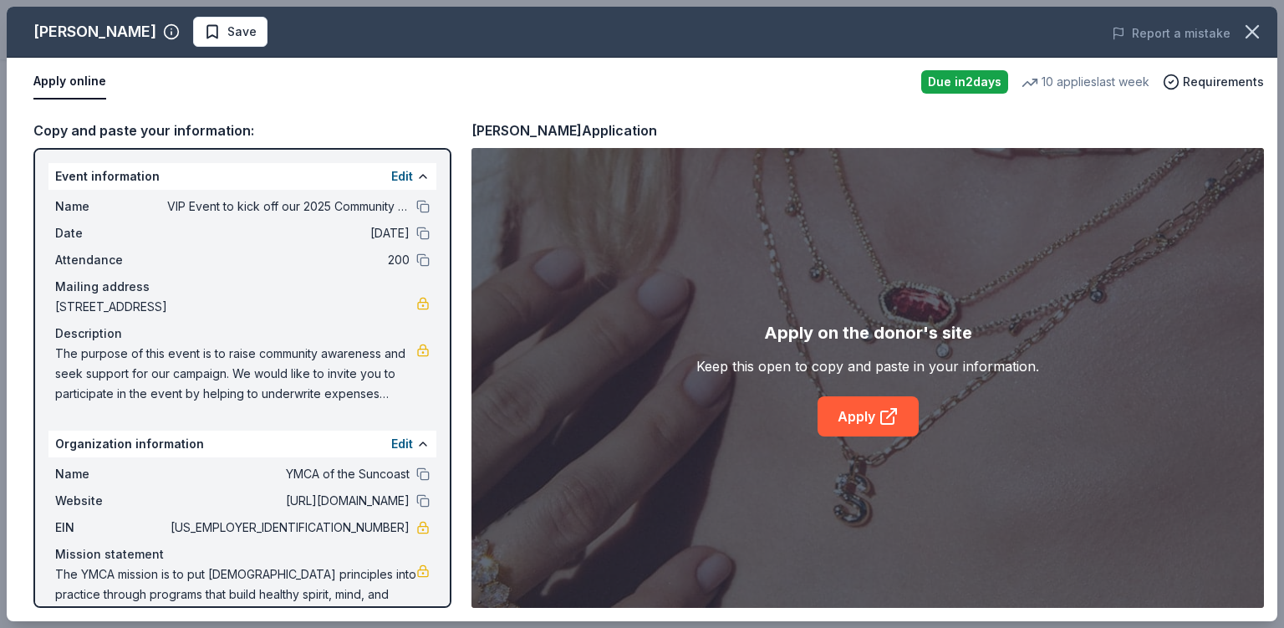
click at [858, 406] on link "Apply" at bounding box center [868, 416] width 101 height 40
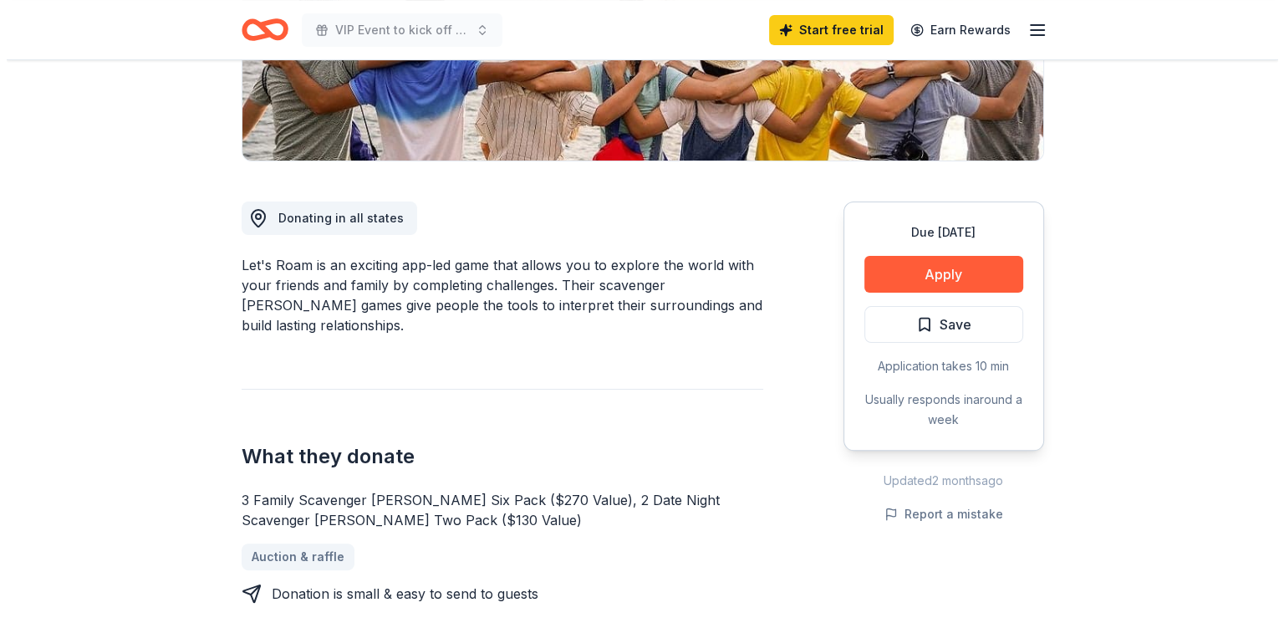
scroll to position [343, 0]
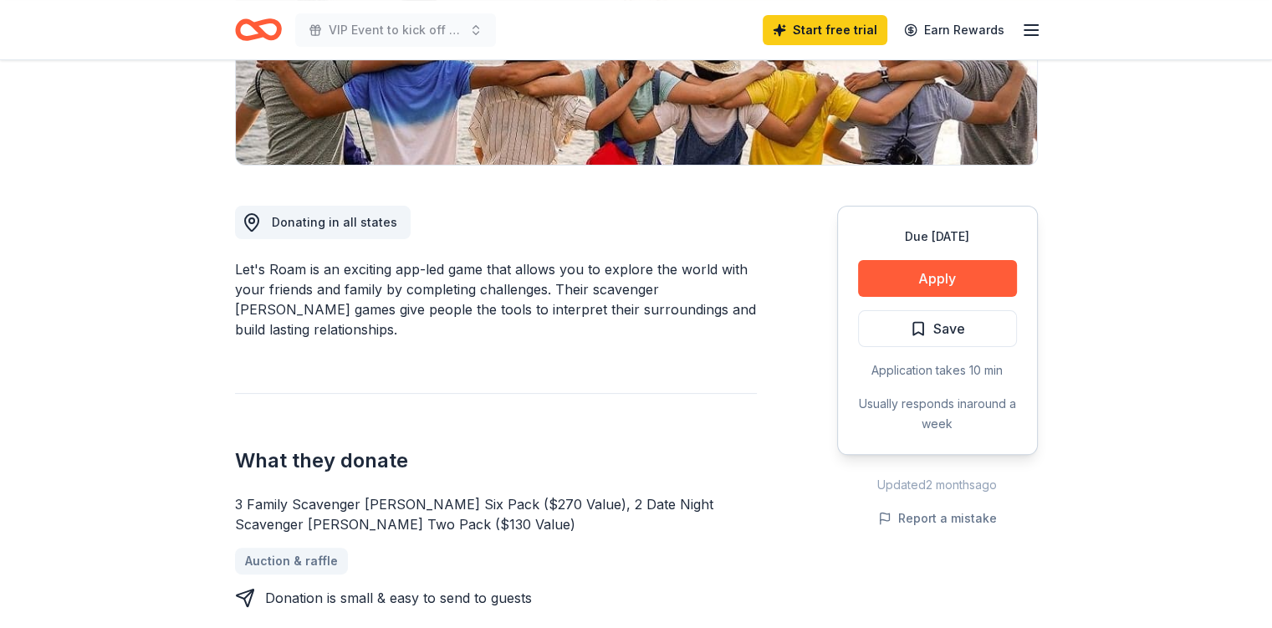
click at [977, 272] on button "Apply" at bounding box center [937, 278] width 159 height 37
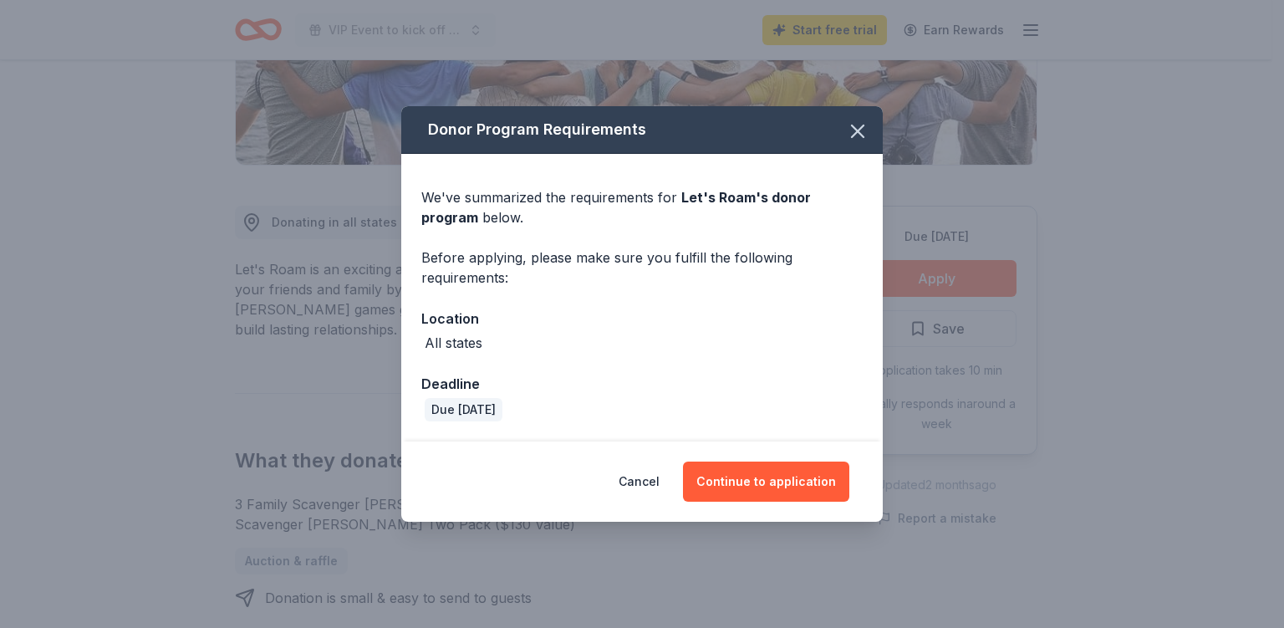
click at [739, 477] on button "Continue to application" at bounding box center [766, 482] width 166 height 40
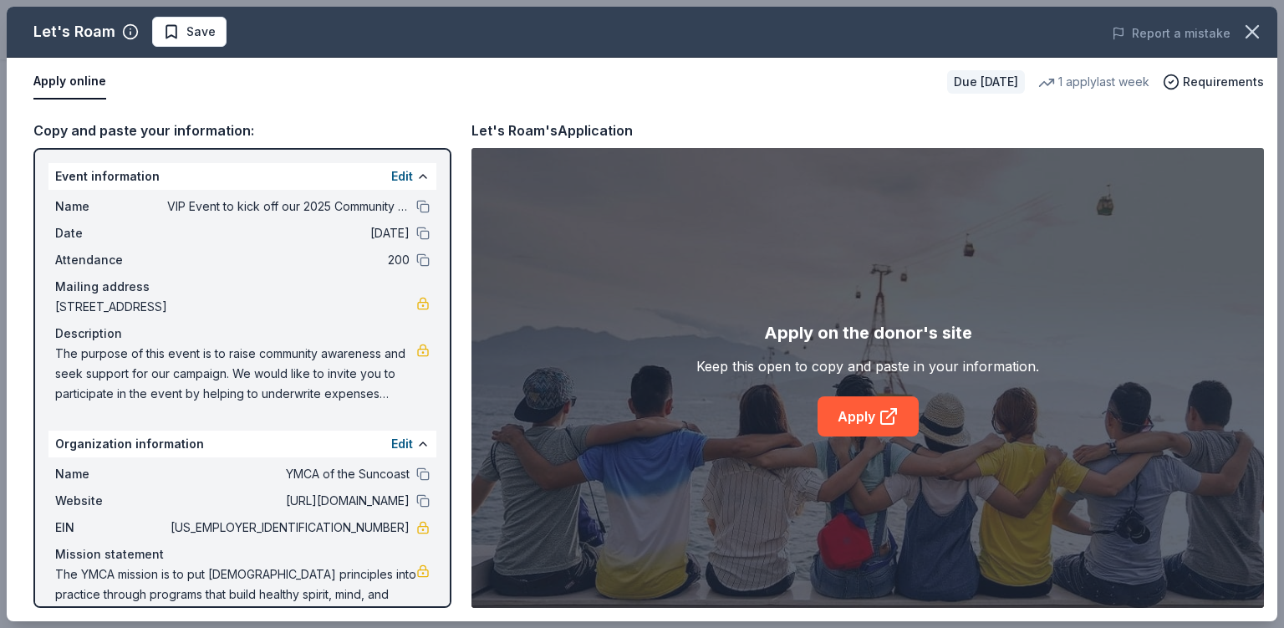
click at [893, 423] on icon at bounding box center [887, 417] width 13 height 13
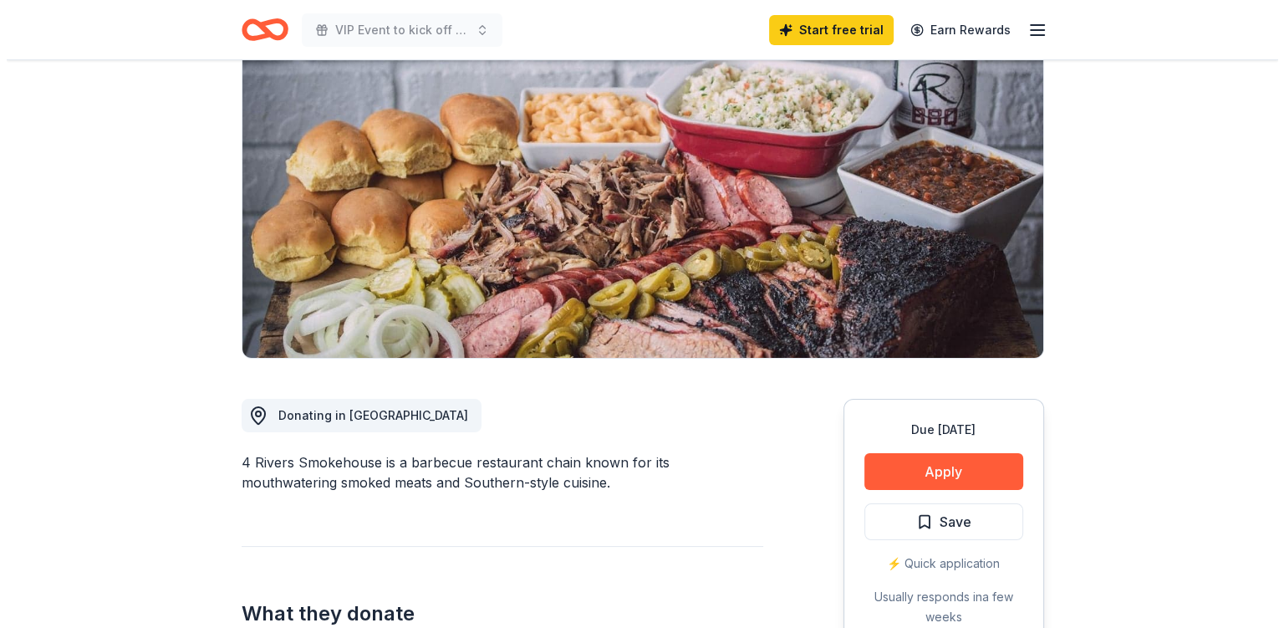
scroll to position [160, 0]
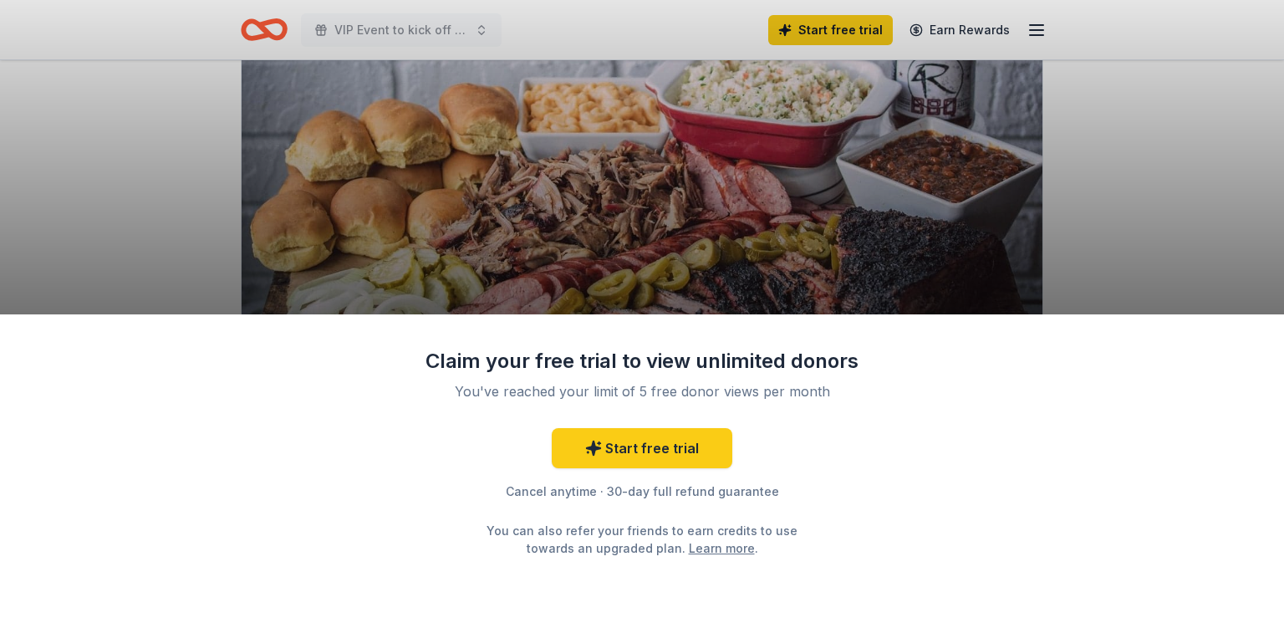
click at [1105, 217] on div "Claim your free trial to view unlimited donors You've reached your limit of 5 f…" at bounding box center [642, 314] width 1284 height 628
click at [1171, 242] on div "Claim your free trial to view unlimited donors You've reached your limit of 5 f…" at bounding box center [642, 314] width 1284 height 628
